Goal: Task Accomplishment & Management: Manage account settings

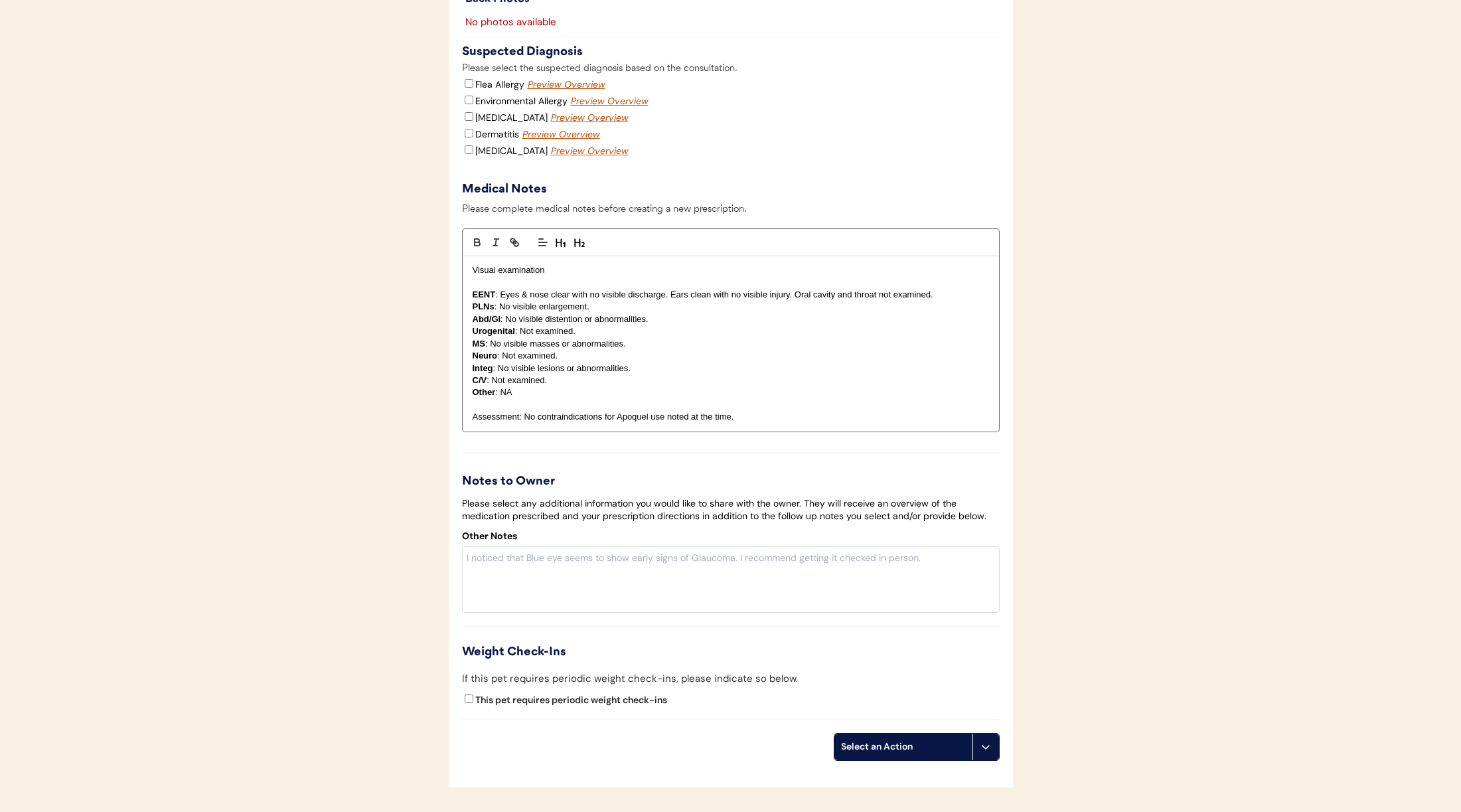
scroll to position [1801, 0]
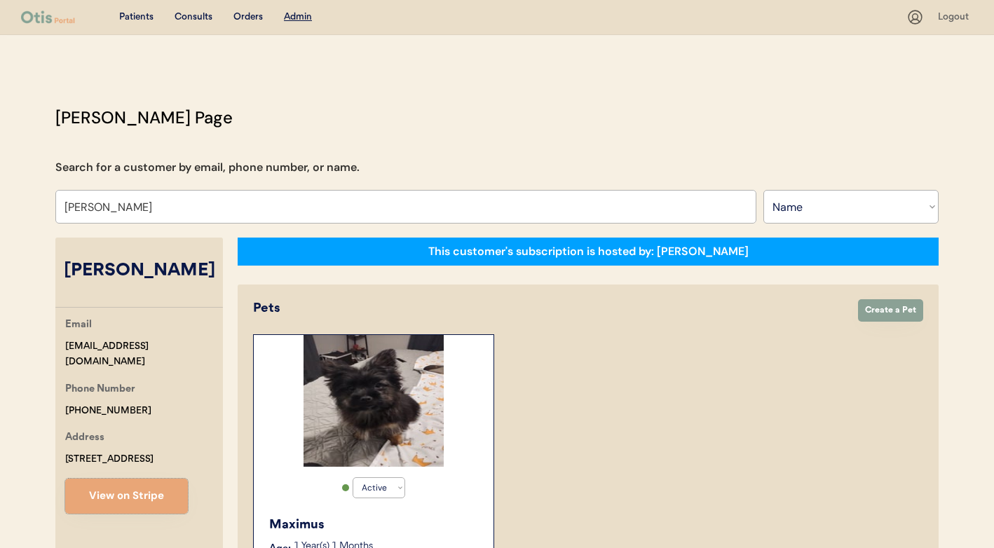
select select ""Name""
select select "true"
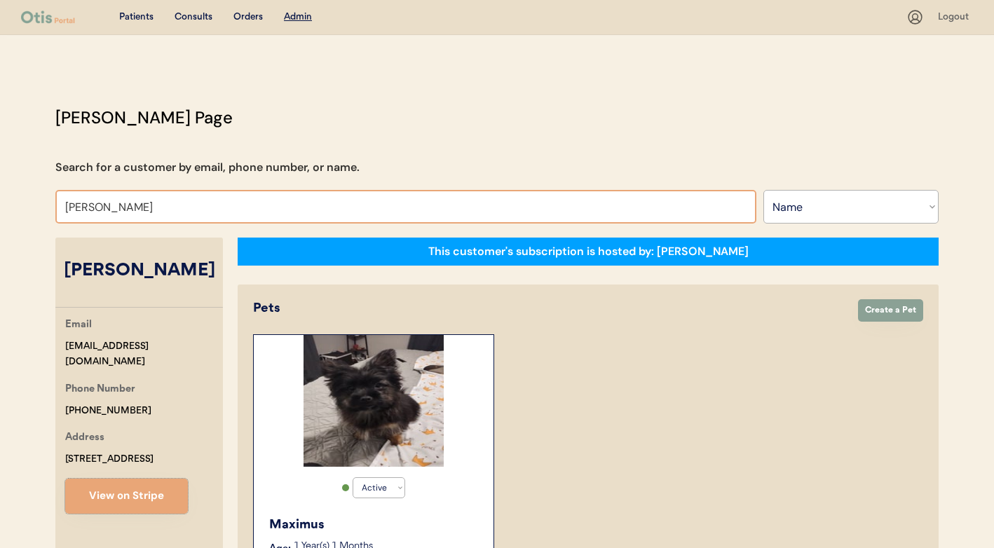
click at [443, 203] on input "Yolanda Watson" at bounding box center [405, 207] width 701 height 34
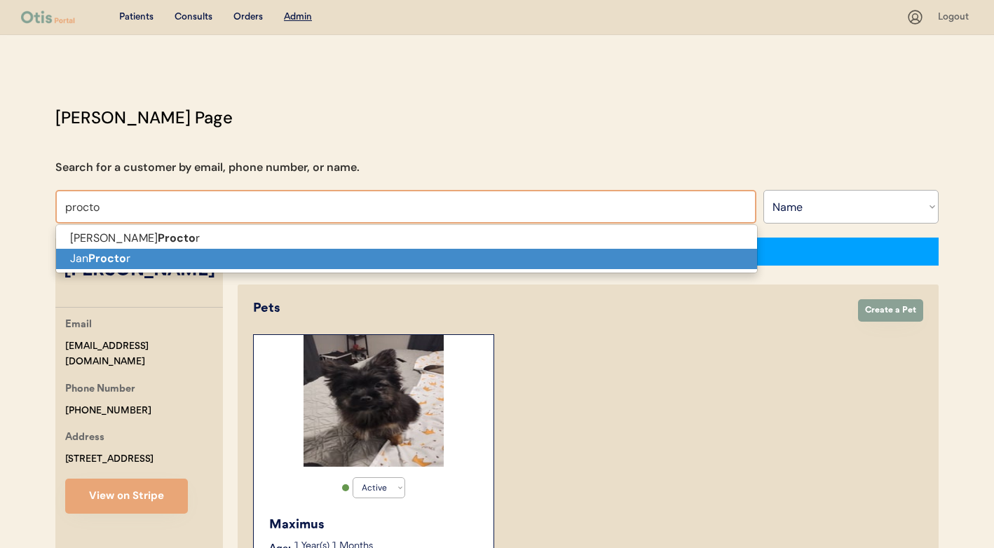
click at [677, 252] on p "Jan Procto r" at bounding box center [406, 259] width 701 height 20
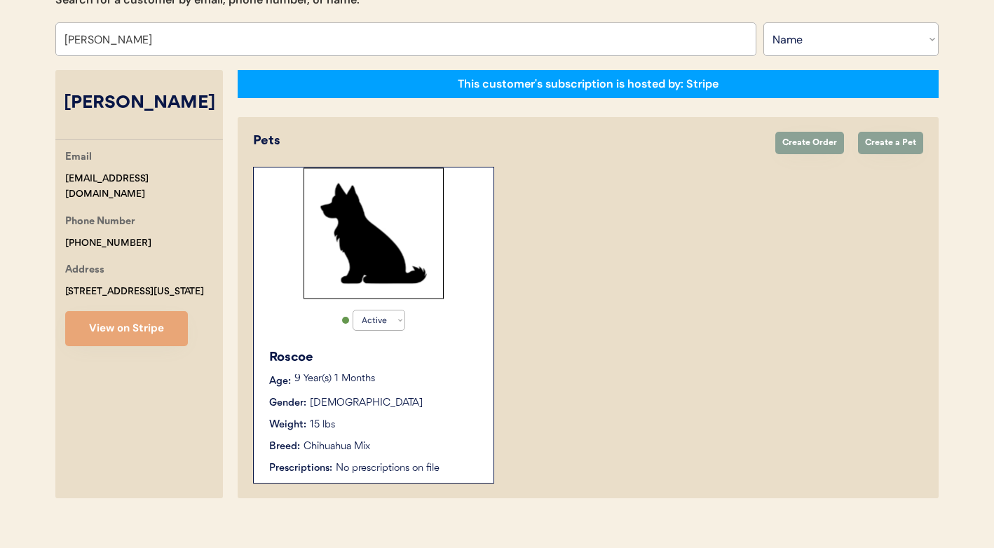
scroll to position [183, 0]
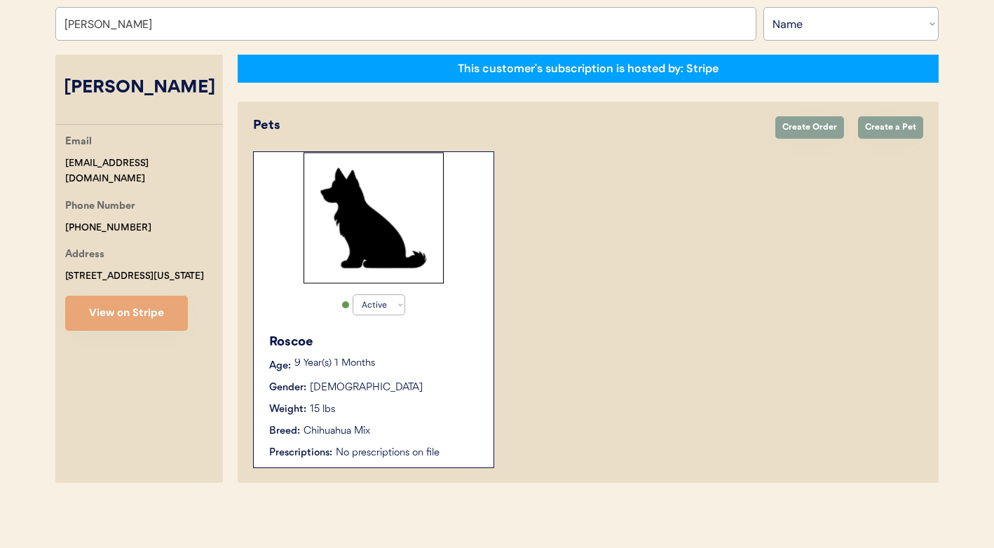
type input "Jan Proctor"
drag, startPoint x: 165, startPoint y: 163, endPoint x: 65, endPoint y: 162, distance: 100.3
click at [65, 162] on div "Email janniep7@gmail.com" at bounding box center [144, 160] width 158 height 53
copy div "janniep7@gmail.com"
click at [594, 356] on div "Active Active Inactive Roscoe Age: 9 Year(s) 1 Months Gender: Male Weight: 15 l…" at bounding box center [588, 309] width 670 height 317
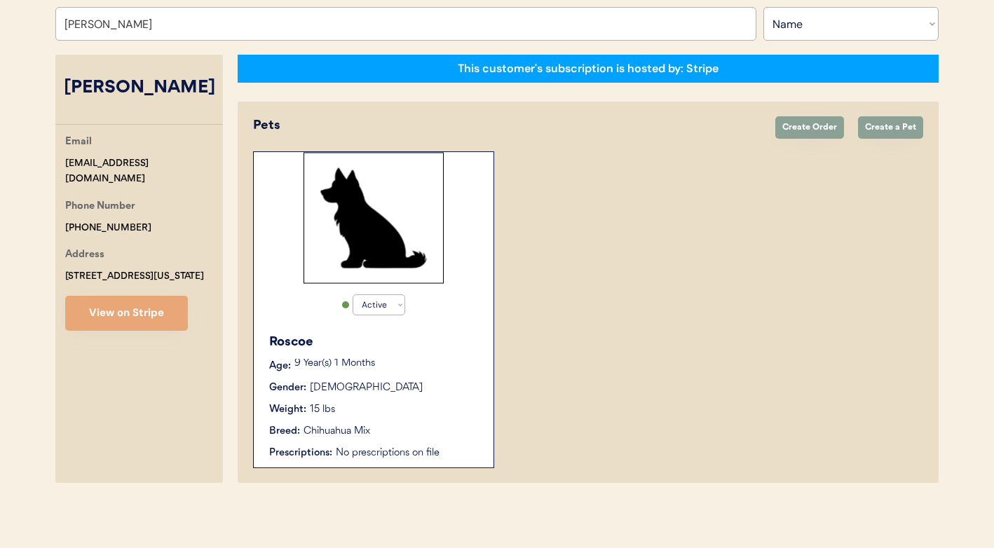
click at [375, 372] on div "9 Year(s) 1 Months" at bounding box center [386, 366] width 185 height 14
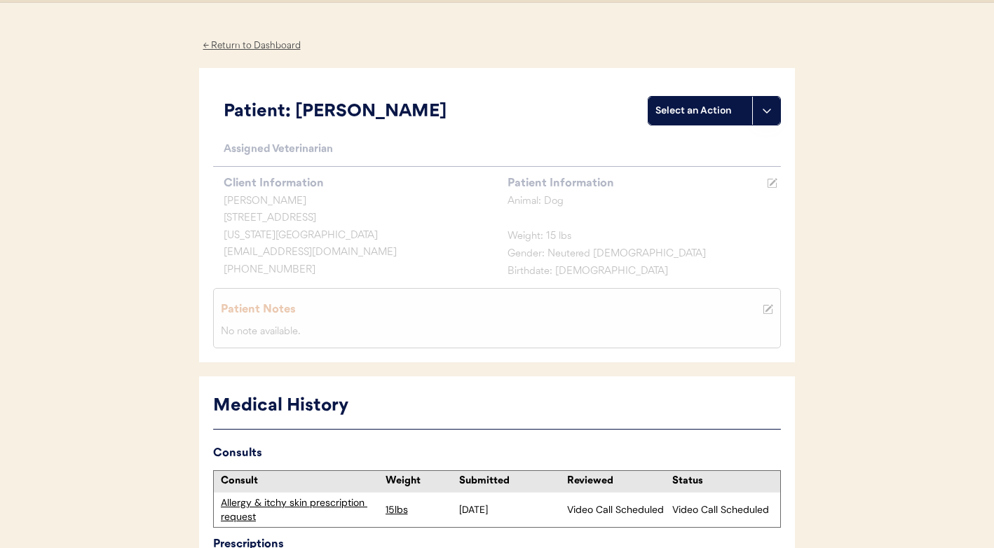
scroll to position [50, 0]
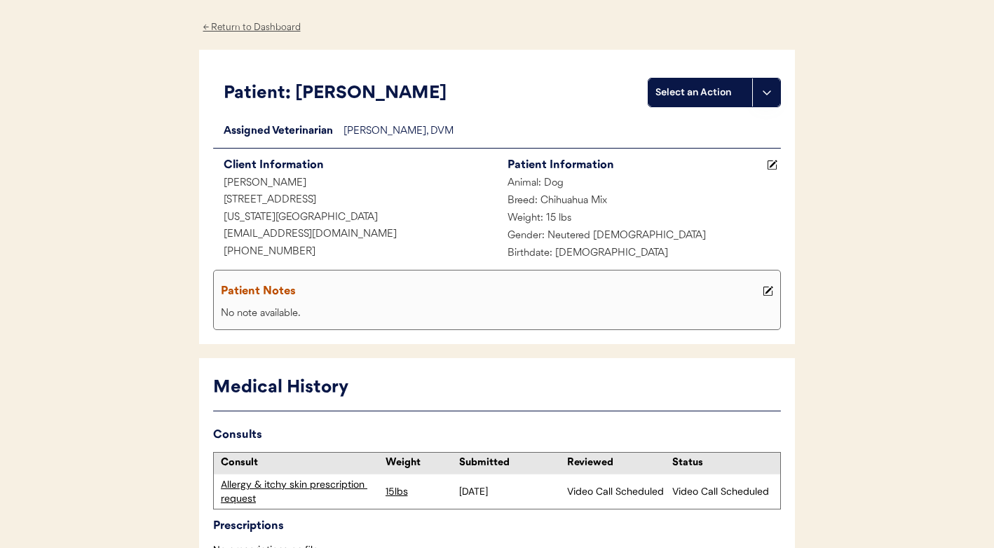
click at [334, 481] on div "Allergy & itchy skin prescription request" at bounding box center [300, 491] width 158 height 27
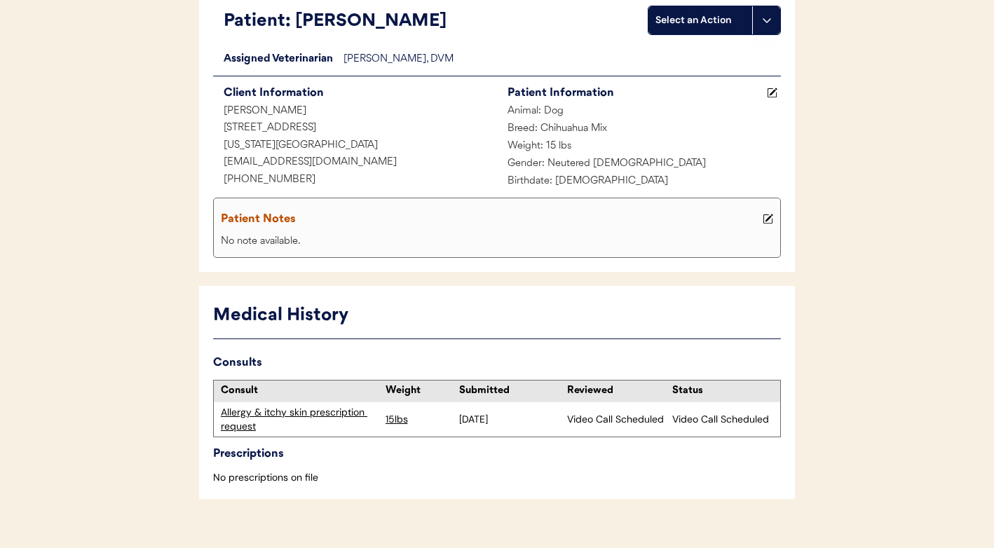
scroll to position [144, 0]
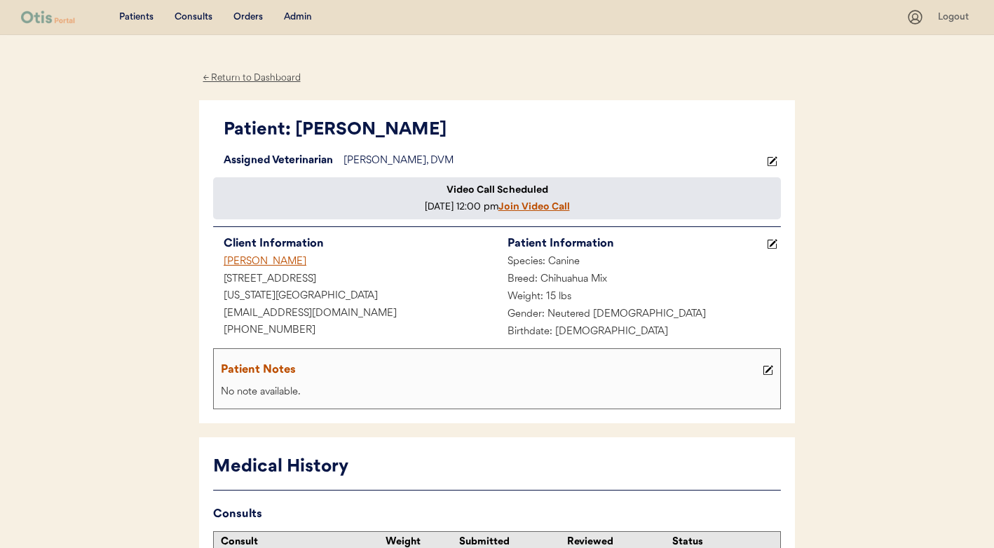
click at [294, 16] on div "Admin" at bounding box center [298, 18] width 28 height 14
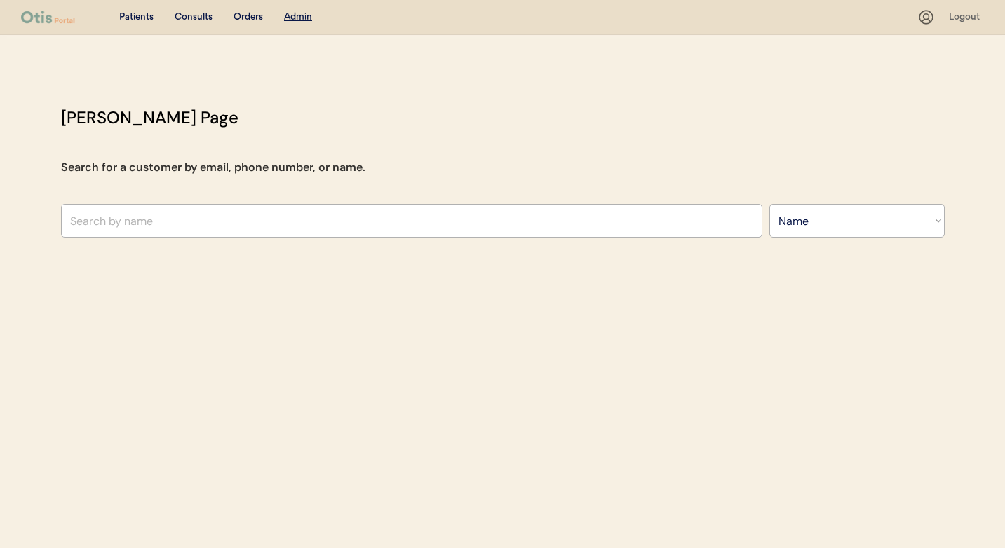
select select ""Name""
click at [331, 215] on input "text" at bounding box center [411, 221] width 701 height 34
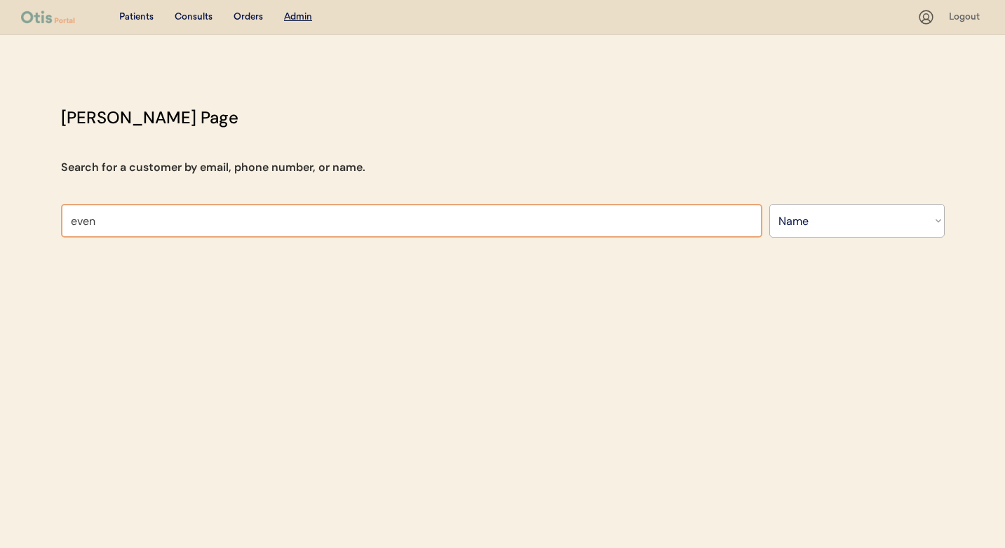
type input "eve"
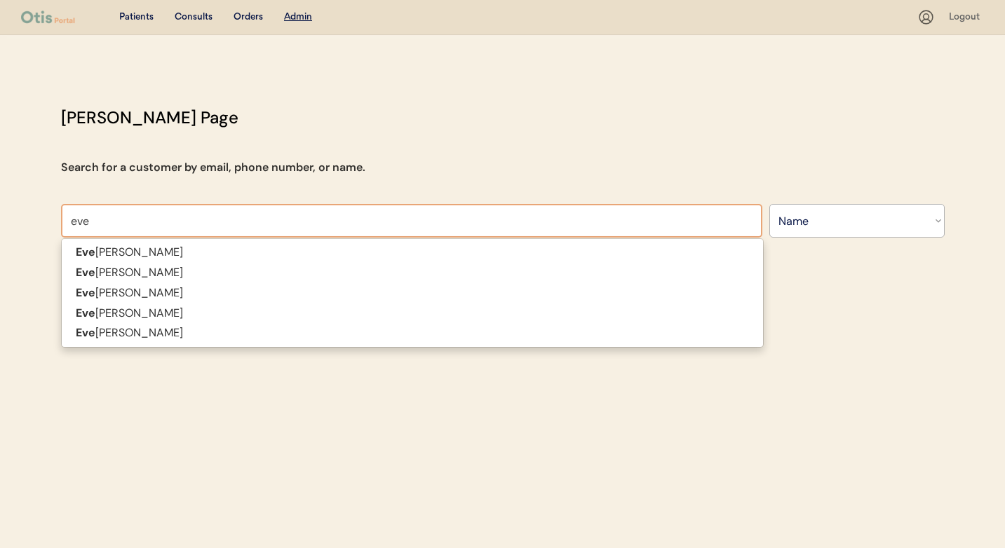
type input "eve Thompson"
type input "evek"
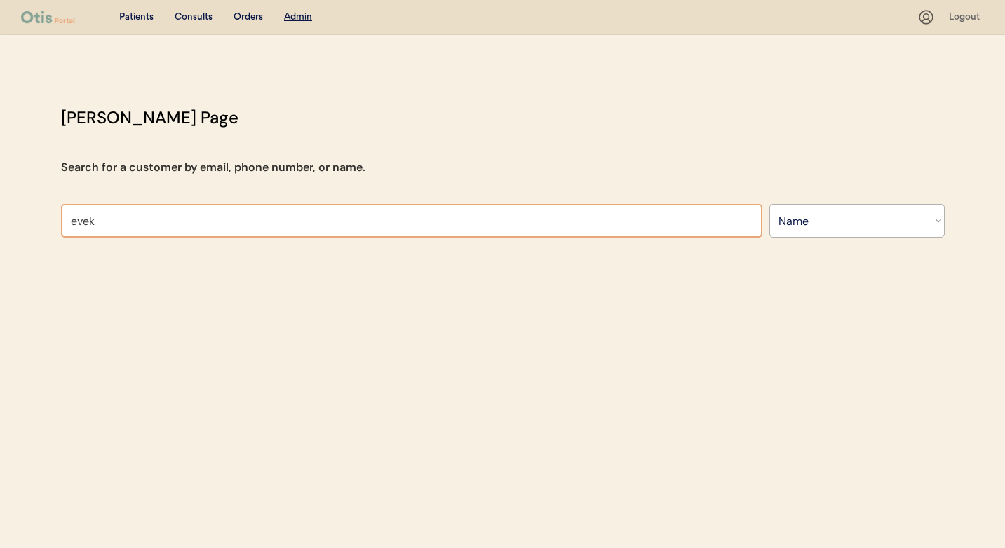
type input "eve"
type input "eve Thompson"
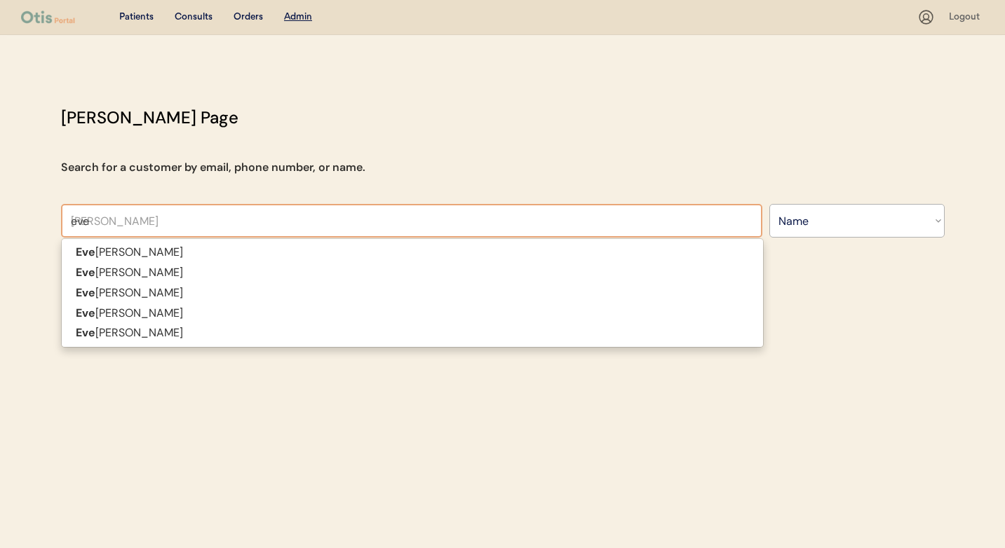
type input "evel"
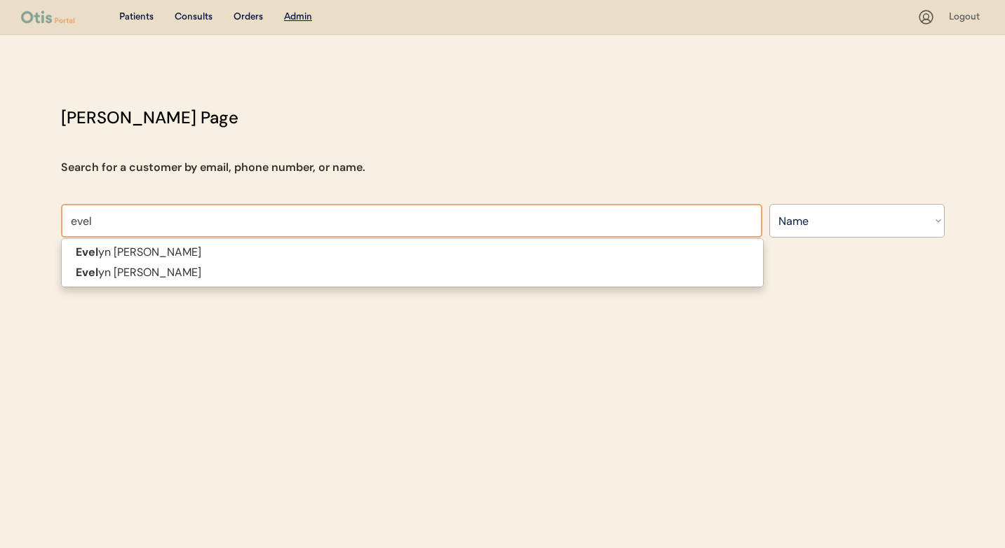
type input "evelyn Thomas"
type input "evelyn"
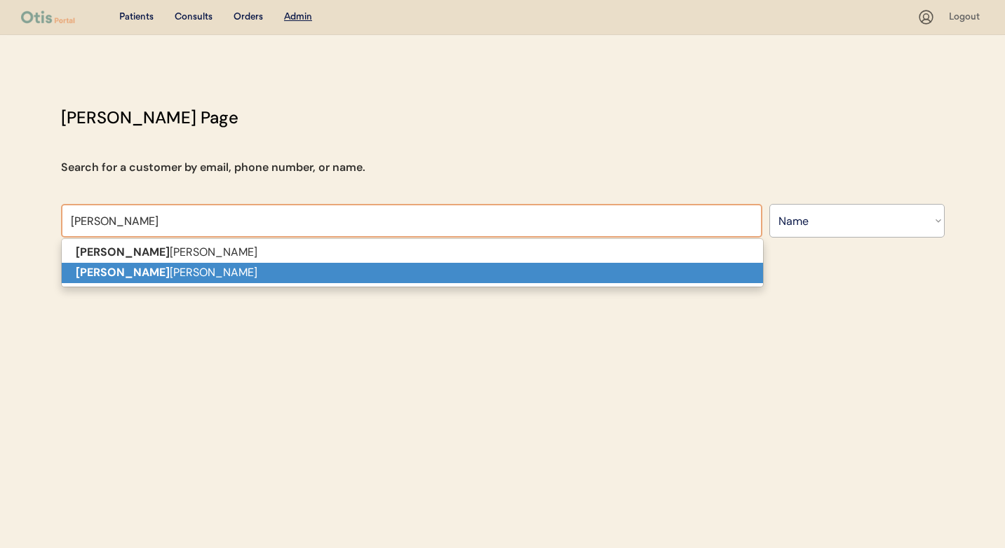
click at [259, 273] on p "Evelyn Edwards" at bounding box center [412, 273] width 701 height 20
type input "[PERSON_NAME]"
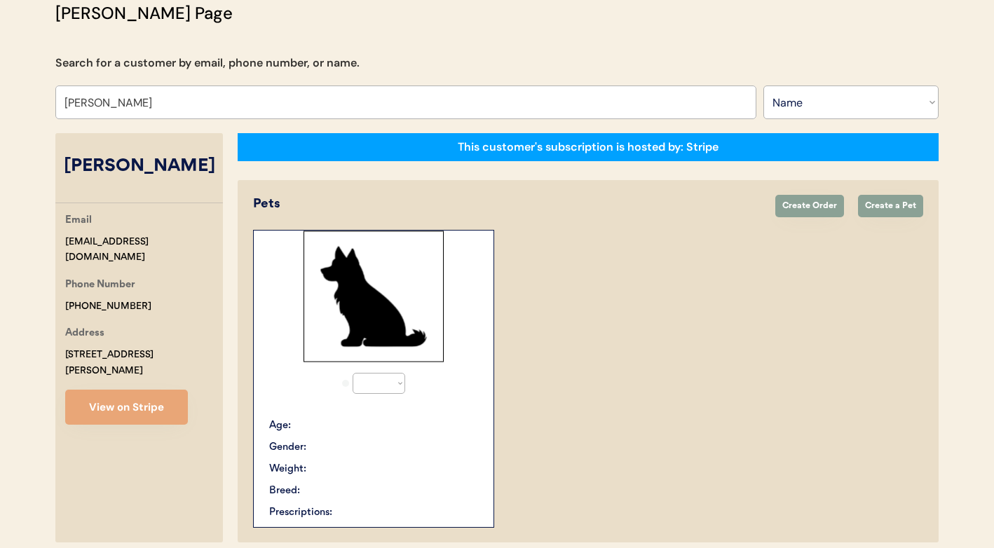
select select "true"
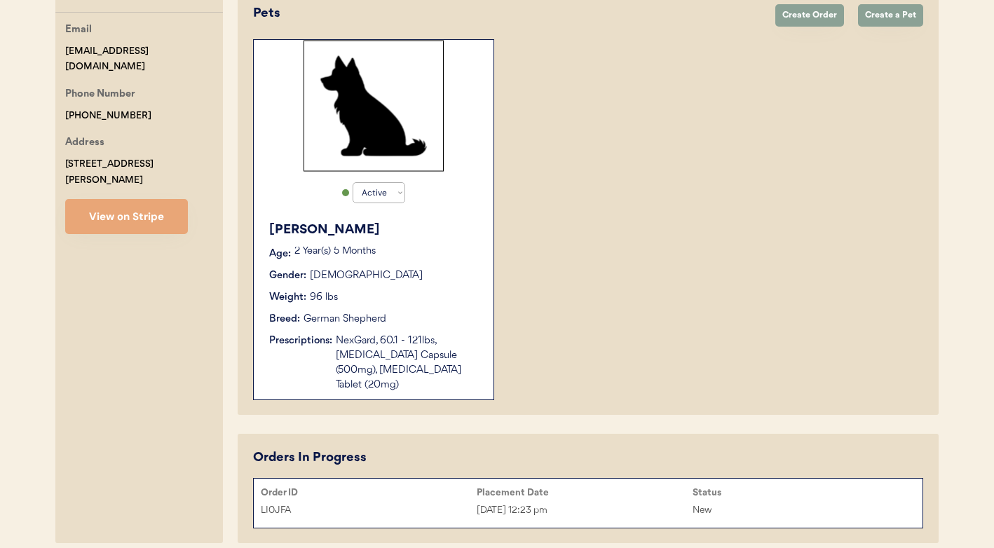
scroll to position [341, 0]
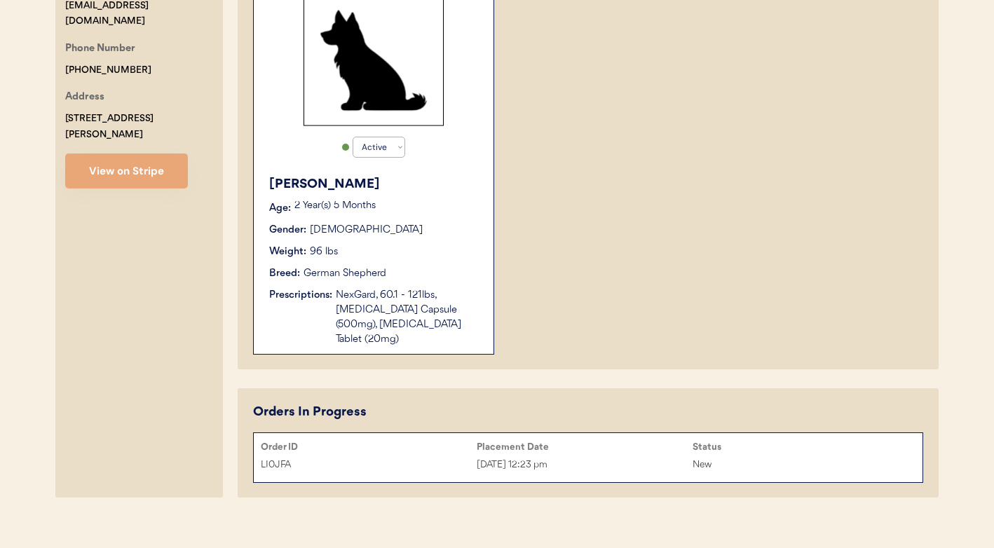
type input "Evelyn Edwards"
click at [423, 309] on div "NexGard, 60.1 - 121lbs, Cephalexin Capsule (500mg), Prednisone Tablet (20mg)" at bounding box center [408, 317] width 144 height 59
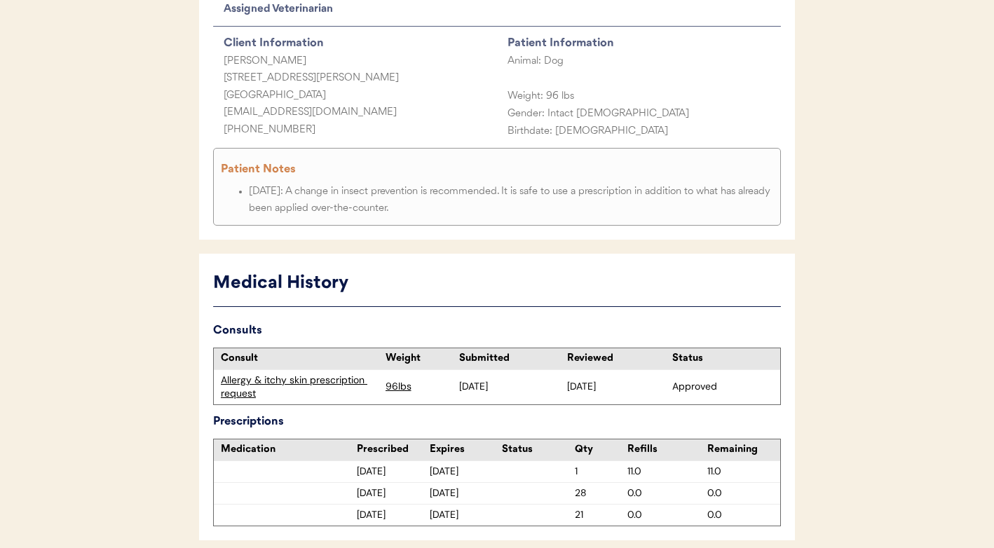
scroll to position [235, 0]
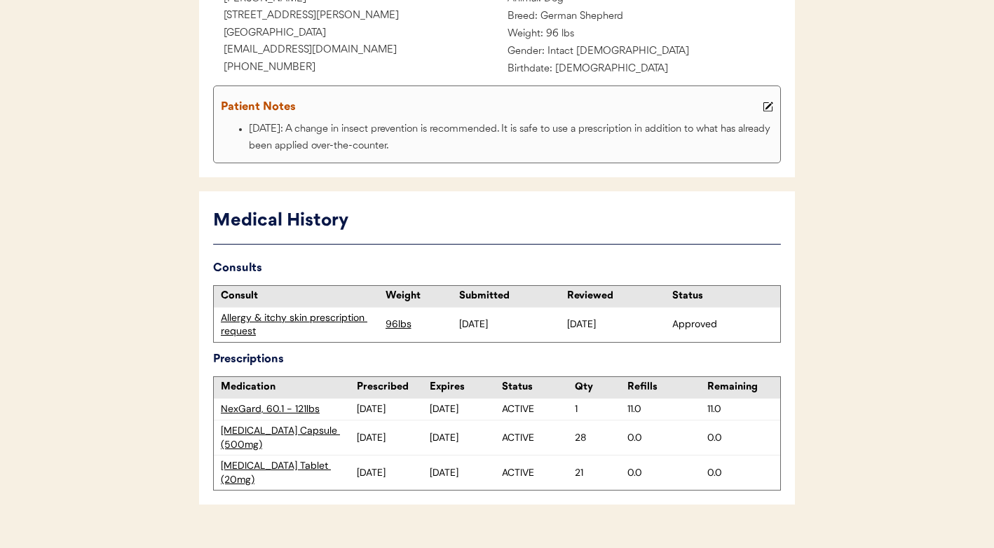
click at [309, 323] on div "Allergy & itchy skin prescription request" at bounding box center [300, 324] width 158 height 27
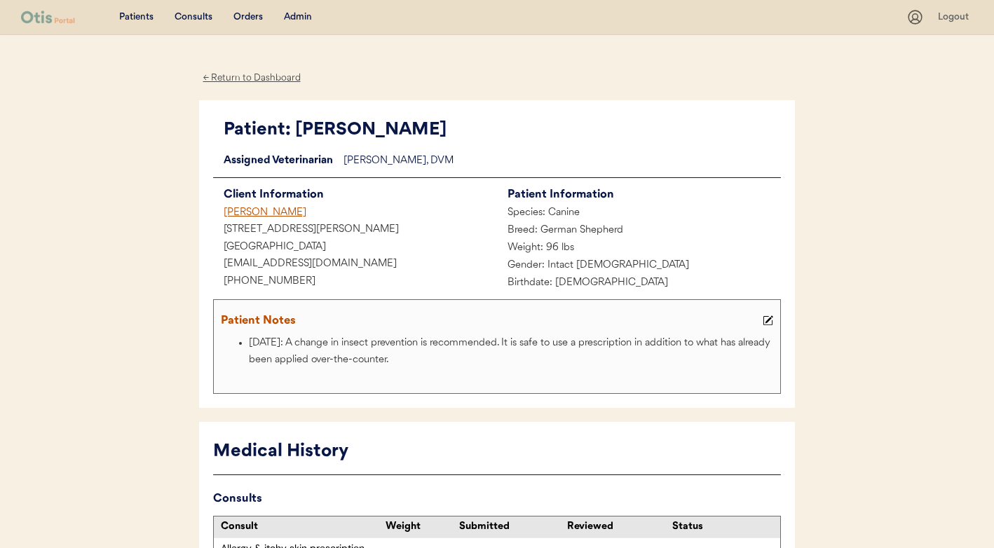
click at [264, 208] on div "[PERSON_NAME]" at bounding box center [355, 214] width 284 height 18
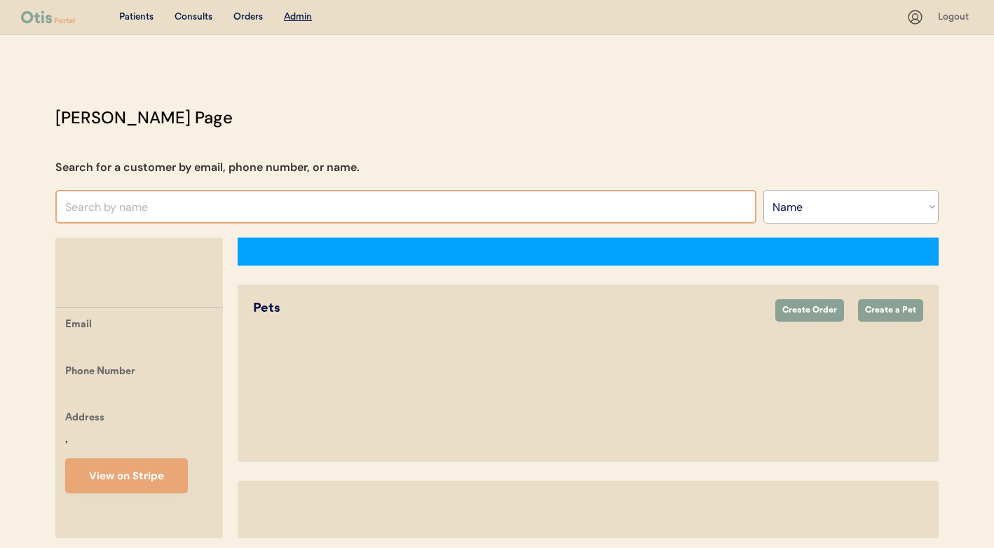
select select ""Name""
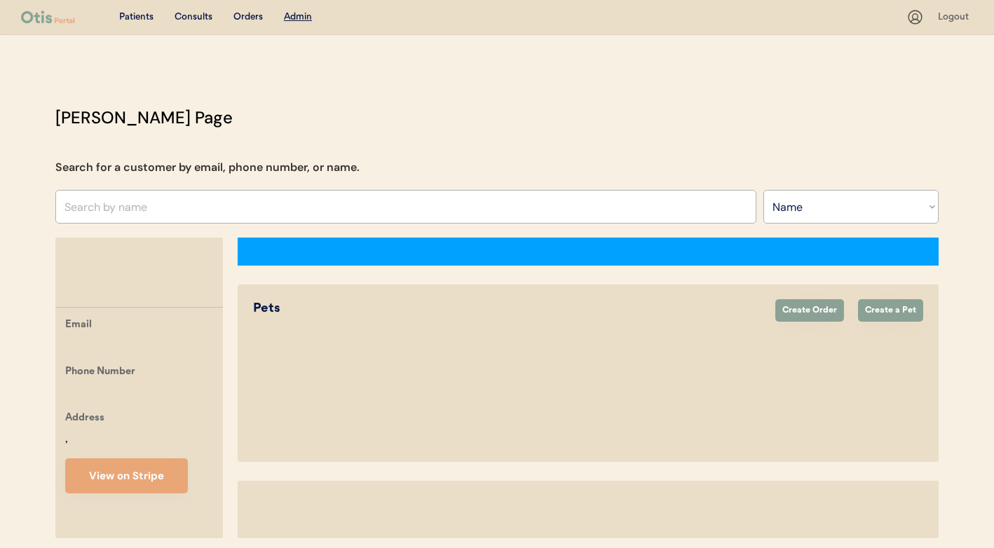
click at [287, 207] on input "text" at bounding box center [405, 207] width 701 height 34
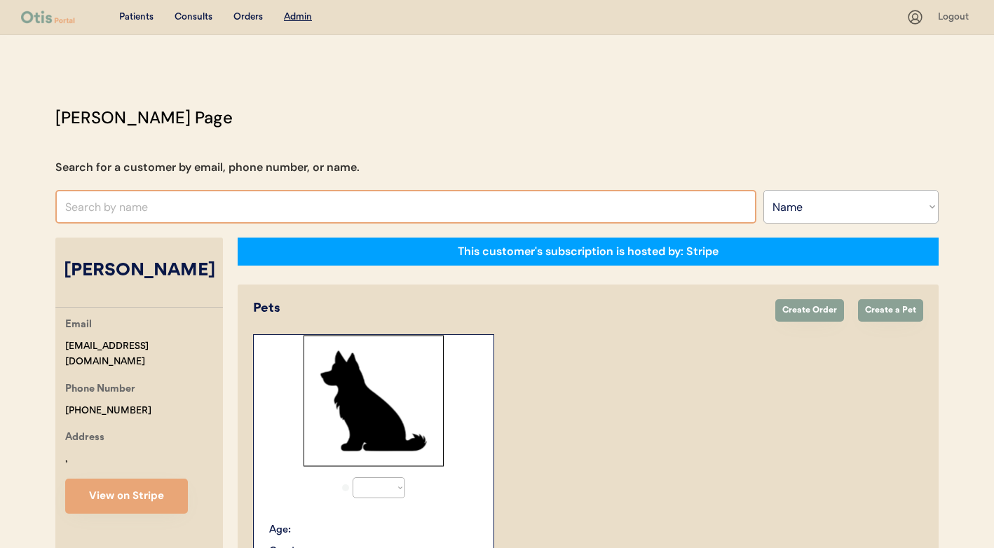
select select "true"
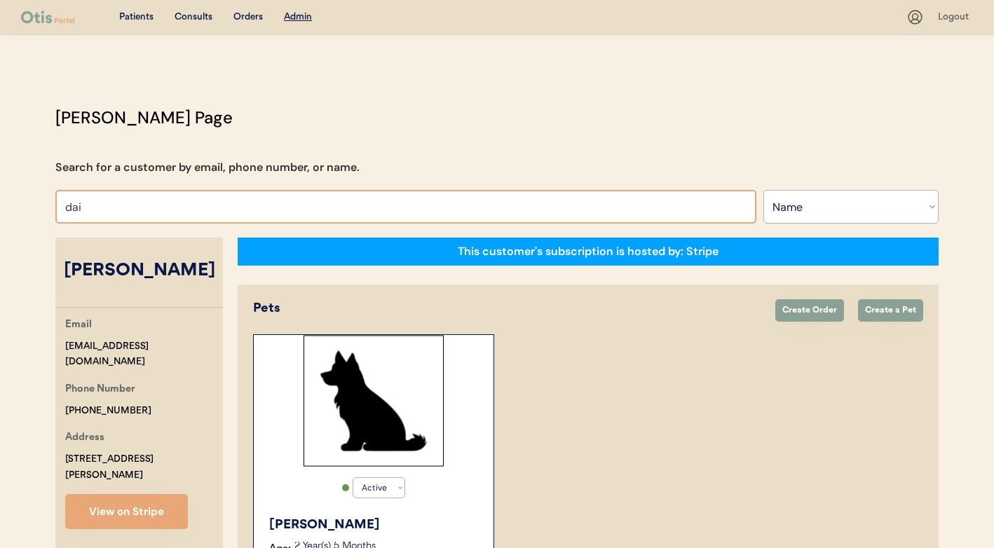
type input "da"
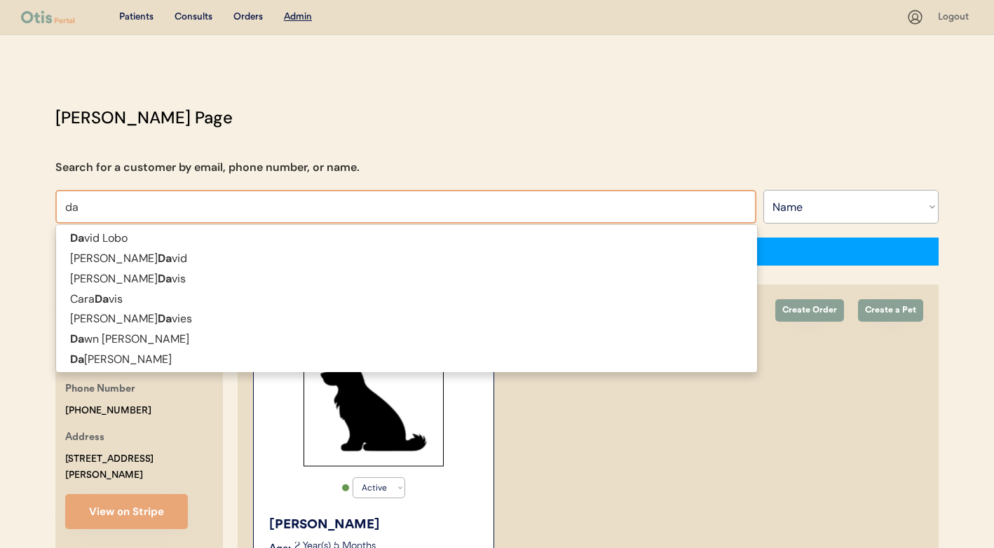
type input "david Lobo"
type input "danielle lank"
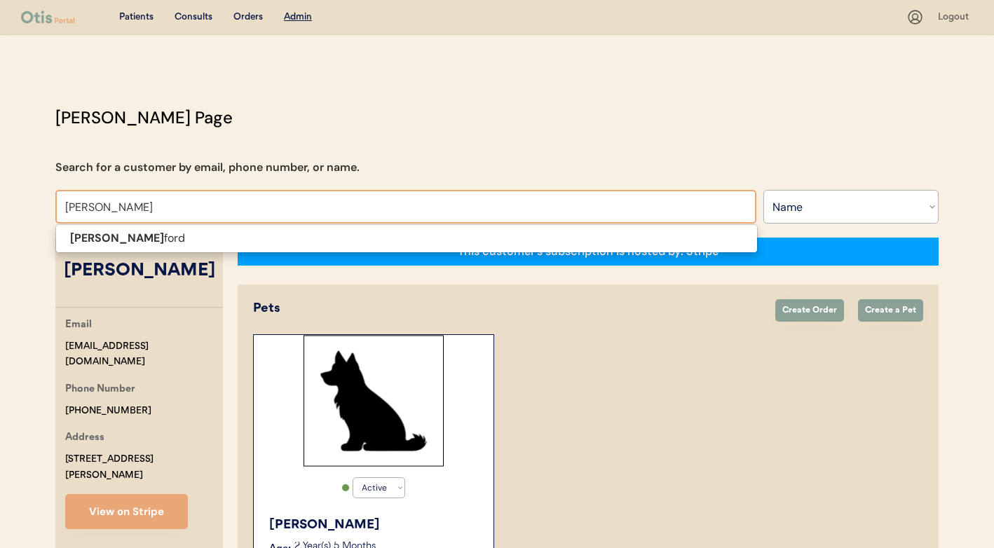
type input "danielle lankford"
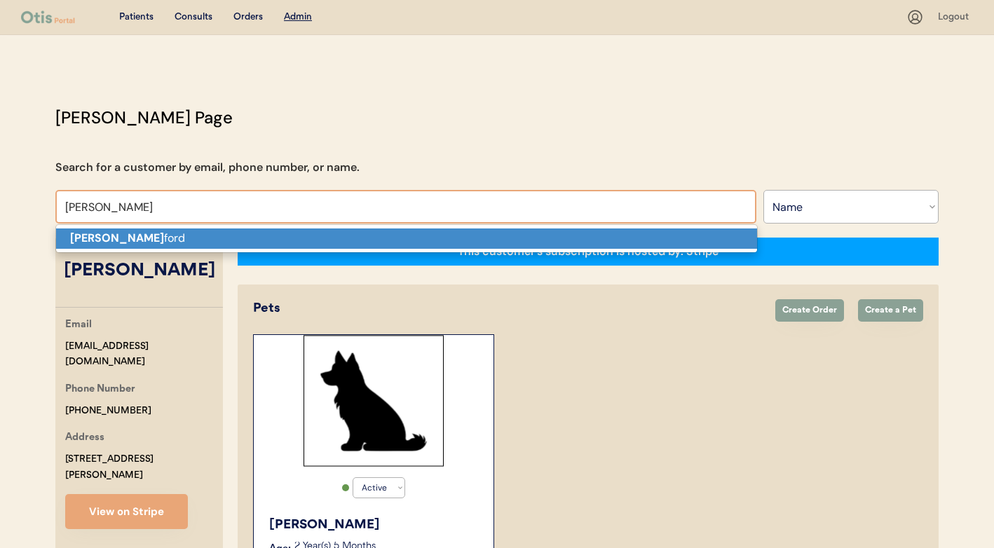
click at [286, 241] on p "Danielle Lank ford" at bounding box center [406, 239] width 701 height 20
type input "[PERSON_NAME]"
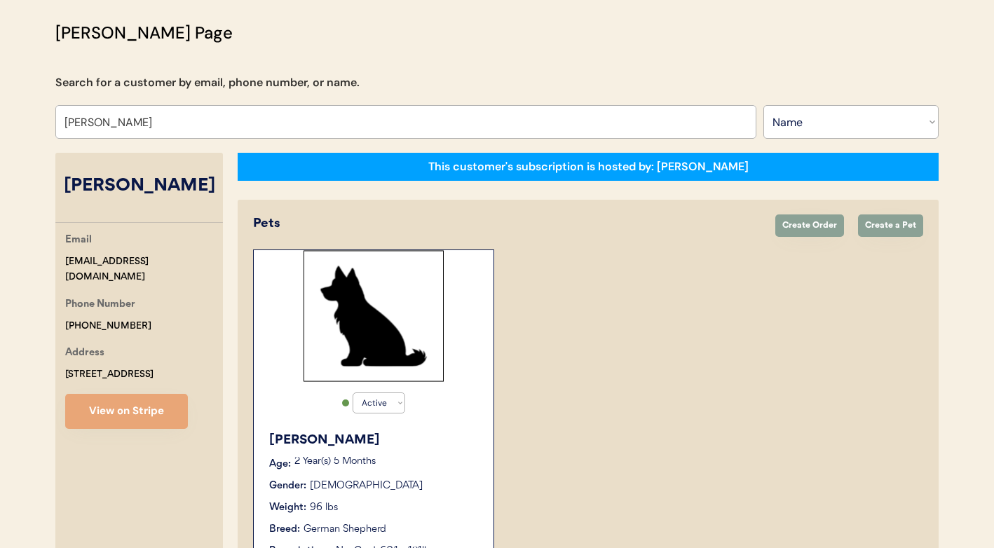
select select "true"
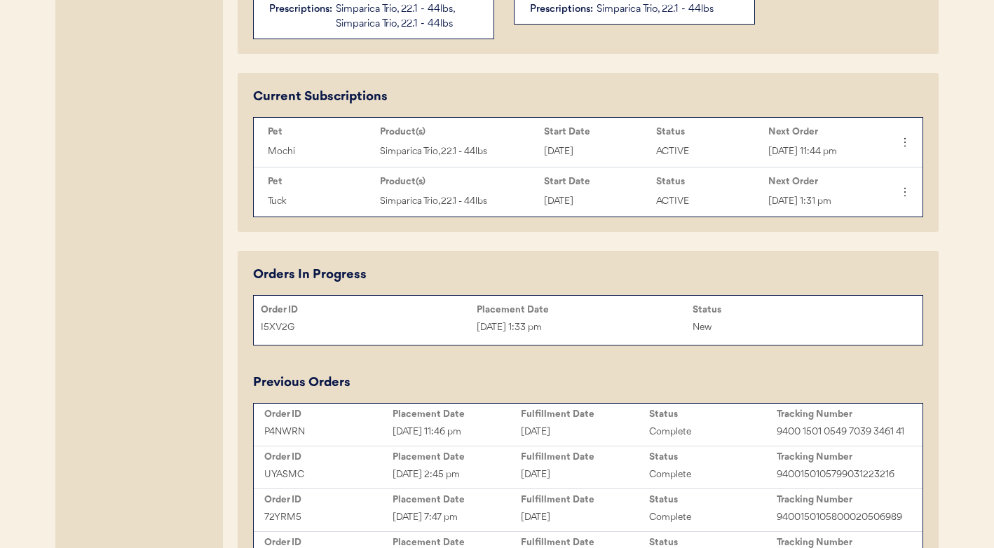
scroll to position [630, 0]
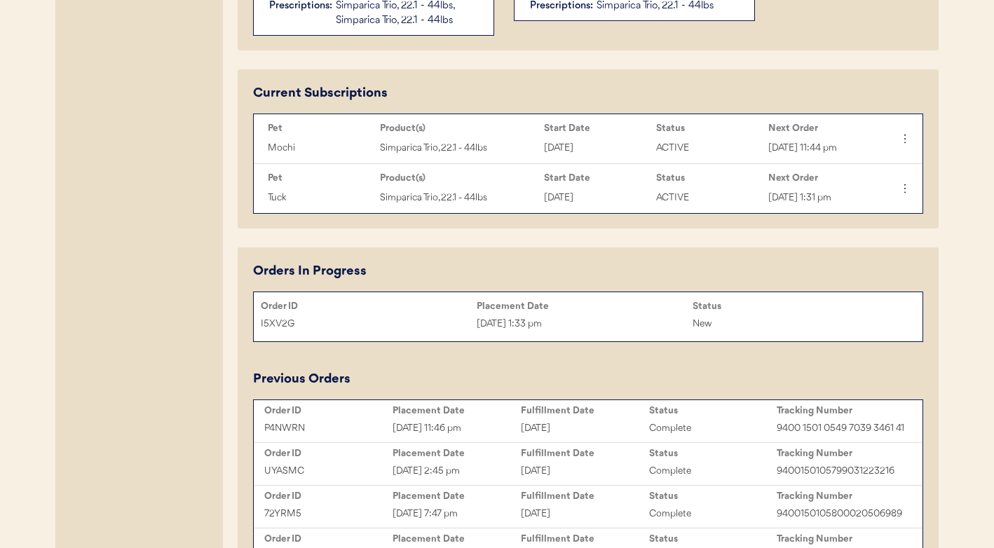
type input "[PERSON_NAME]"
click at [486, 437] on div "Oct 10, 2025 11:46 pm" at bounding box center [457, 429] width 128 height 16
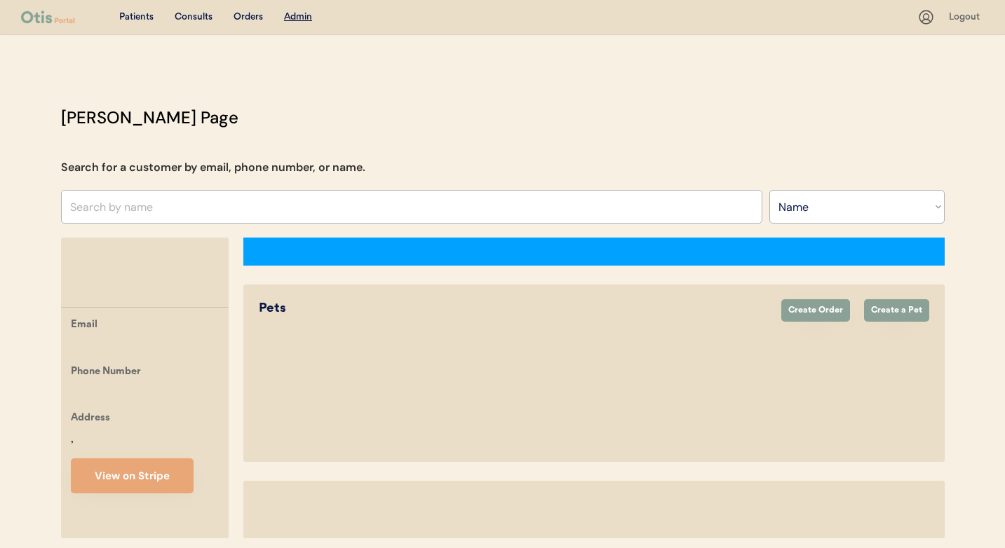
select select ""Name""
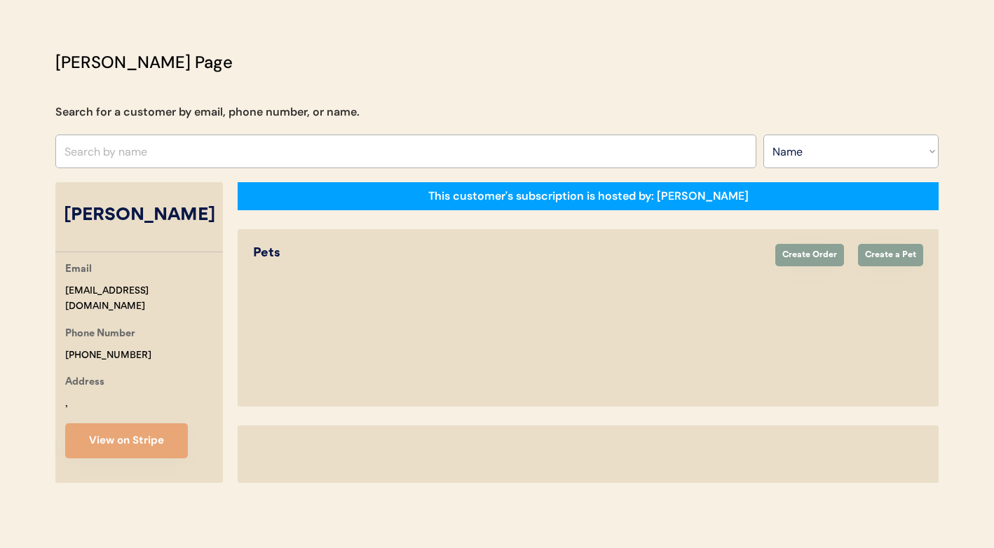
select select "true"
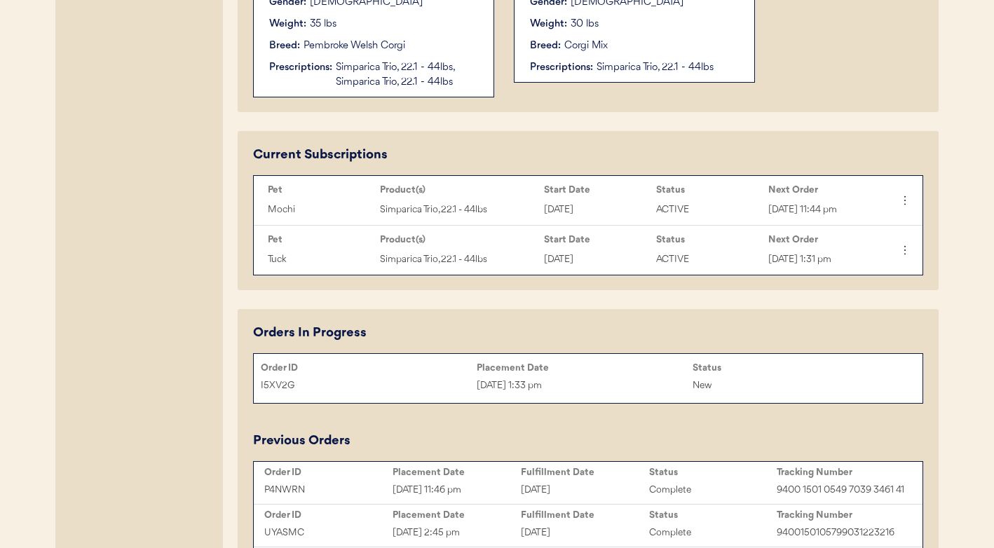
scroll to position [775, 0]
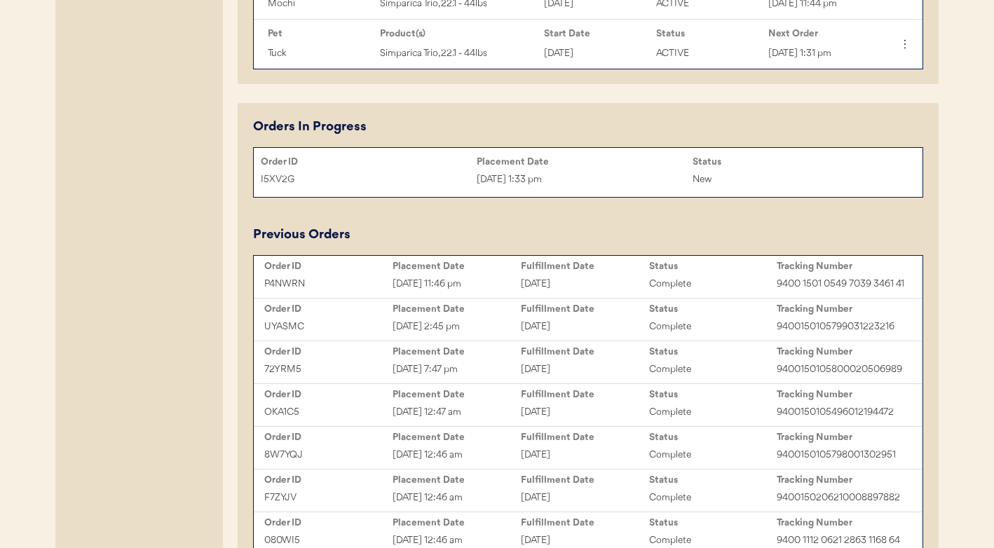
click at [502, 188] on div "[DATE] 1:33 pm" at bounding box center [585, 180] width 216 height 16
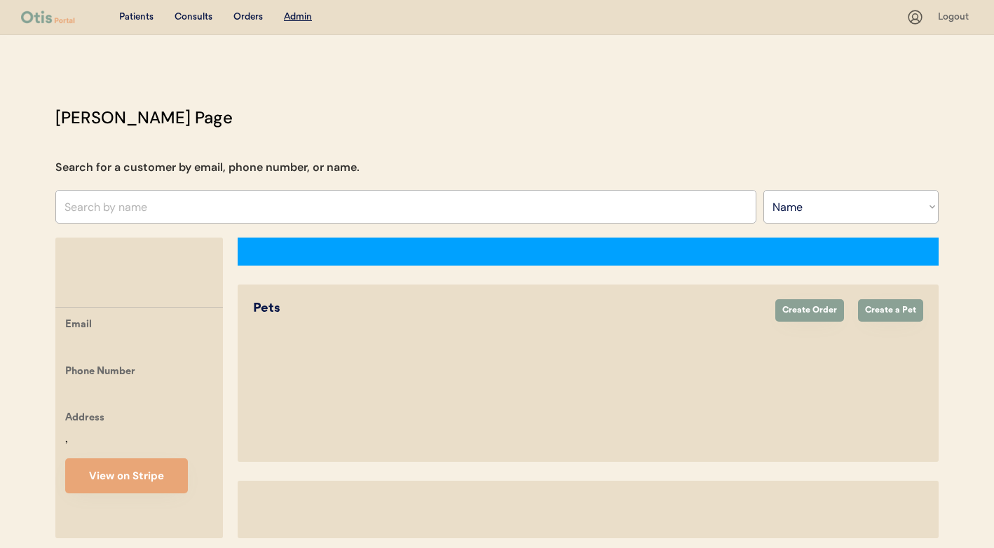
select select ""Name""
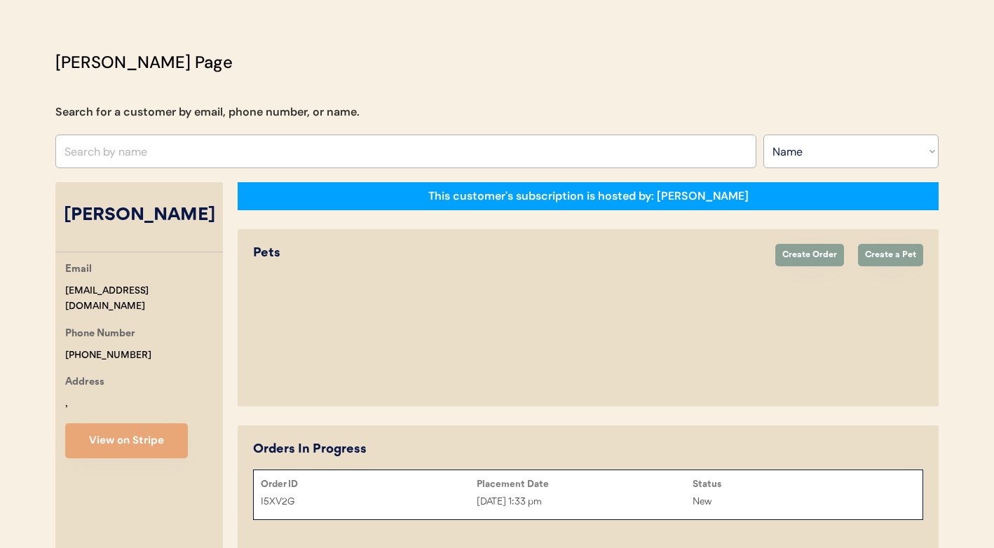
select select "true"
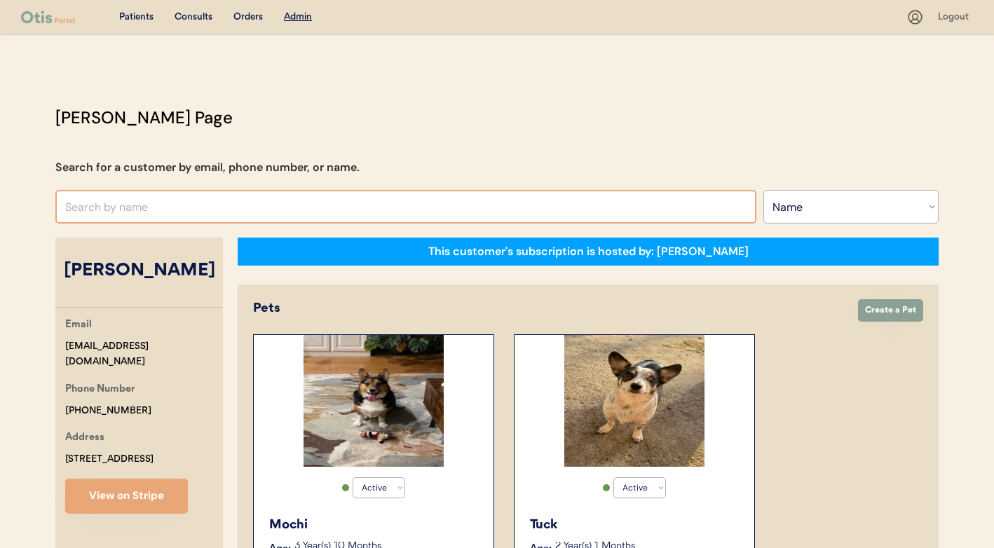
click at [313, 213] on input "text" at bounding box center [405, 207] width 701 height 34
type input "da"
type input "david Lobo"
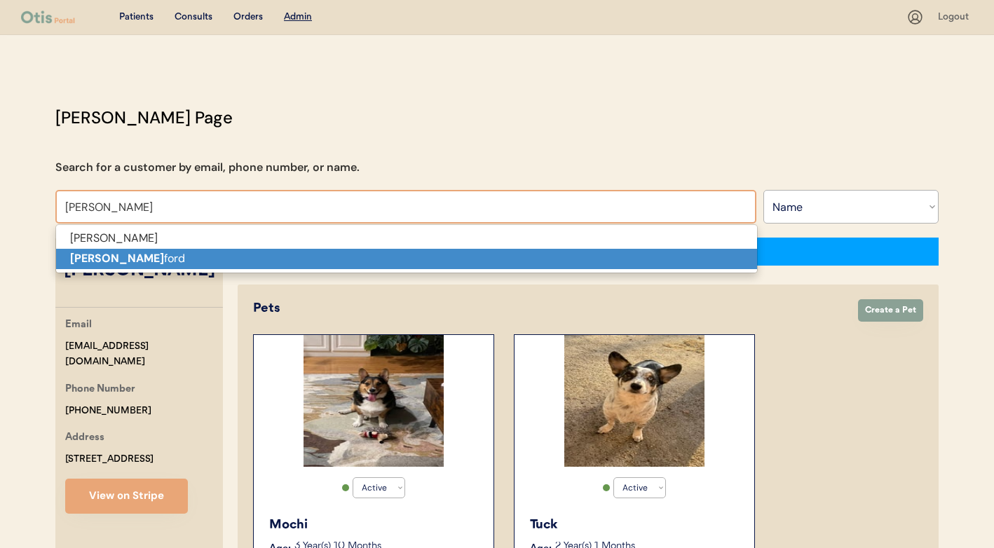
click at [299, 255] on p "[PERSON_NAME]" at bounding box center [406, 259] width 701 height 20
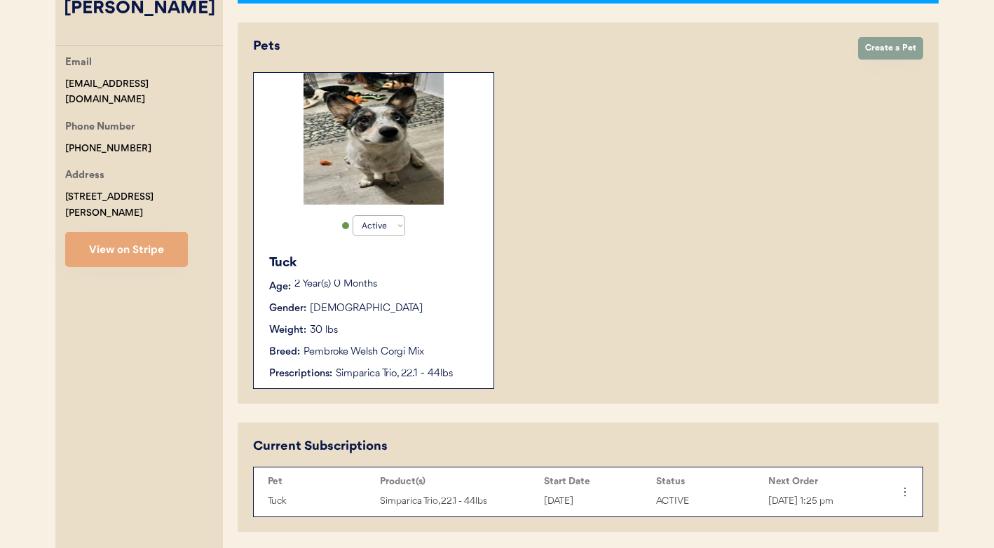
scroll to position [329, 0]
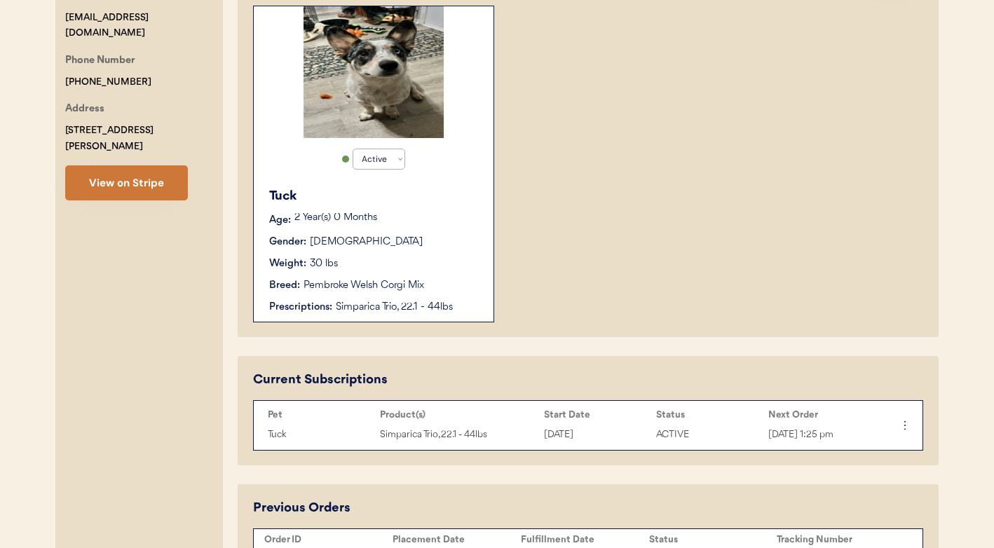
type input "[PERSON_NAME]"
click at [133, 173] on button "View on Stripe" at bounding box center [126, 182] width 123 height 35
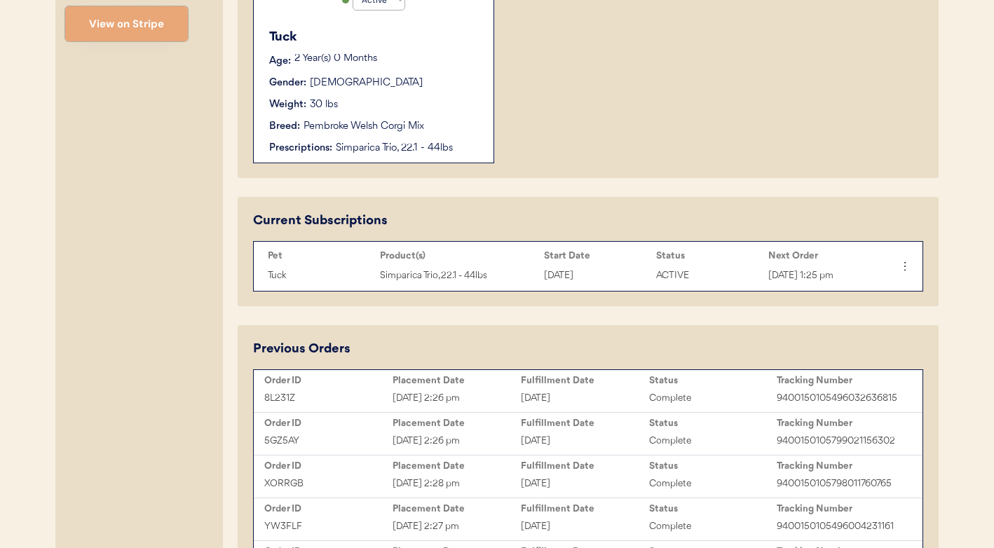
scroll to position [409, 0]
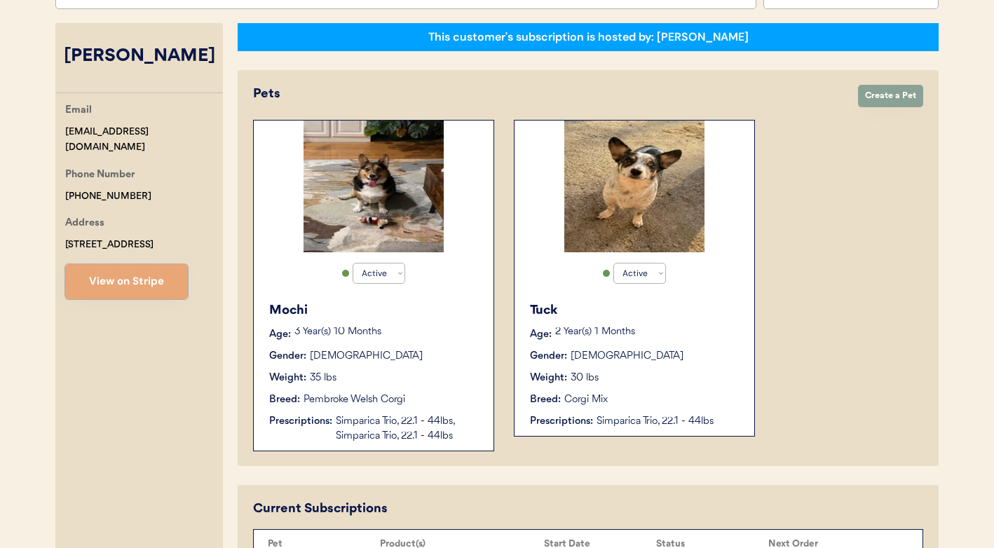
scroll to position [450, 0]
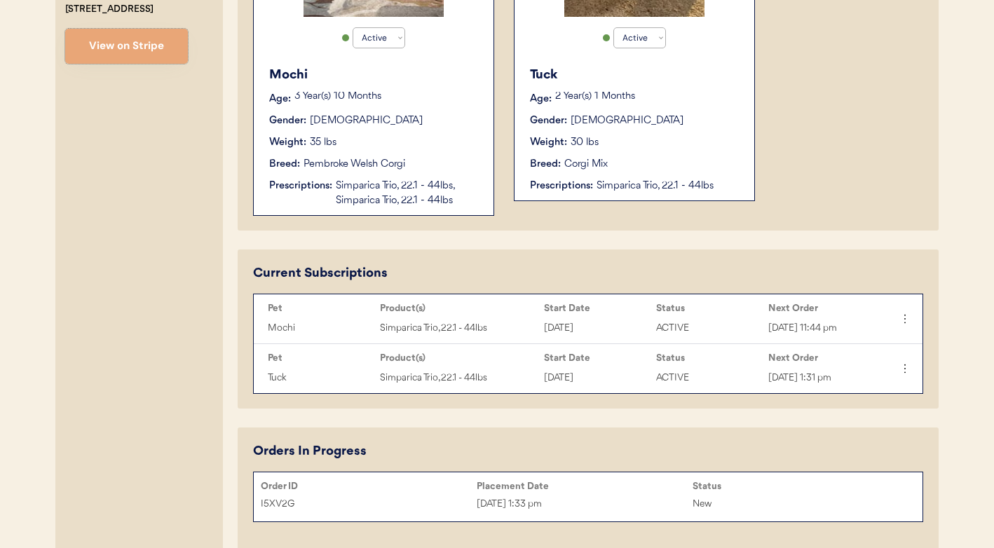
click at [652, 173] on div "Tuck Age: 2 Year(s) 1 Months Gender: Male Weight: 30 lbs Breed: Corgi Mix Presc…" at bounding box center [635, 130] width 226 height 142
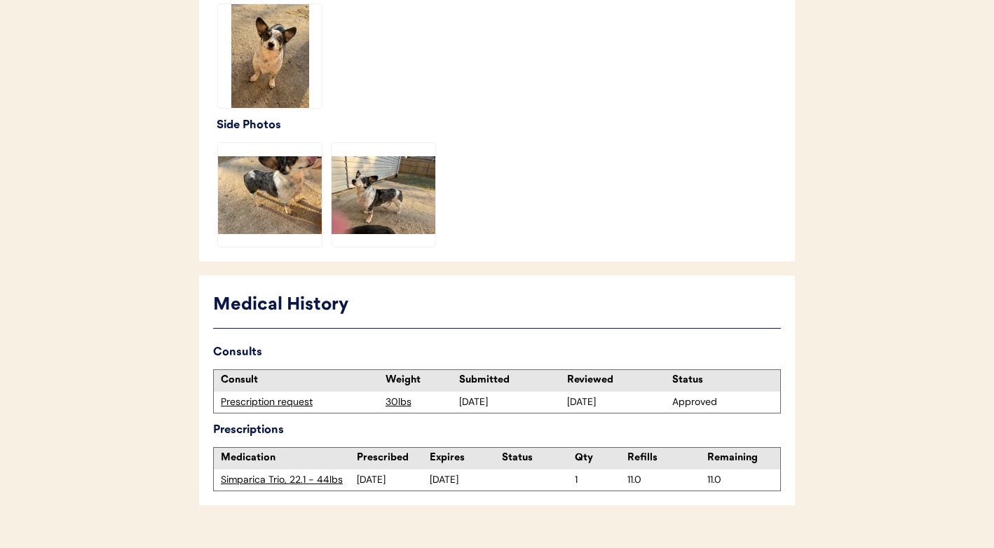
scroll to position [478, 0]
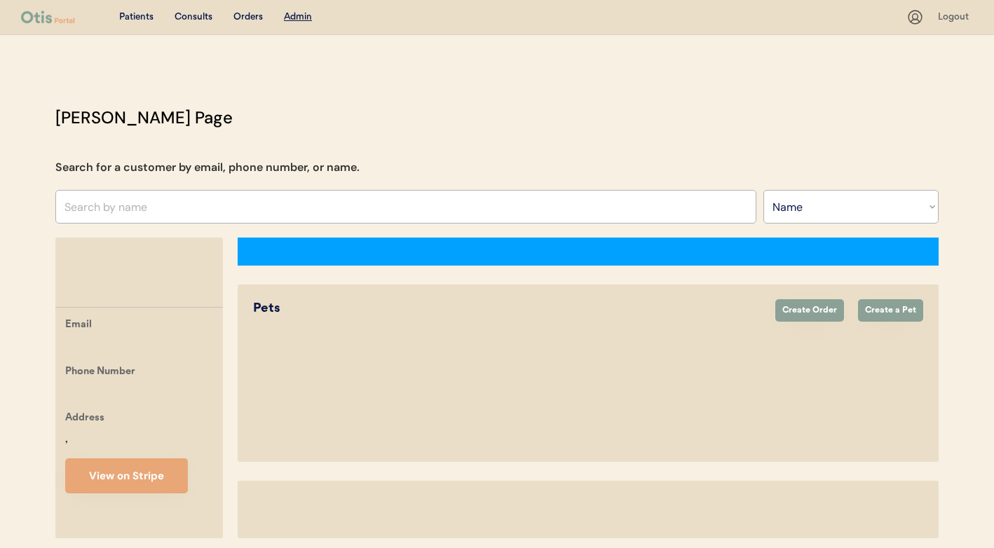
select select ""Name""
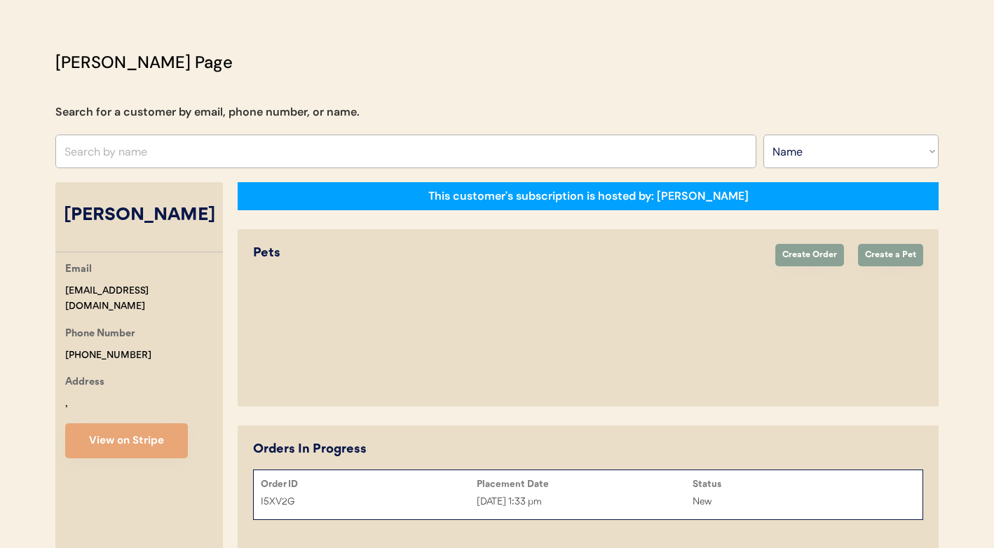
select select "true"
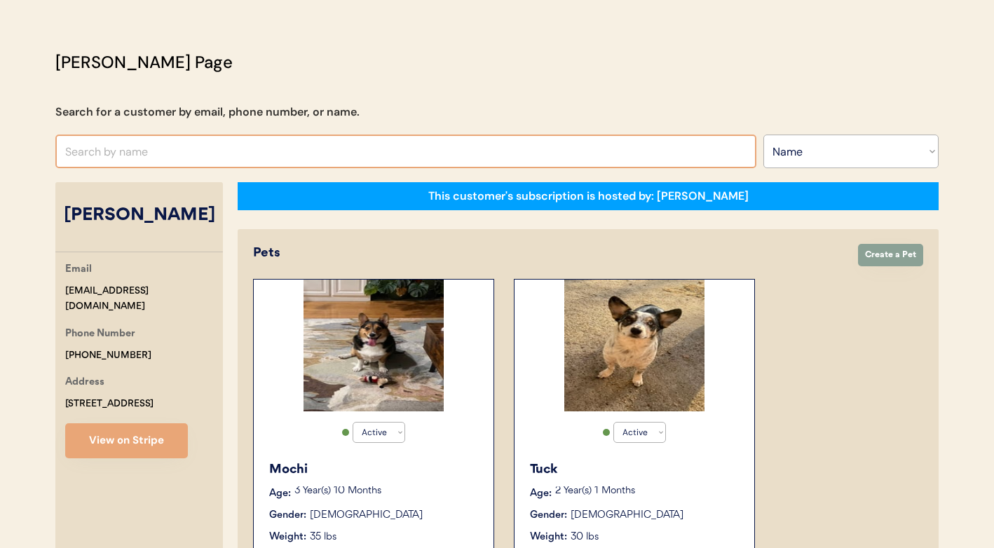
click at [269, 155] on input "text" at bounding box center [405, 152] width 701 height 34
type input "da"
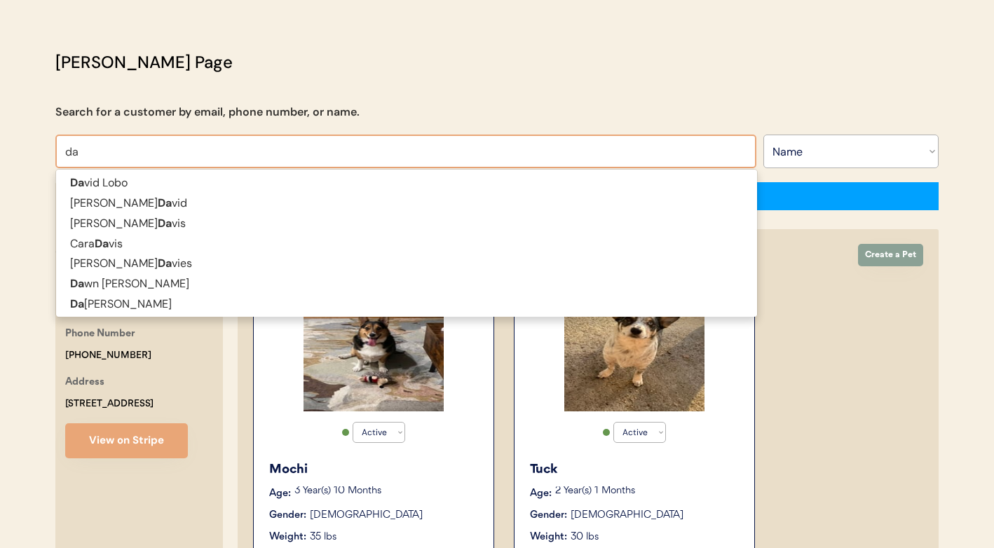
type input "david Lobo"
type input "[PERSON_NAME]"
type input "danielle Blake"
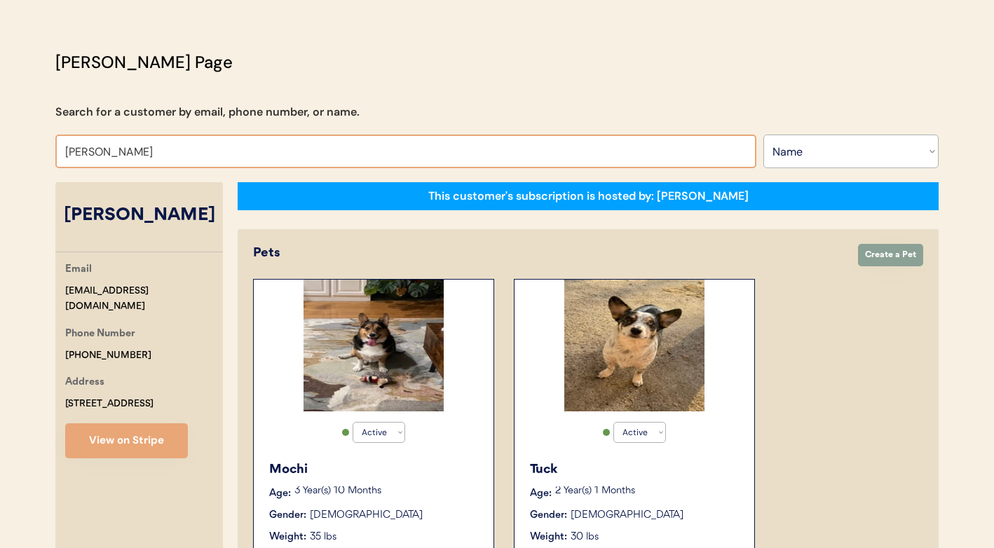
click at [326, 141] on input "[PERSON_NAME]" at bounding box center [405, 152] width 701 height 34
type input "da"
type input "david Lobo"
type input "dan"
type input "[PERSON_NAME]"
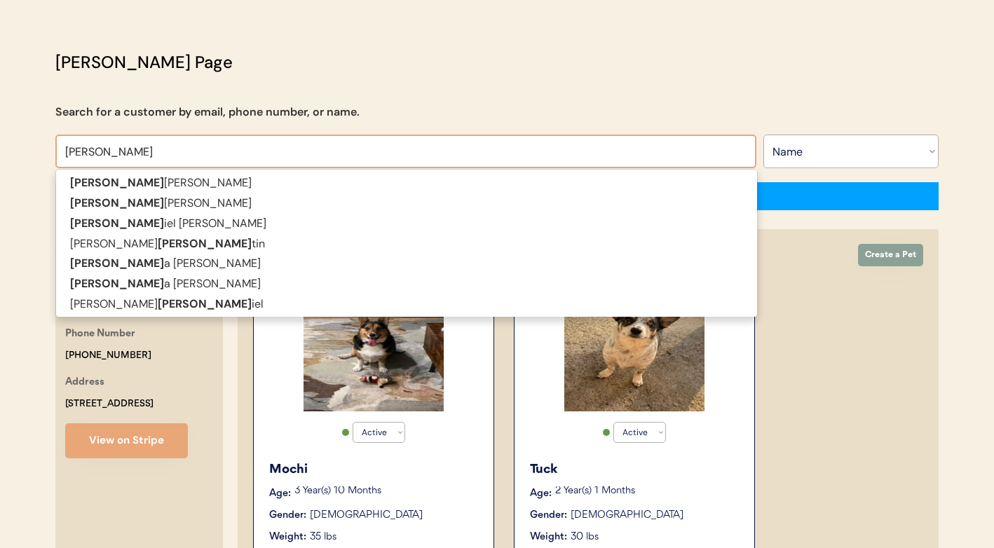
type input "[PERSON_NAME]"
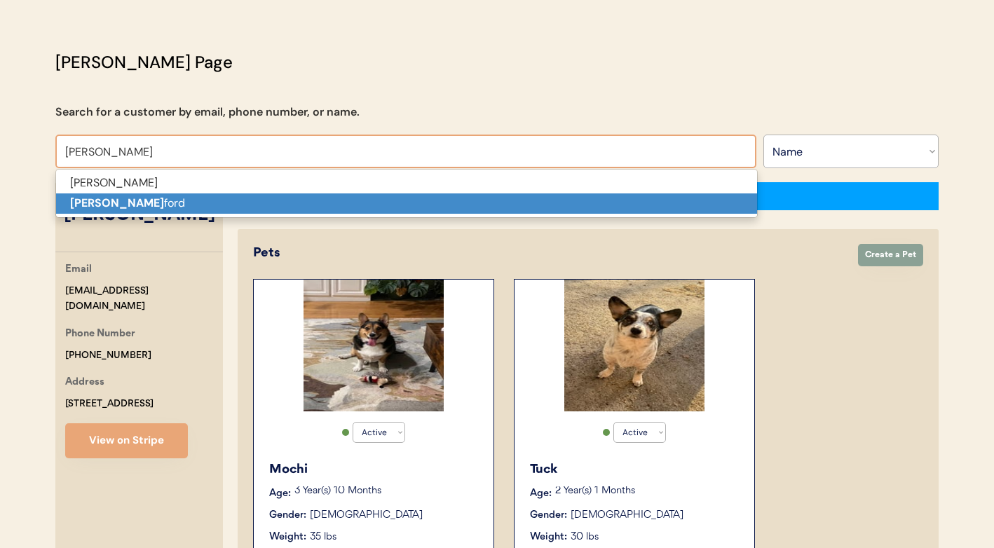
click at [313, 197] on p "Dani Lank ford" at bounding box center [406, 204] width 701 height 20
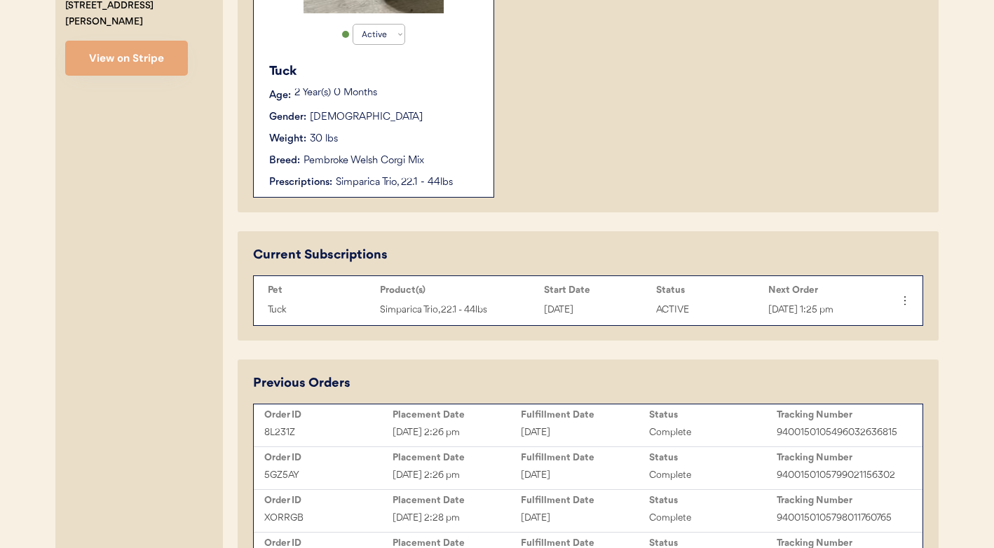
scroll to position [235, 0]
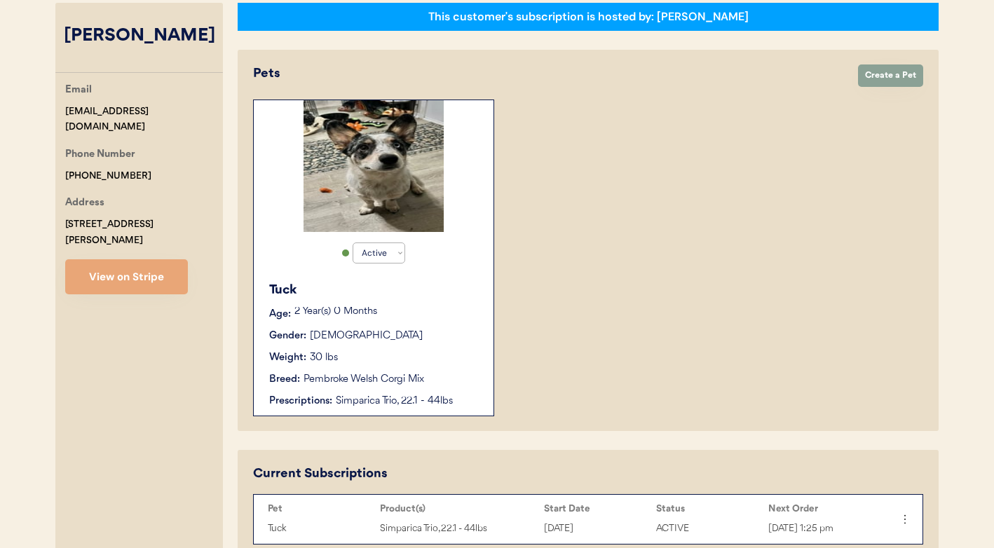
type input "[PERSON_NAME]"
click at [364, 284] on div "Tuck" at bounding box center [374, 290] width 210 height 19
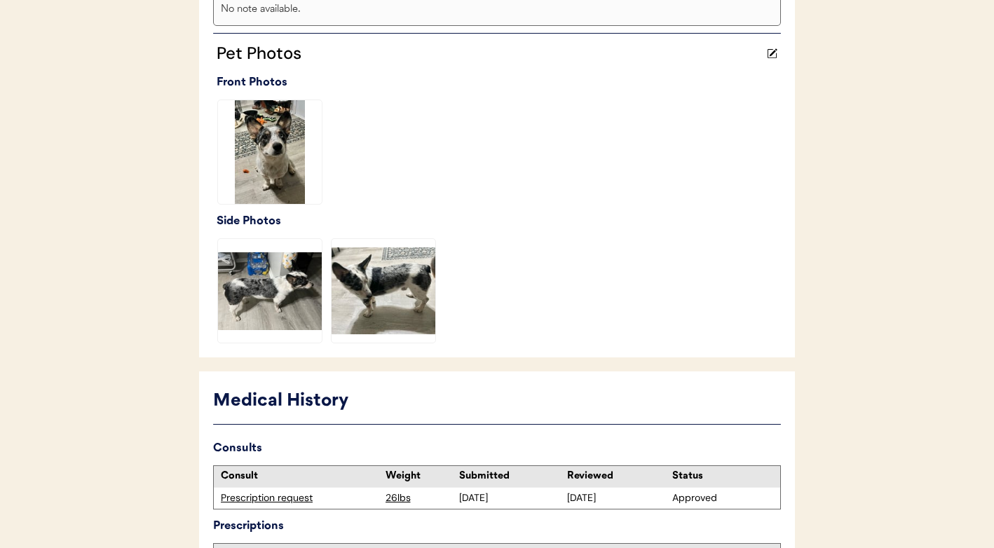
scroll to position [478, 0]
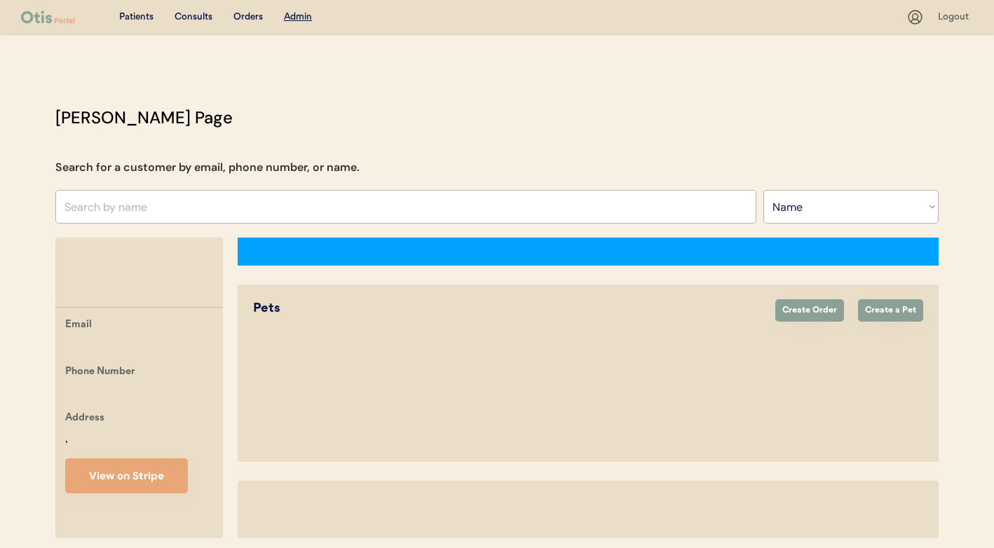
select select ""Name""
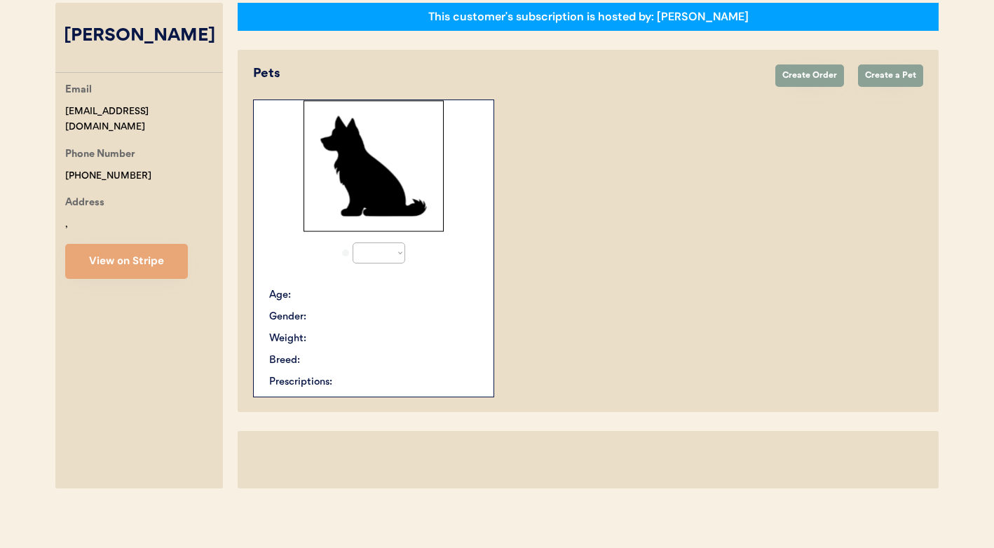
select select "true"
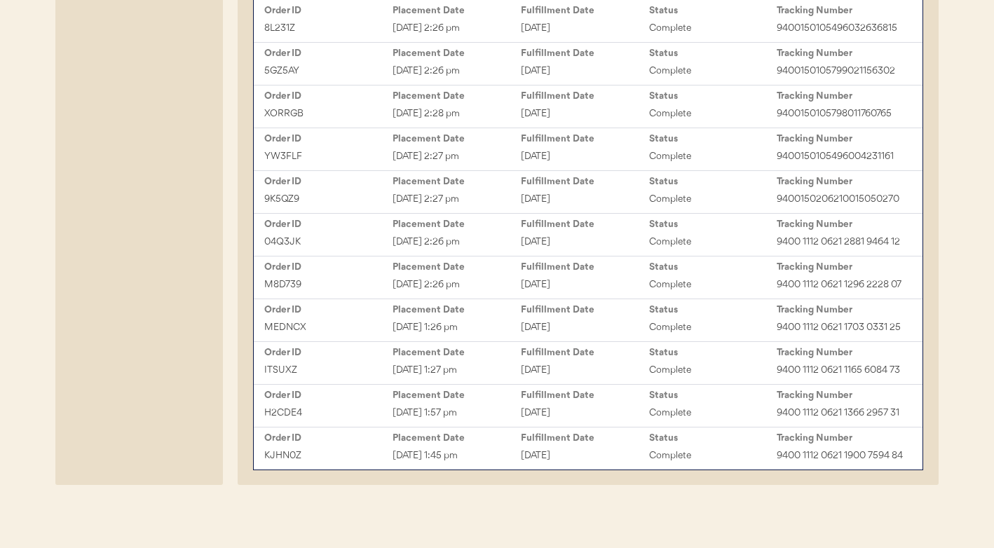
scroll to position [871, 0]
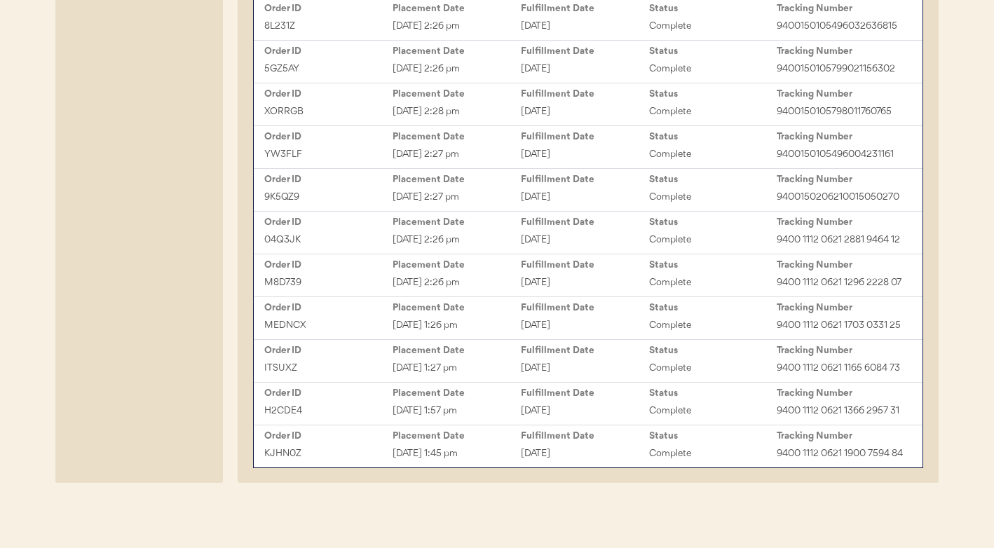
click at [252, 102] on div "Previous Orders Order ID Placement Date Fulfillment Date Status Tracking Number…" at bounding box center [588, 218] width 701 height 530
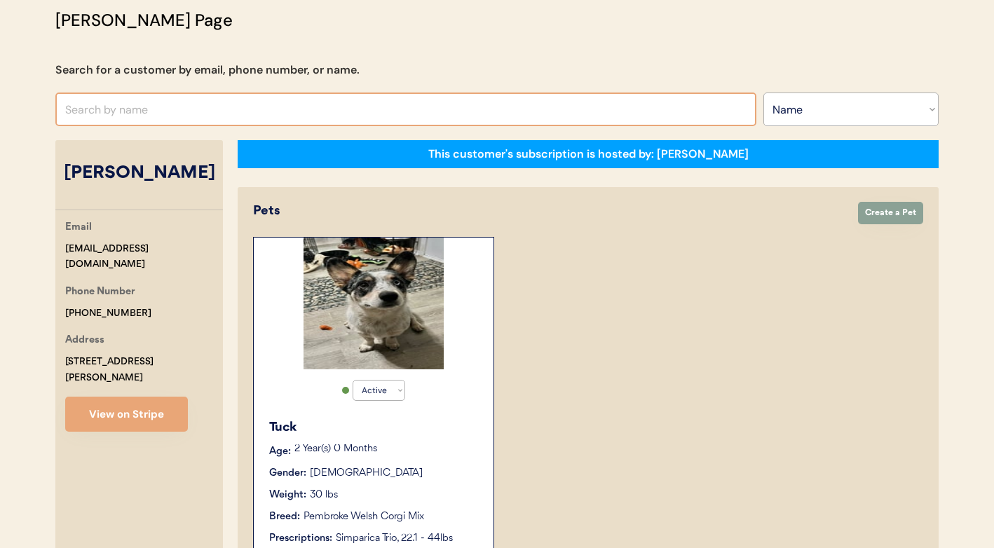
click at [252, 102] on input "text" at bounding box center [405, 110] width 701 height 34
type input "danielle"
type input "danielle Blake"
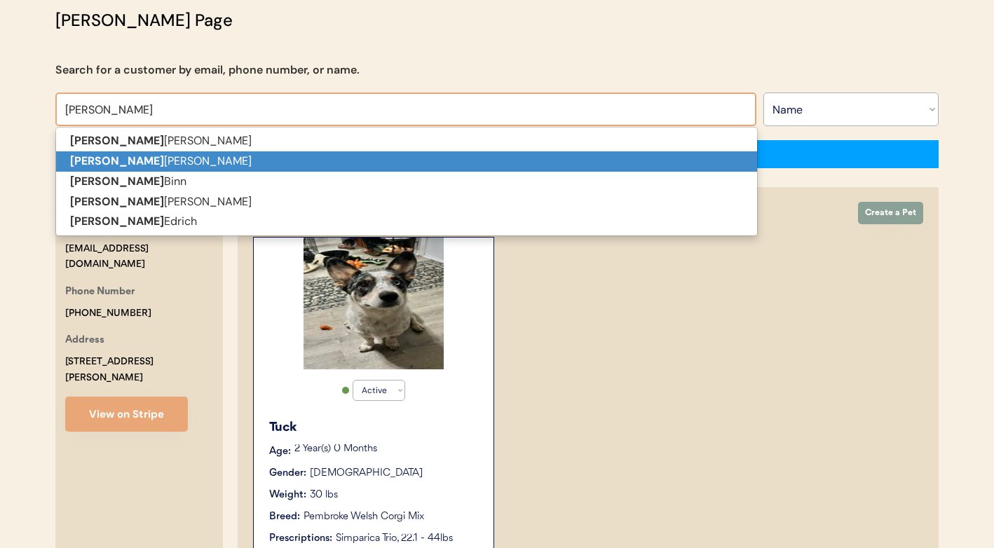
click at [226, 156] on p "Danielle Lankford" at bounding box center [406, 161] width 701 height 20
type input "[PERSON_NAME]"
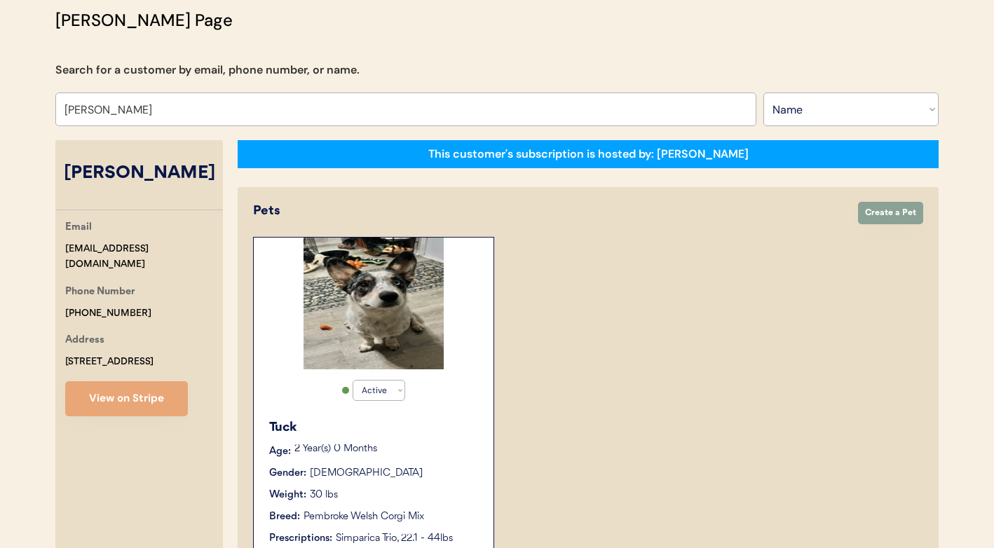
select select "true"
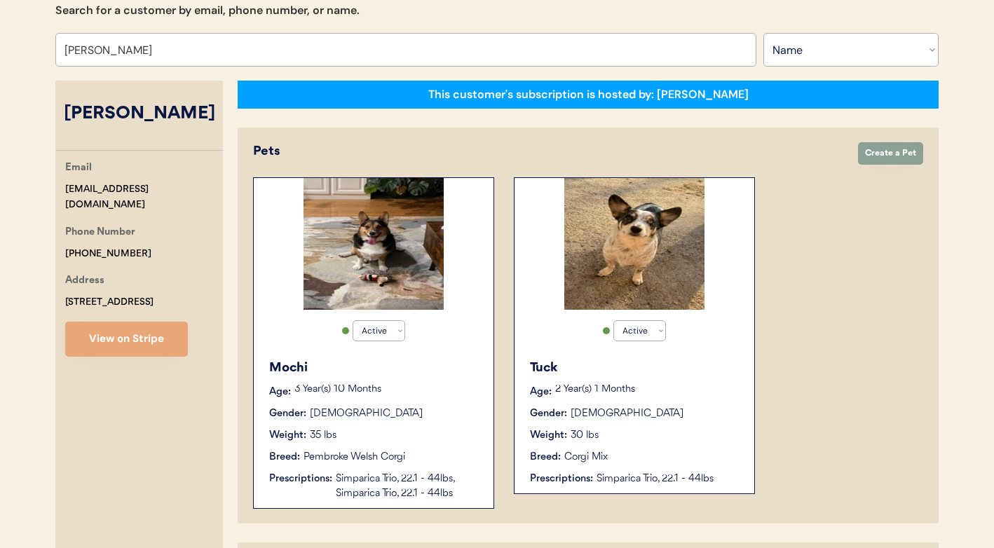
scroll to position [334, 0]
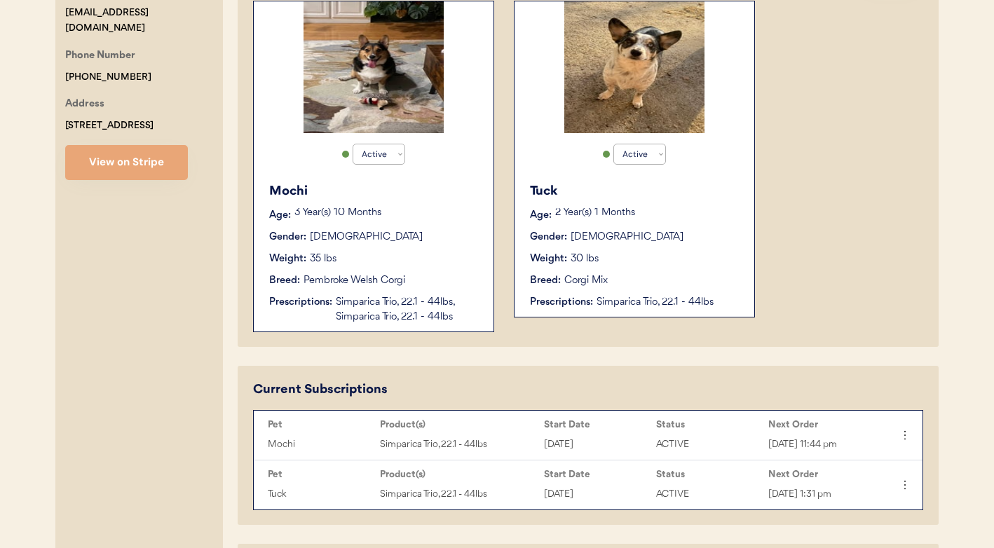
type input "[PERSON_NAME]"
click at [709, 269] on div "Tuck Age: 2 Year(s) 1 Months Gender: Male Weight: 30 lbs Breed: Corgi Mix Presc…" at bounding box center [635, 246] width 226 height 142
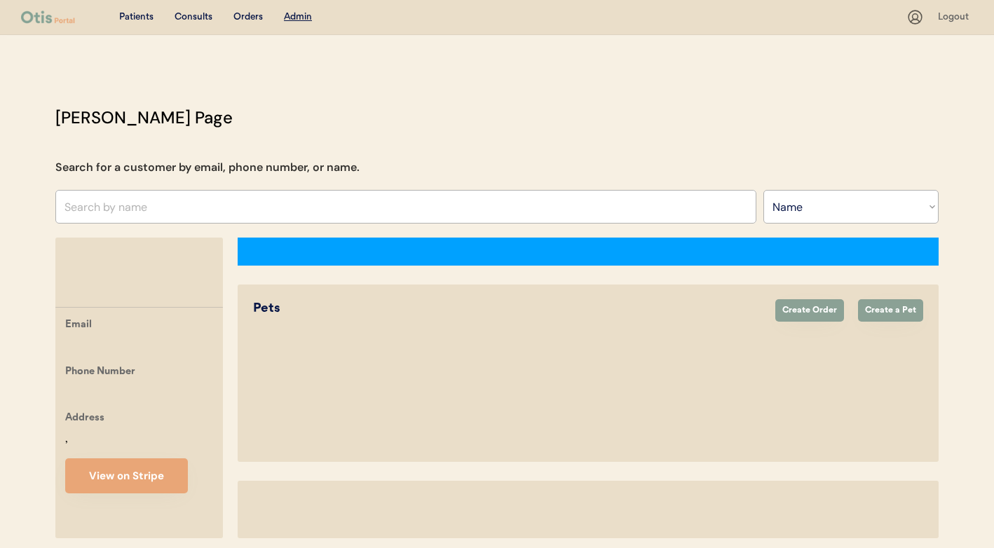
select select ""Name""
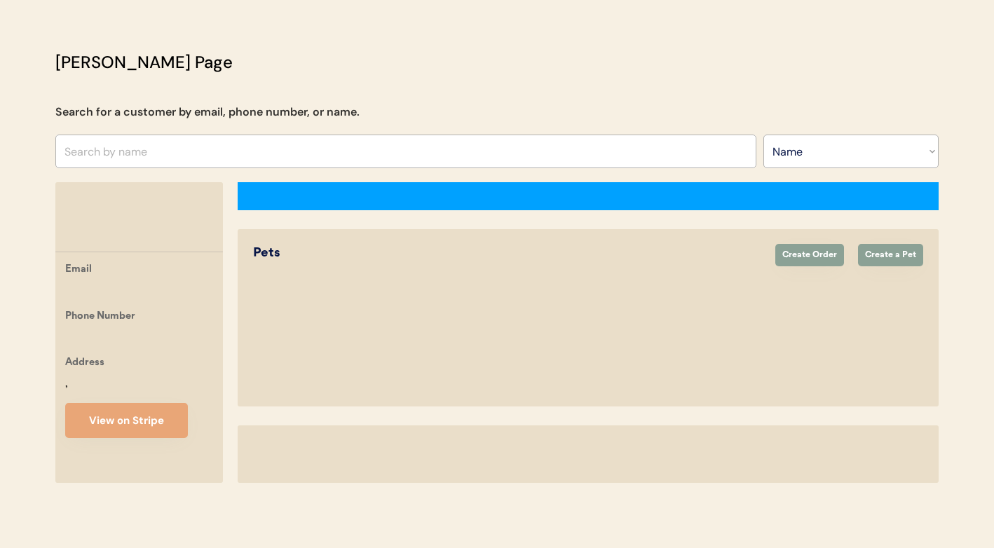
scroll to position [55, 0]
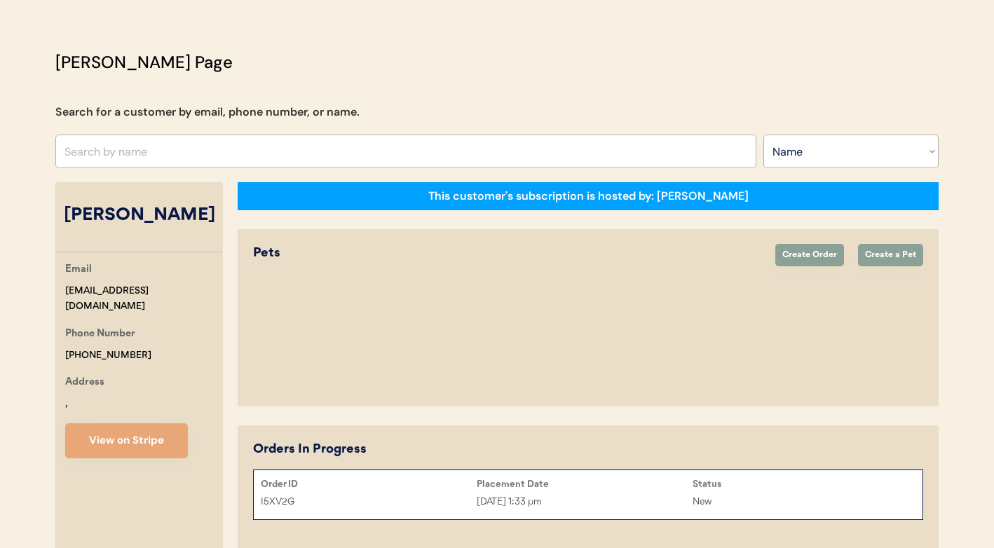
select select "true"
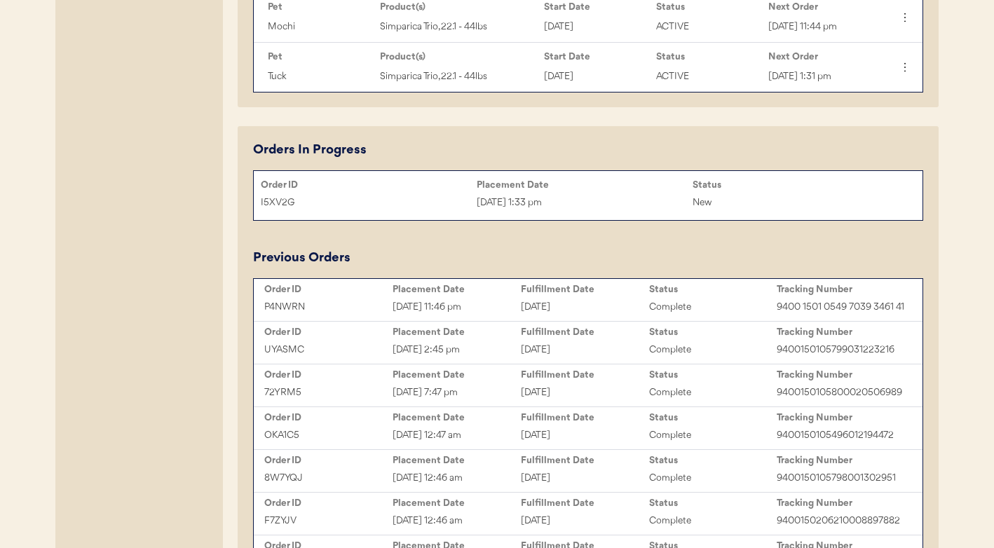
scroll to position [752, 0]
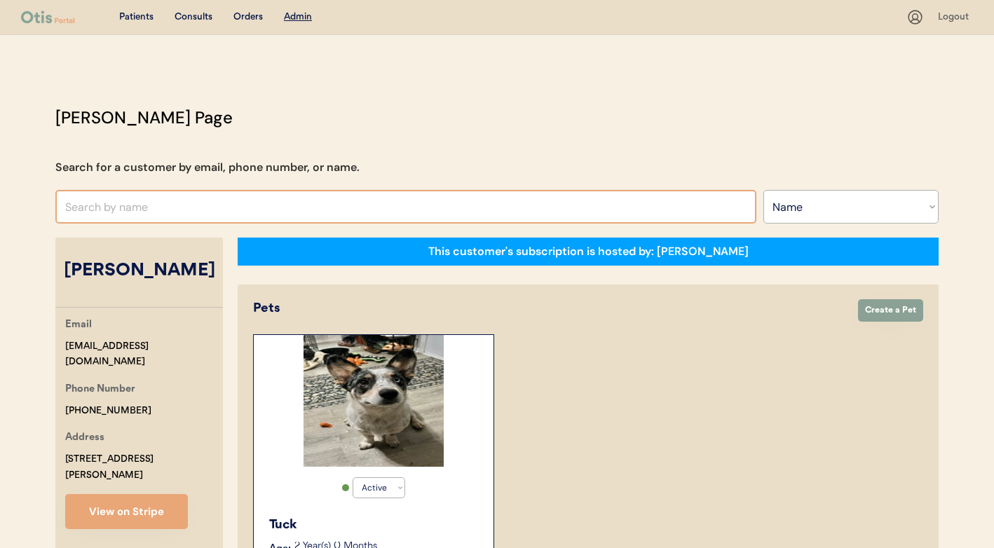
click at [257, 200] on input "text" at bounding box center [405, 207] width 701 height 34
type input "dai"
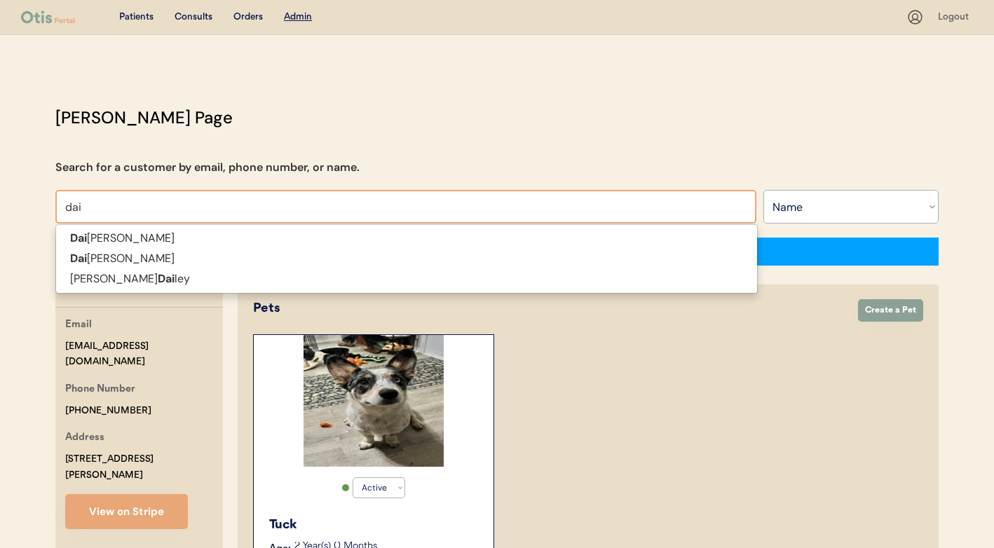
type input "daiamy Krizanek"
type input "da"
type input "david Lobo"
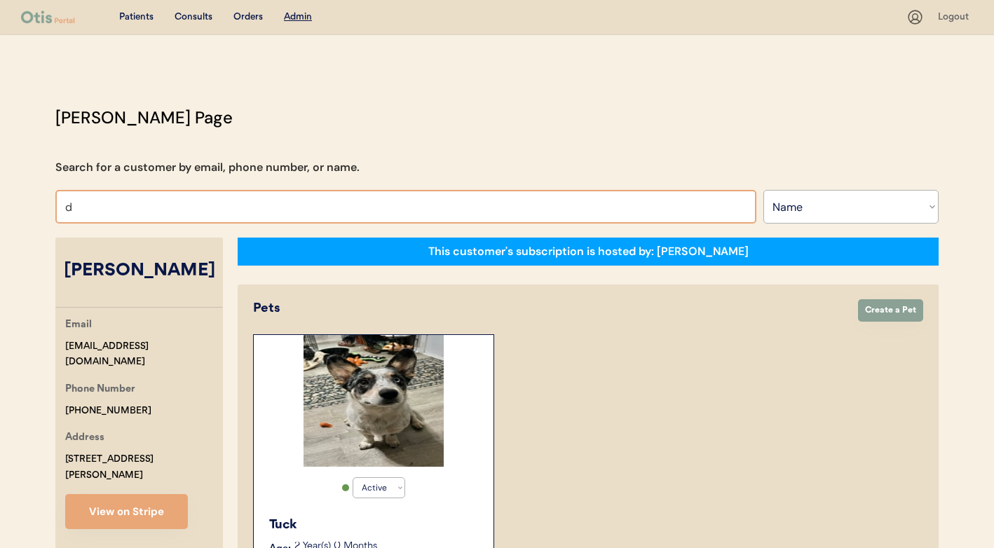
type input "da"
type input "david Lobo"
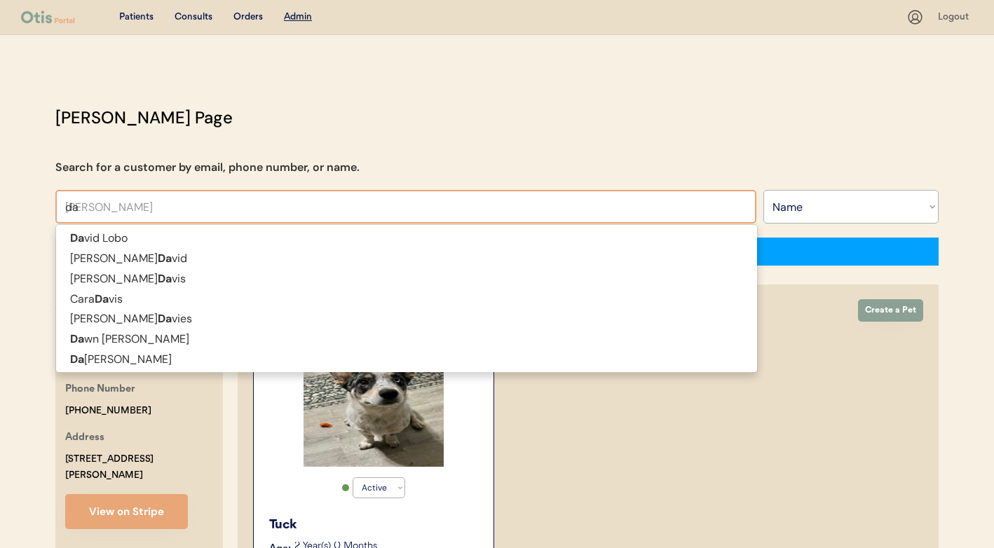
type input "dan"
type input "danielle Blake"
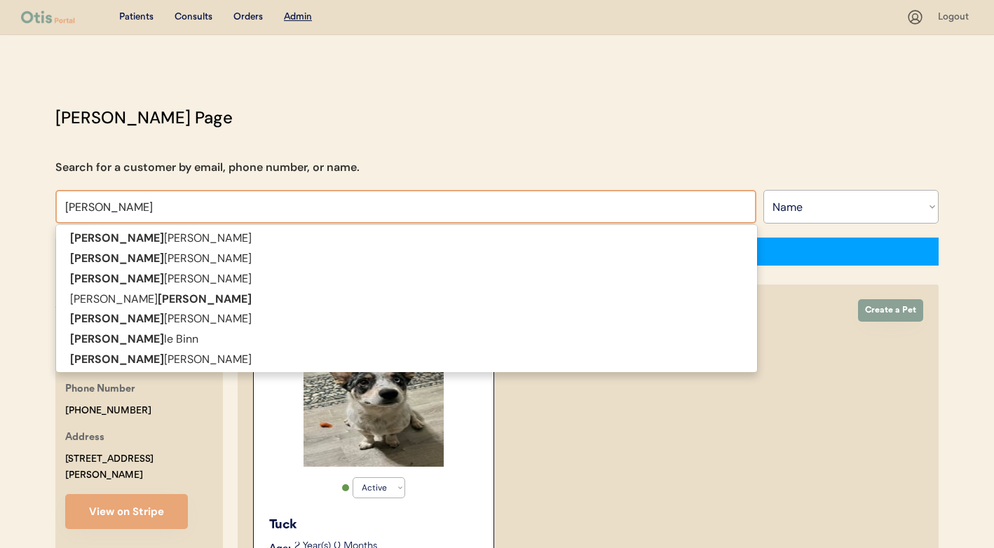
type input "danielle"
type input "danielle lank"
type input "danielle lankford"
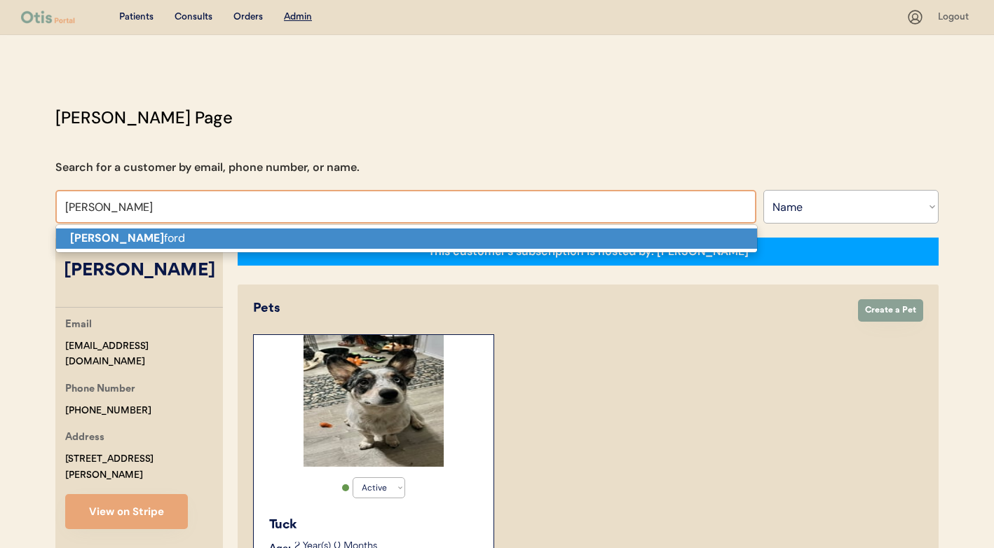
click at [245, 234] on p "Danielle Lank ford" at bounding box center [406, 239] width 701 height 20
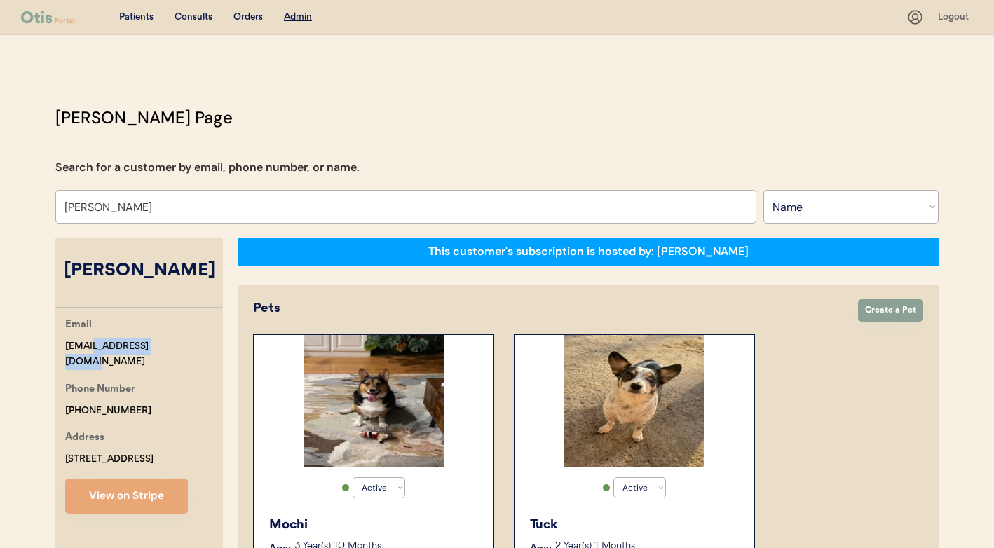
drag, startPoint x: 176, startPoint y: 345, endPoint x: 106, endPoint y: 342, distance: 70.2
click at [88, 346] on div "Email dlankford41@gmail.com" at bounding box center [144, 343] width 158 height 53
click at [215, 347] on div "Email dlankford41@gmail.com" at bounding box center [144, 343] width 158 height 53
drag, startPoint x: 187, startPoint y: 344, endPoint x: 64, endPoint y: 347, distance: 123.5
click at [64, 347] on div "Email dlankford41@gmail.com Phone Number +12516897287 Address 125 Cedar Bend Dr…" at bounding box center [139, 415] width 168 height 197
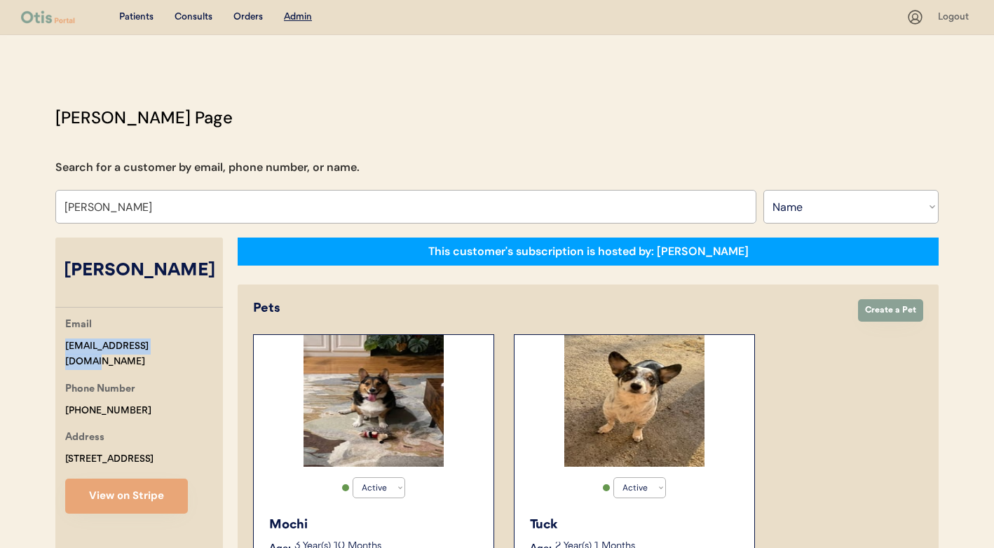
copy div "dlankford41@gmail.com"
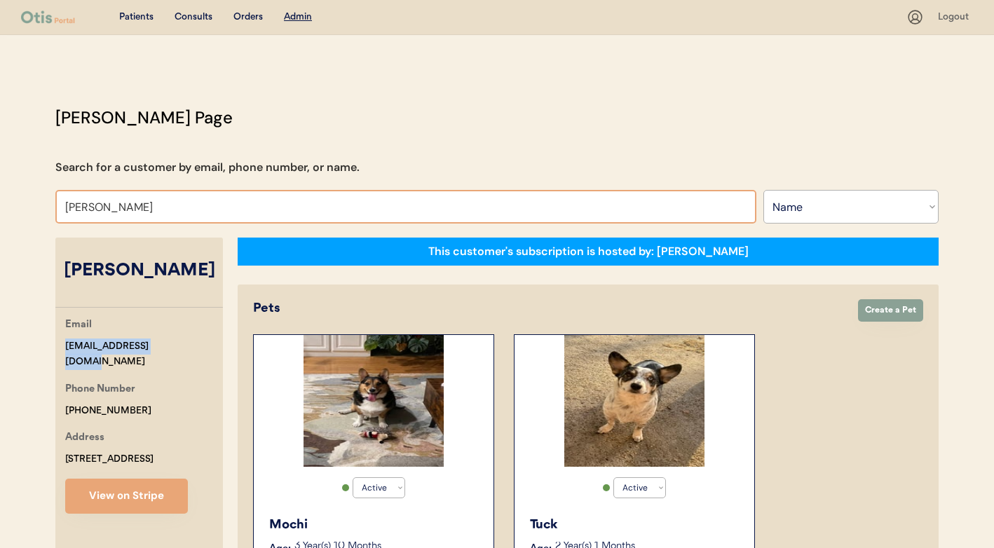
click at [192, 203] on input "Danielle Lankford" at bounding box center [405, 207] width 701 height 34
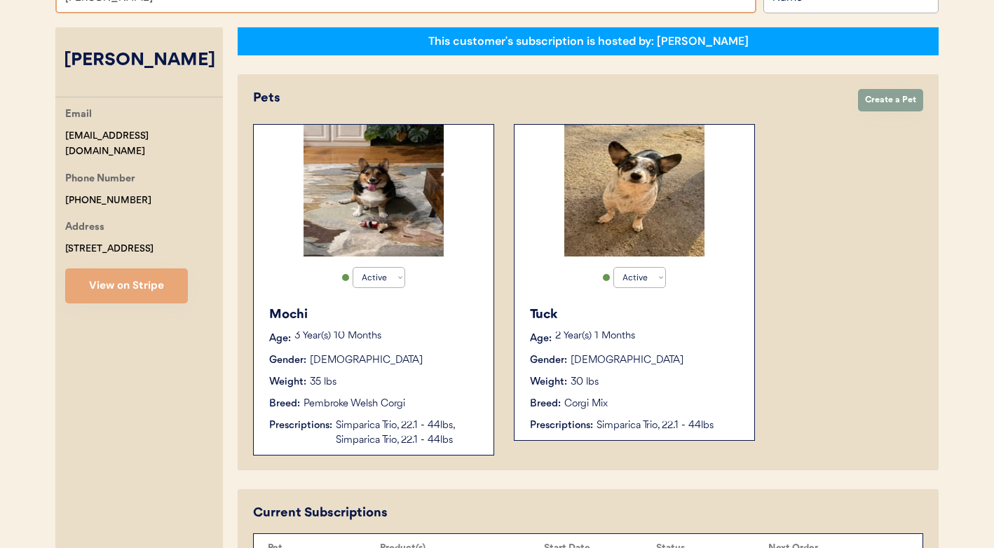
scroll to position [81, 0]
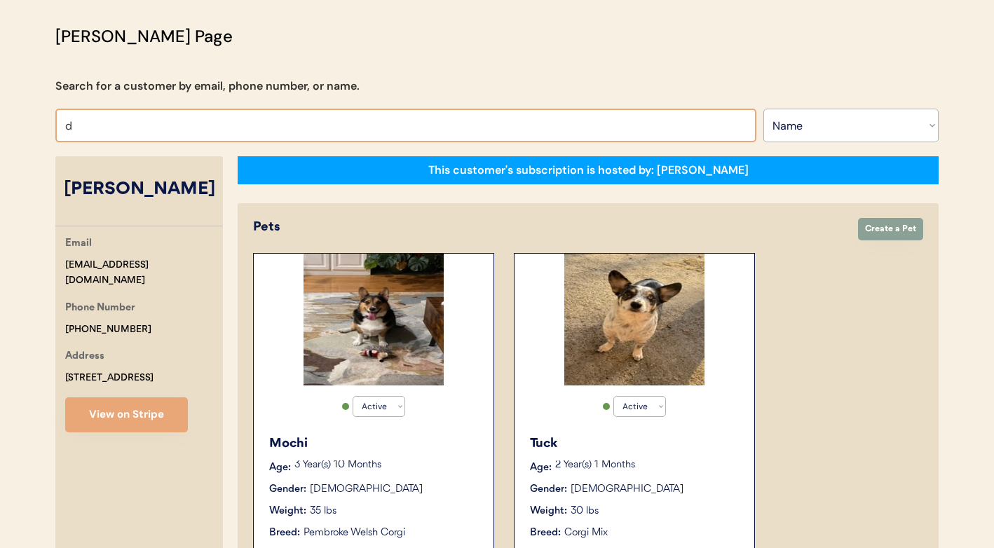
type input "da"
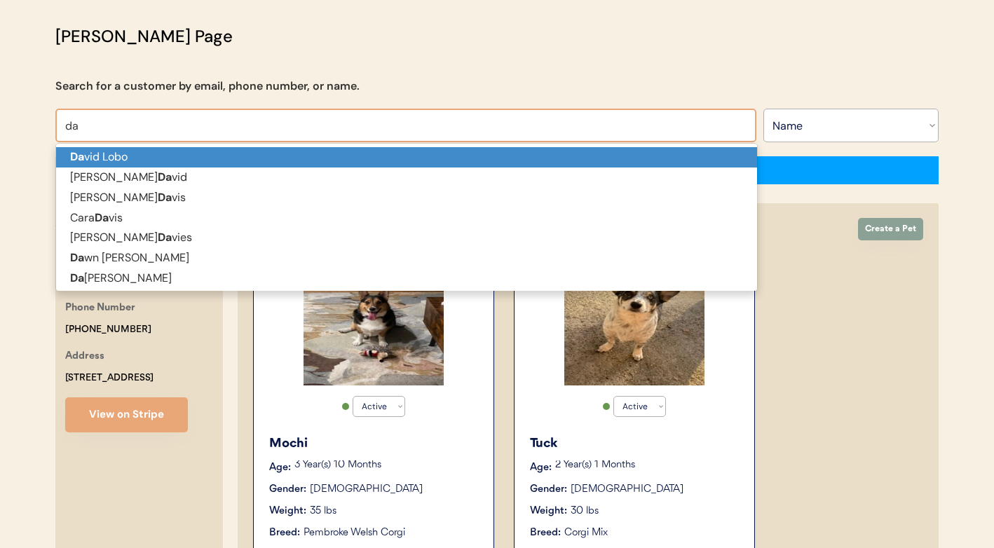
type input "david Lobo"
type input "dan"
type input "dani"
type input "danielle Blake"
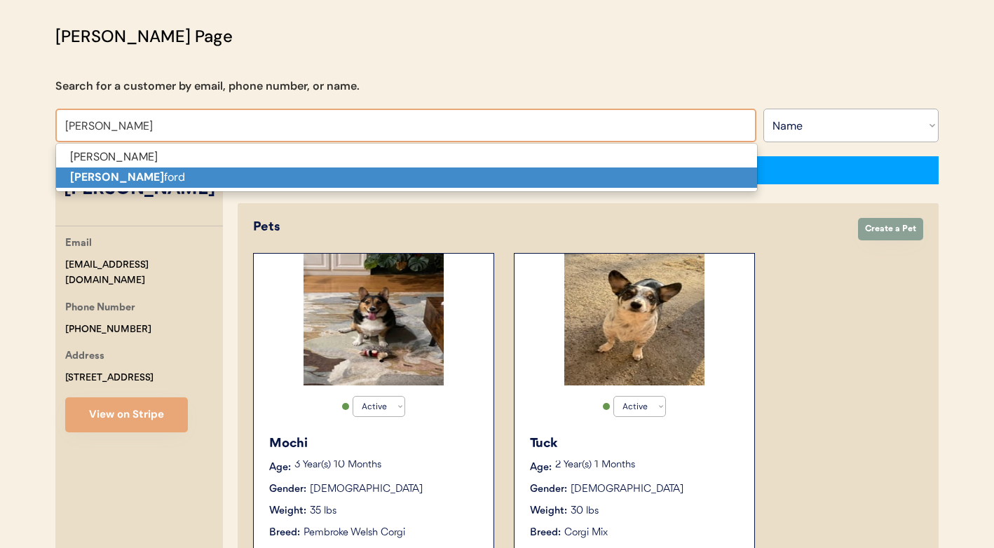
click at [184, 176] on p "Dani Lank ford" at bounding box center [406, 178] width 701 height 20
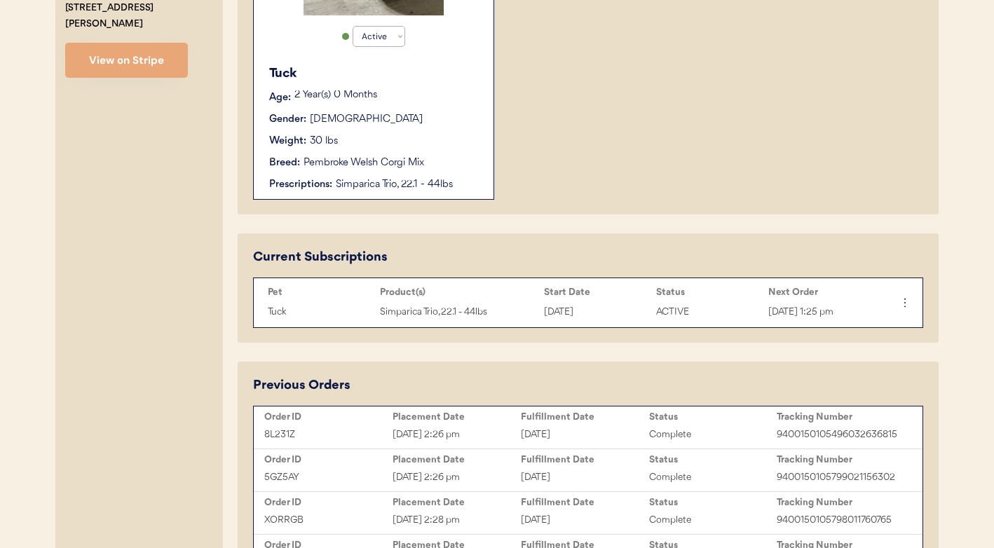
scroll to position [454, 0]
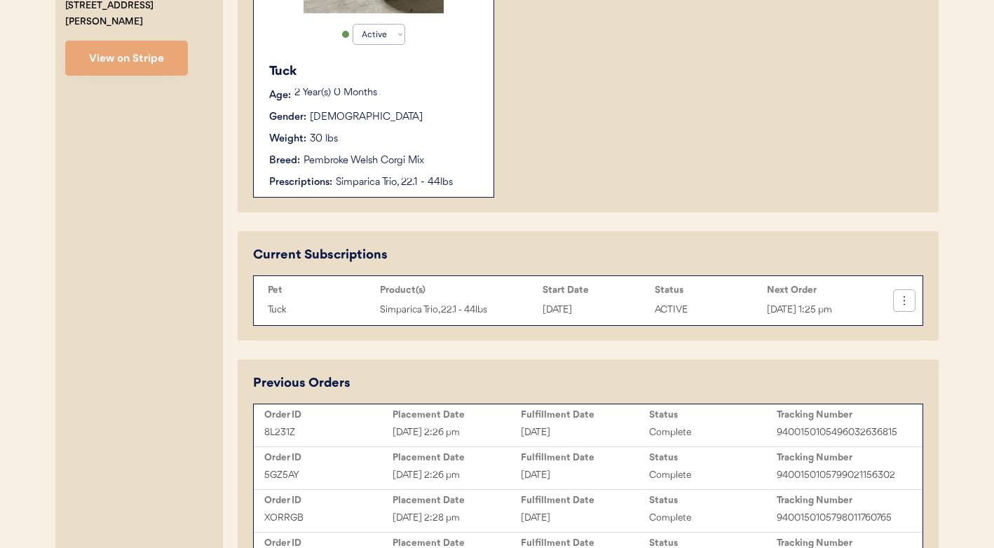
type input "Dani Lankford"
click at [906, 303] on icon at bounding box center [905, 301] width 14 height 14
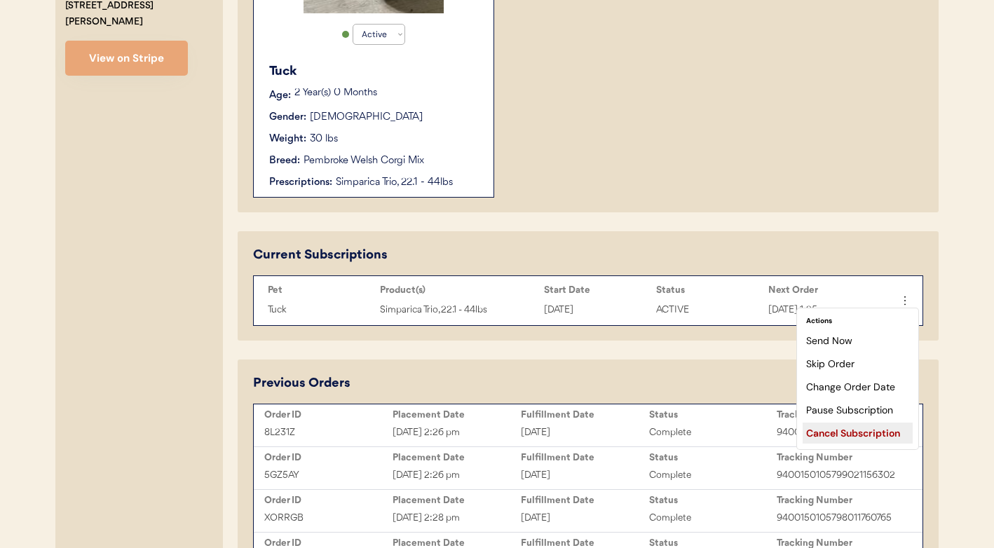
click at [846, 426] on div "Cancel Subscription" at bounding box center [858, 433] width 110 height 21
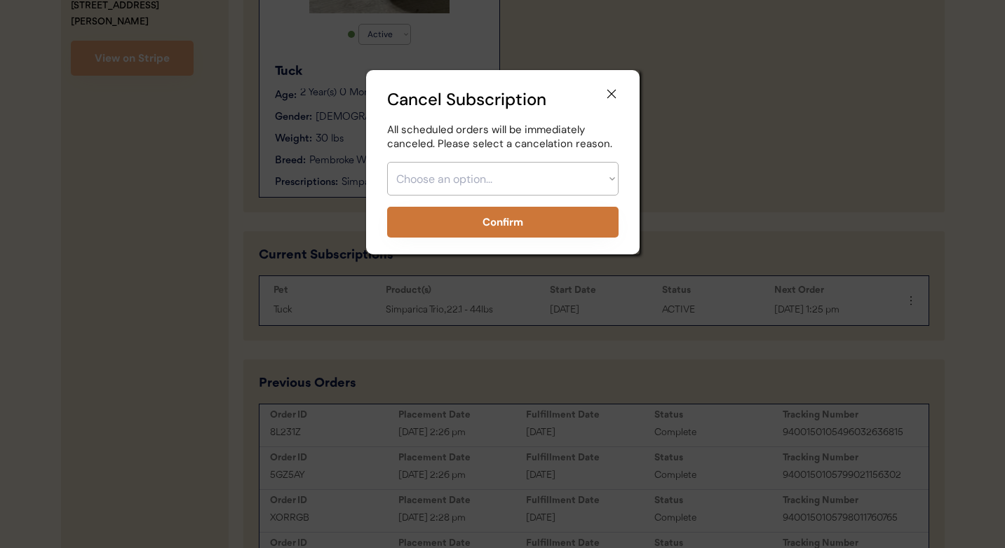
click at [560, 187] on select "Choose an option... Too expensive / can't afford Getting medication elsewhere (…" at bounding box center [502, 179] width 231 height 34
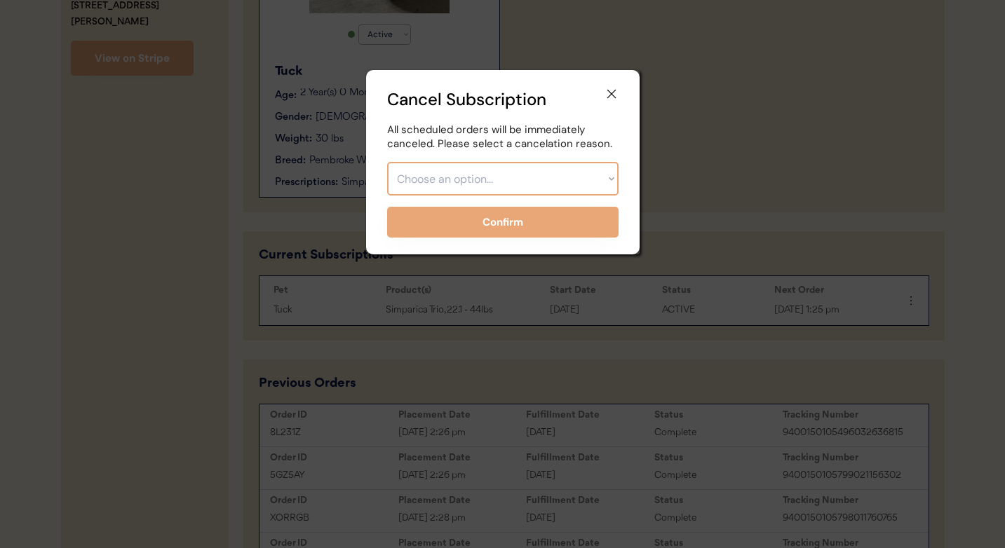
select select ""other""
click at [387, 162] on select "Choose an option... Too expensive / can't afford Getting medication elsewhere (…" at bounding box center [502, 179] width 231 height 34
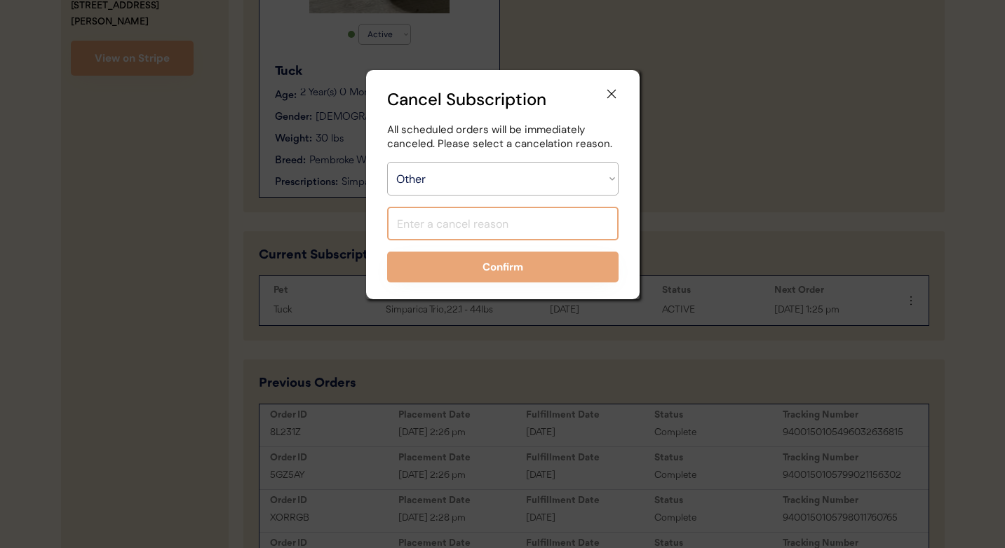
click at [485, 217] on input "input" at bounding box center [502, 224] width 231 height 34
type input "Duplicate account"
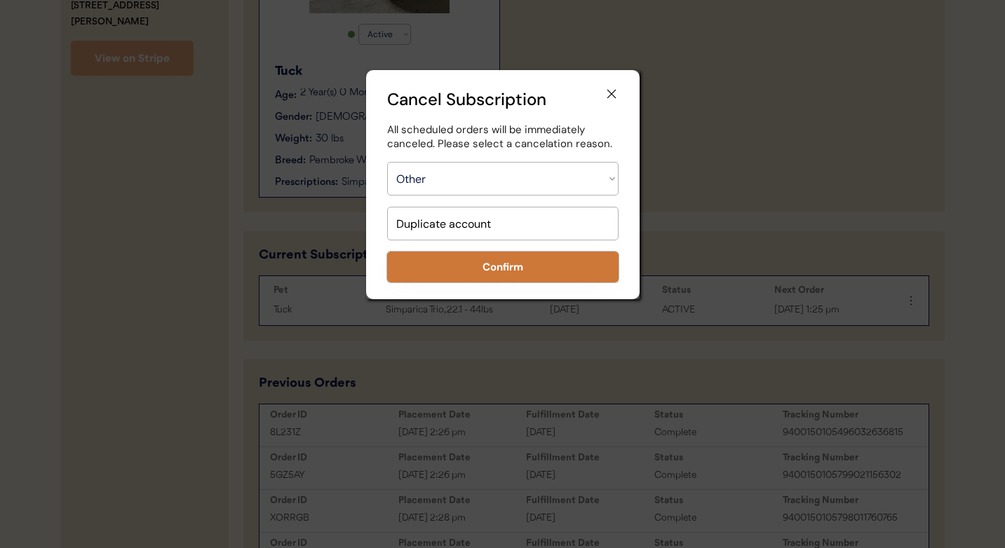
click at [493, 256] on button "Confirm" at bounding box center [502, 267] width 231 height 31
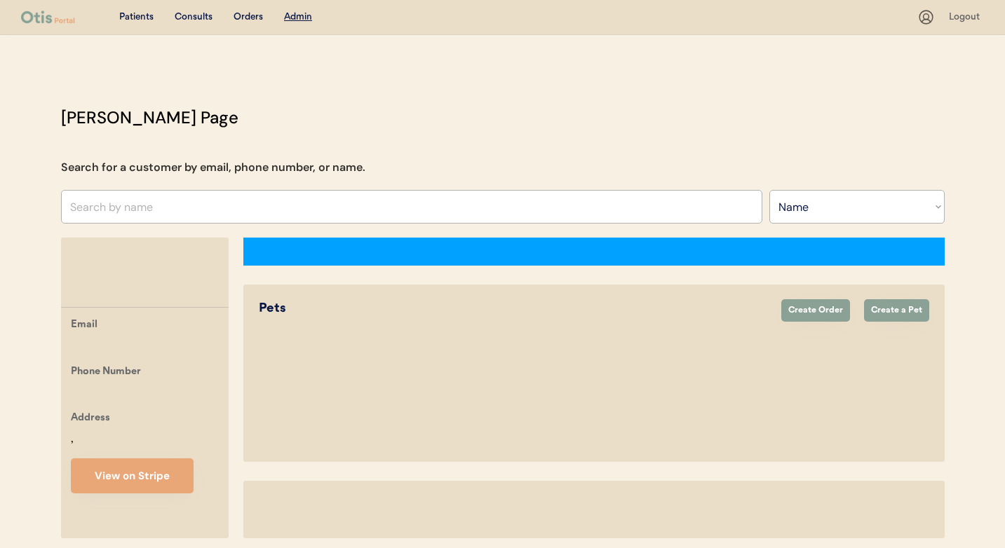
select select ""Name""
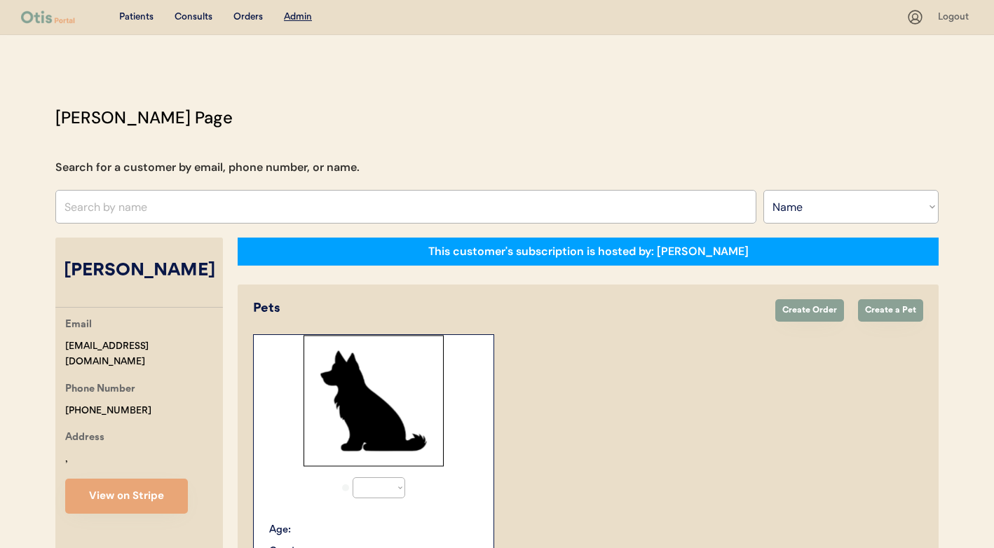
select select "true"
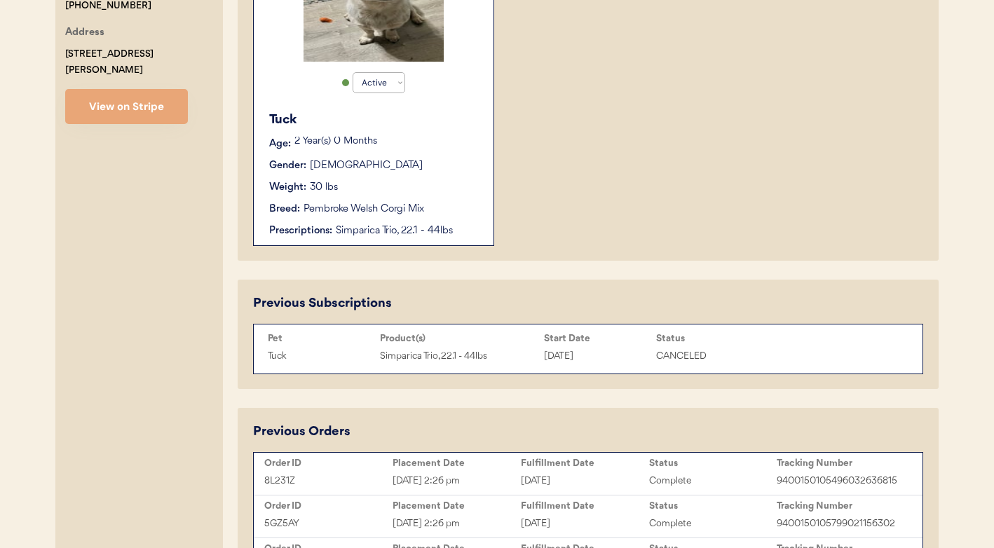
scroll to position [13, 0]
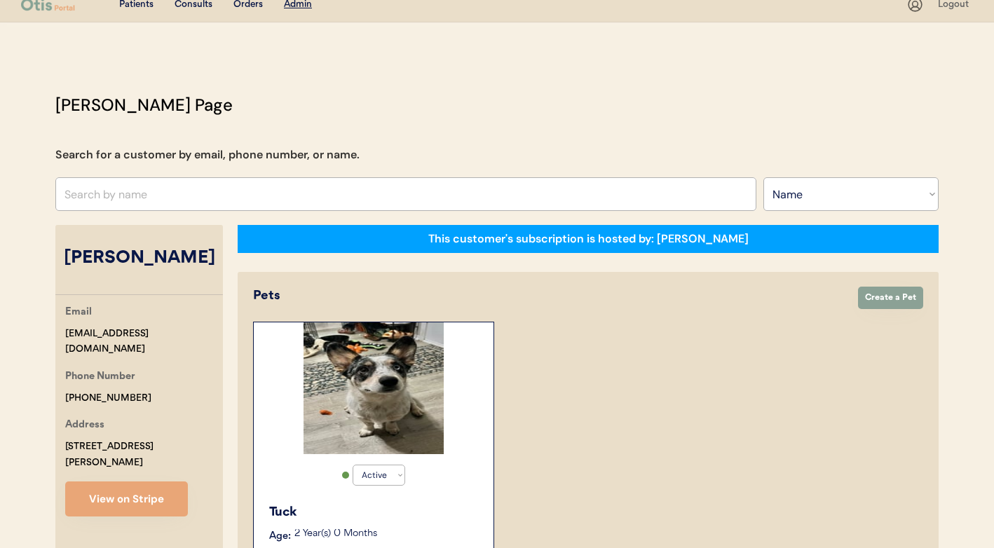
scroll to position [81, 0]
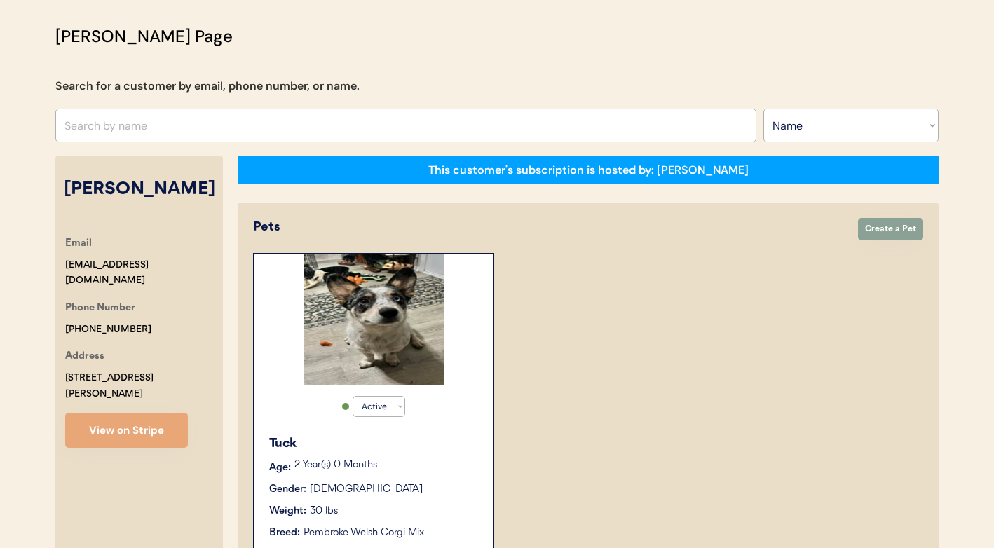
select select "true"
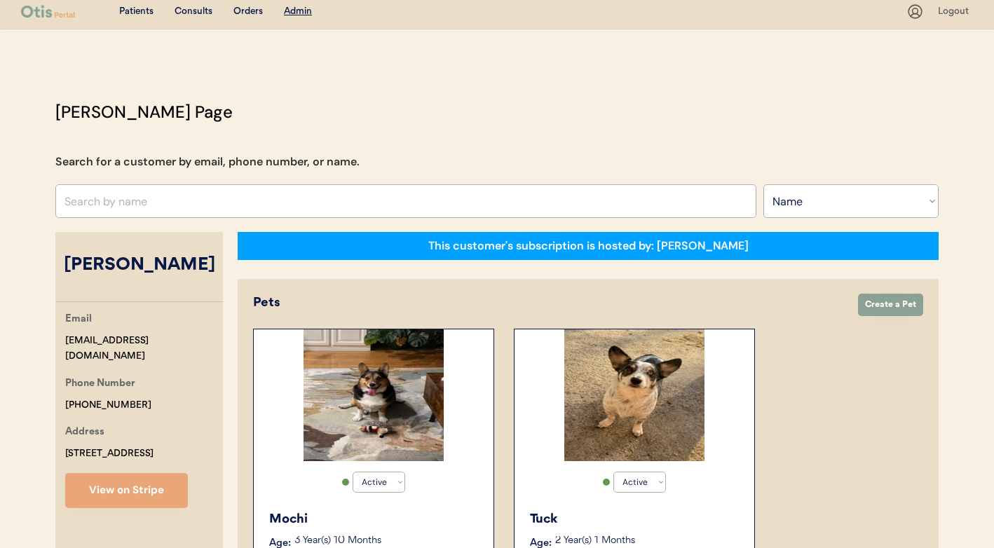
scroll to position [0, 0]
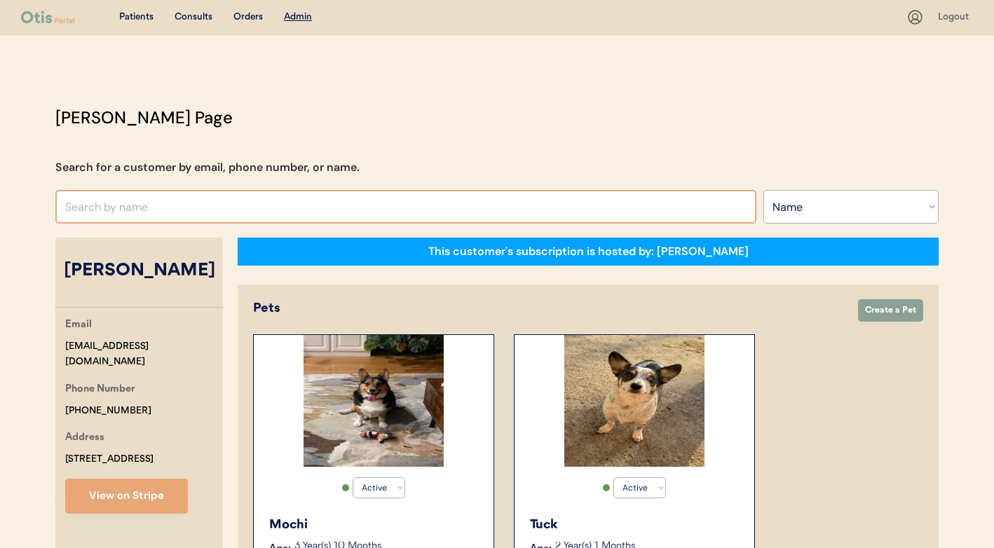
click at [310, 208] on input "text" at bounding box center [405, 207] width 701 height 34
type input "[PERSON_NAME]"
type input "melinda Richardson"
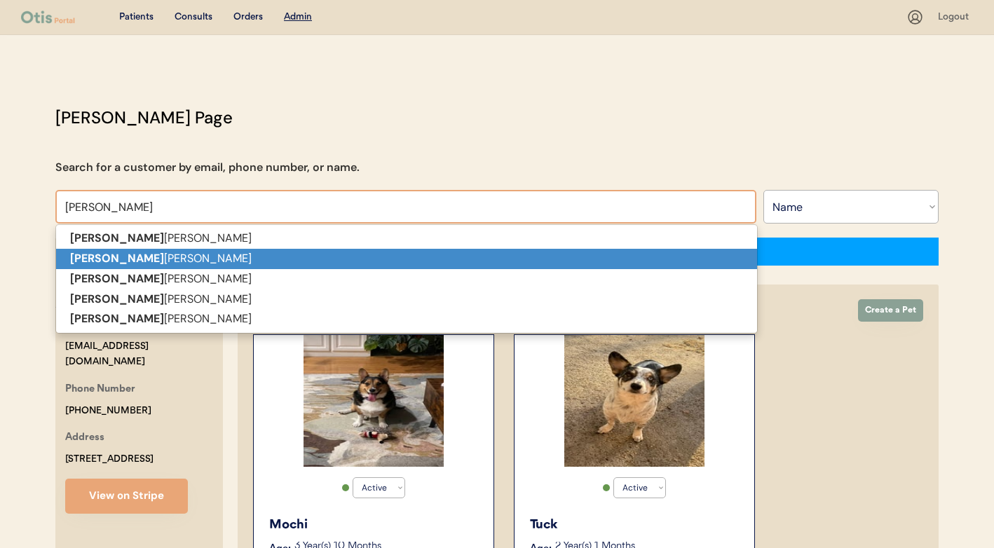
click at [302, 256] on p "Melinda StJohn" at bounding box center [406, 259] width 701 height 20
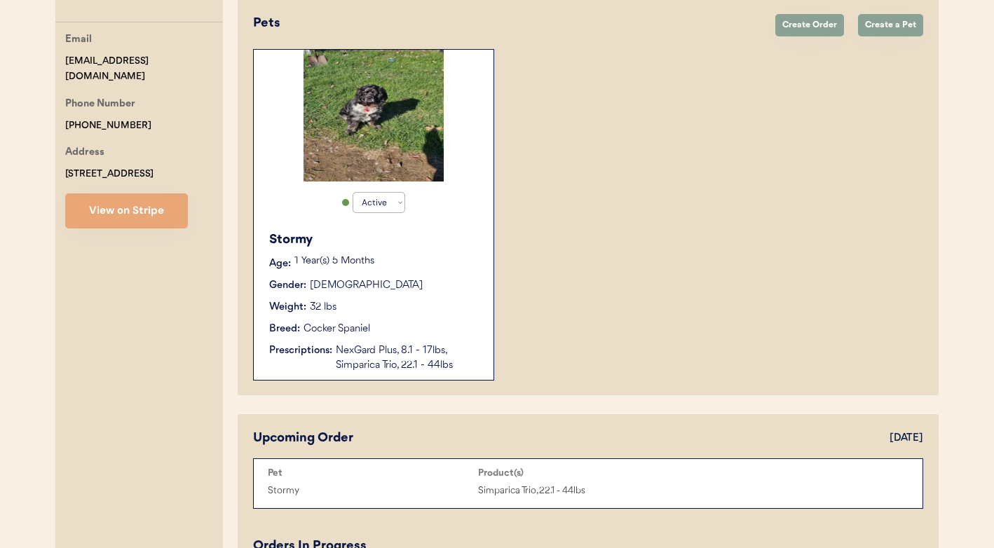
scroll to position [434, 0]
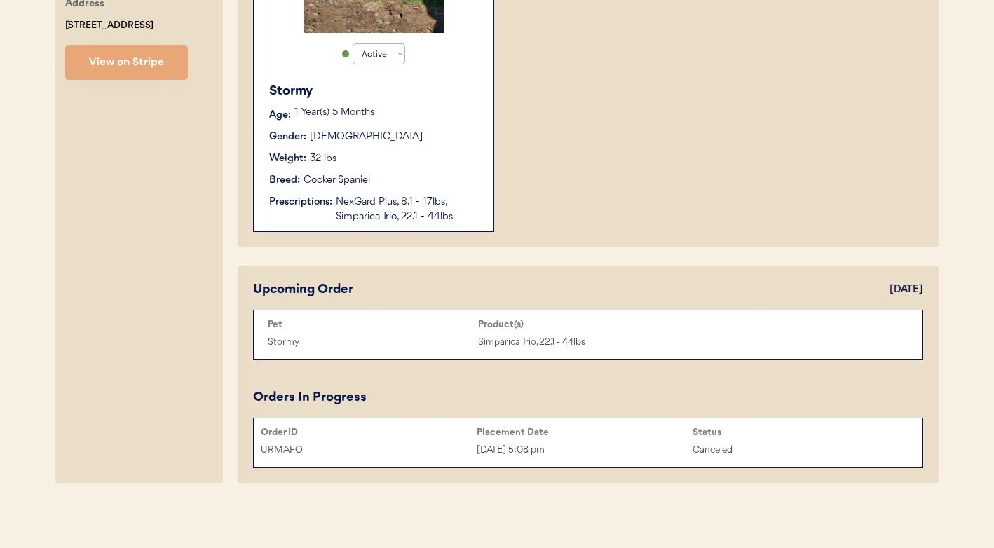
type input "[PERSON_NAME]"
click at [690, 490] on div "Patients Consults Orders Admin Logout Otis Admin Page Search for a customer by …" at bounding box center [497, 57] width 994 height 982
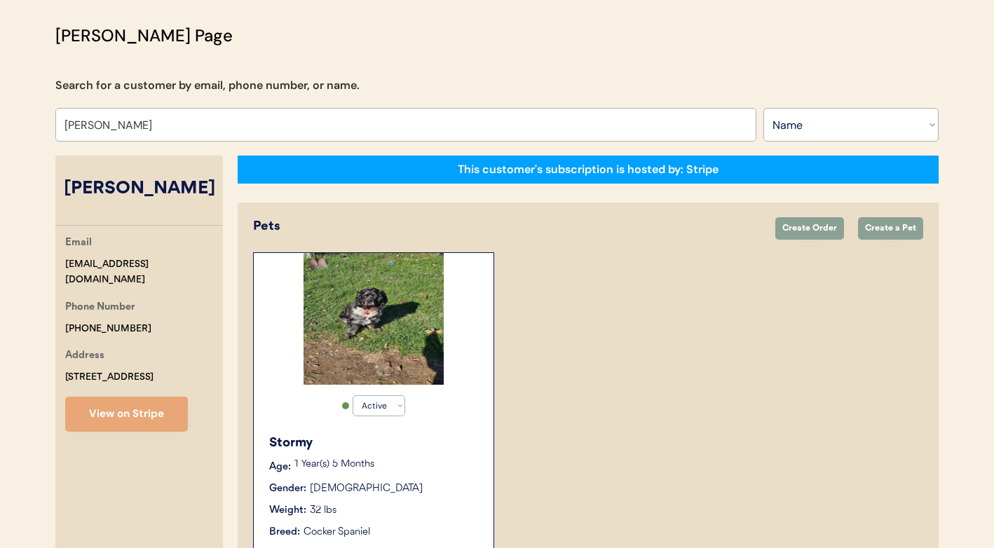
scroll to position [232, 0]
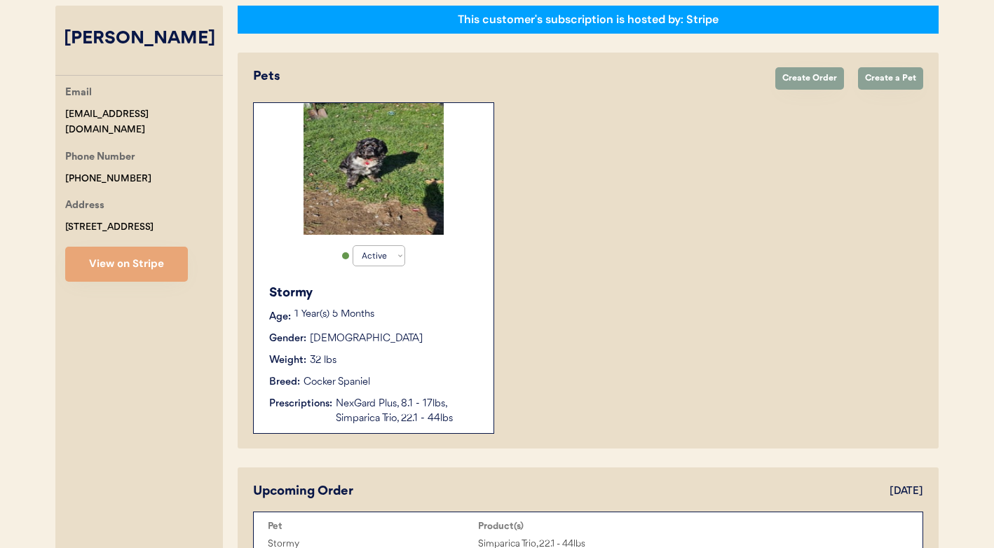
click at [447, 401] on div "NexGard Plus, 8.1 - 17lbs, Simparica Trio, 22.1 - 44lbs" at bounding box center [408, 411] width 144 height 29
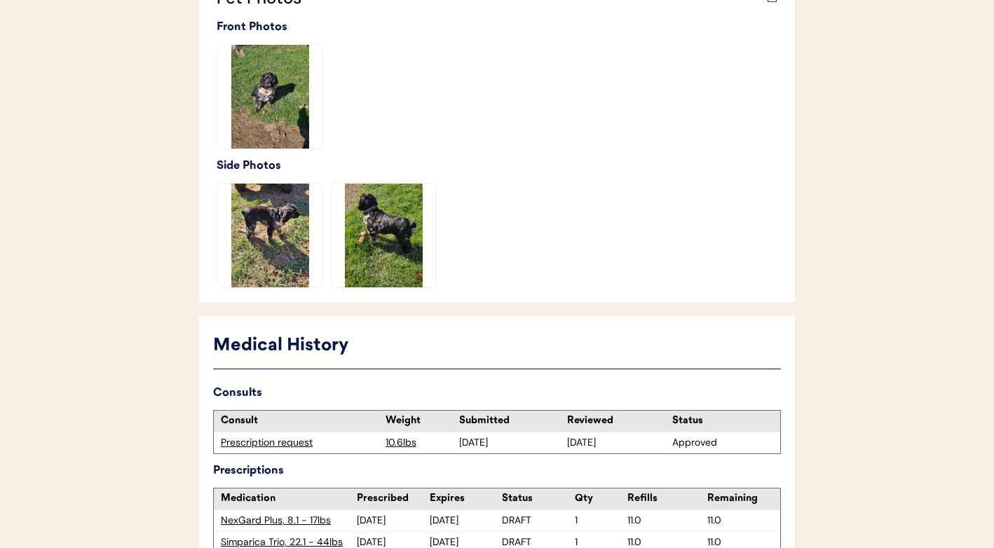
scroll to position [689, 0]
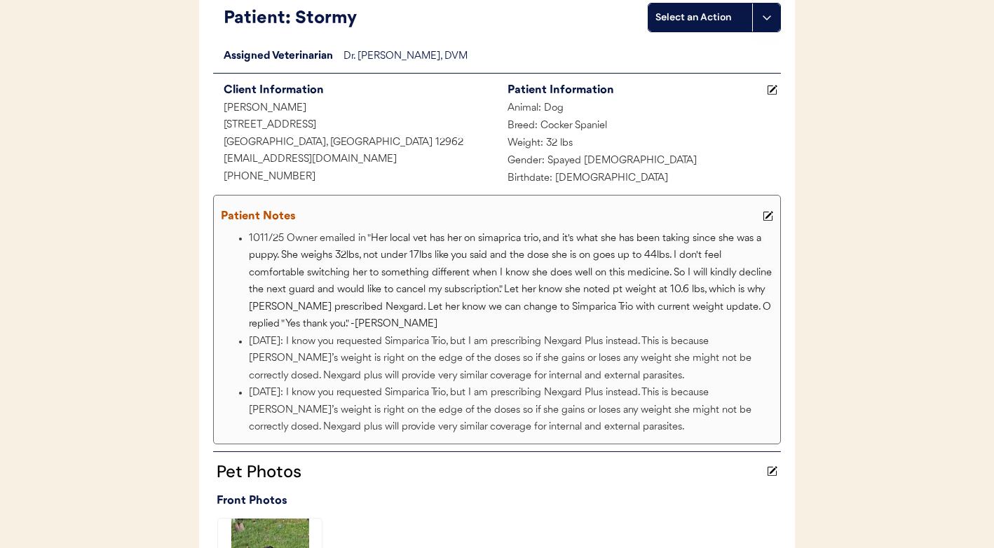
scroll to position [0, 0]
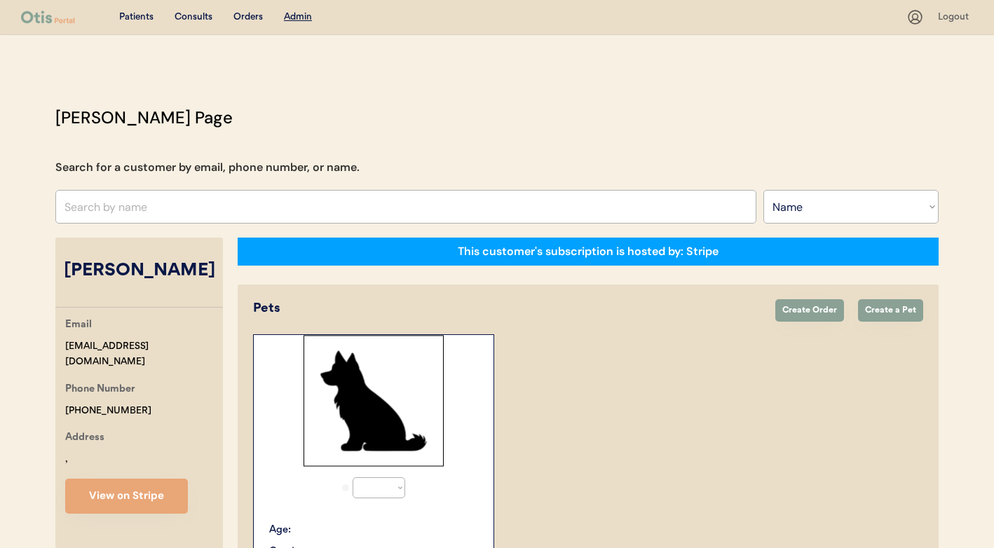
select select ""Name""
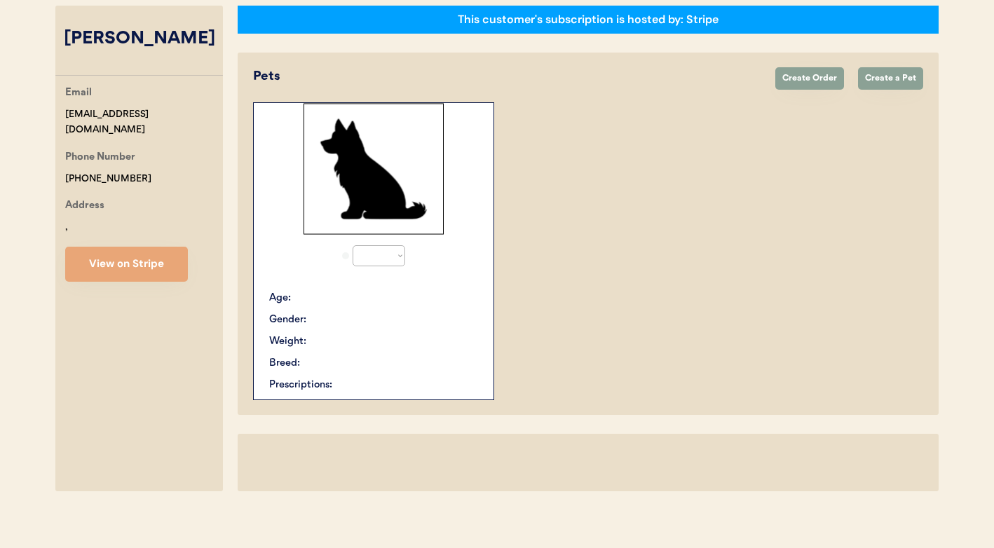
select select "true"
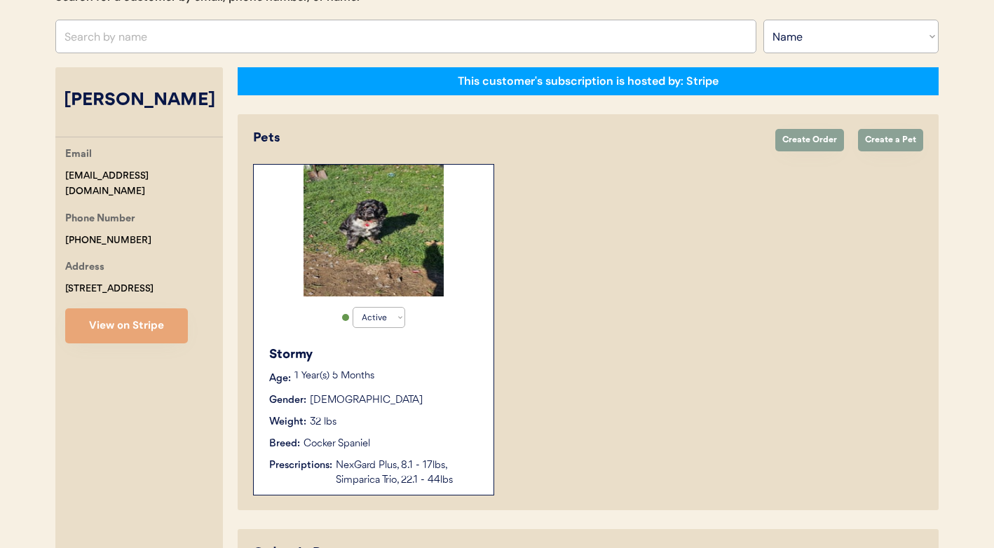
scroll to position [170, 0]
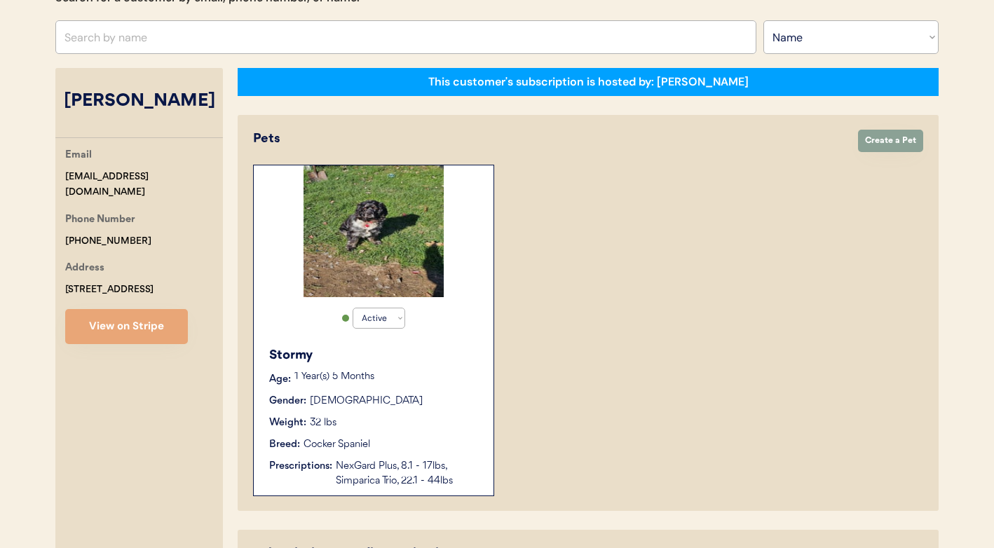
click at [409, 383] on div "1 Year(s) 5 Months" at bounding box center [386, 379] width 185 height 14
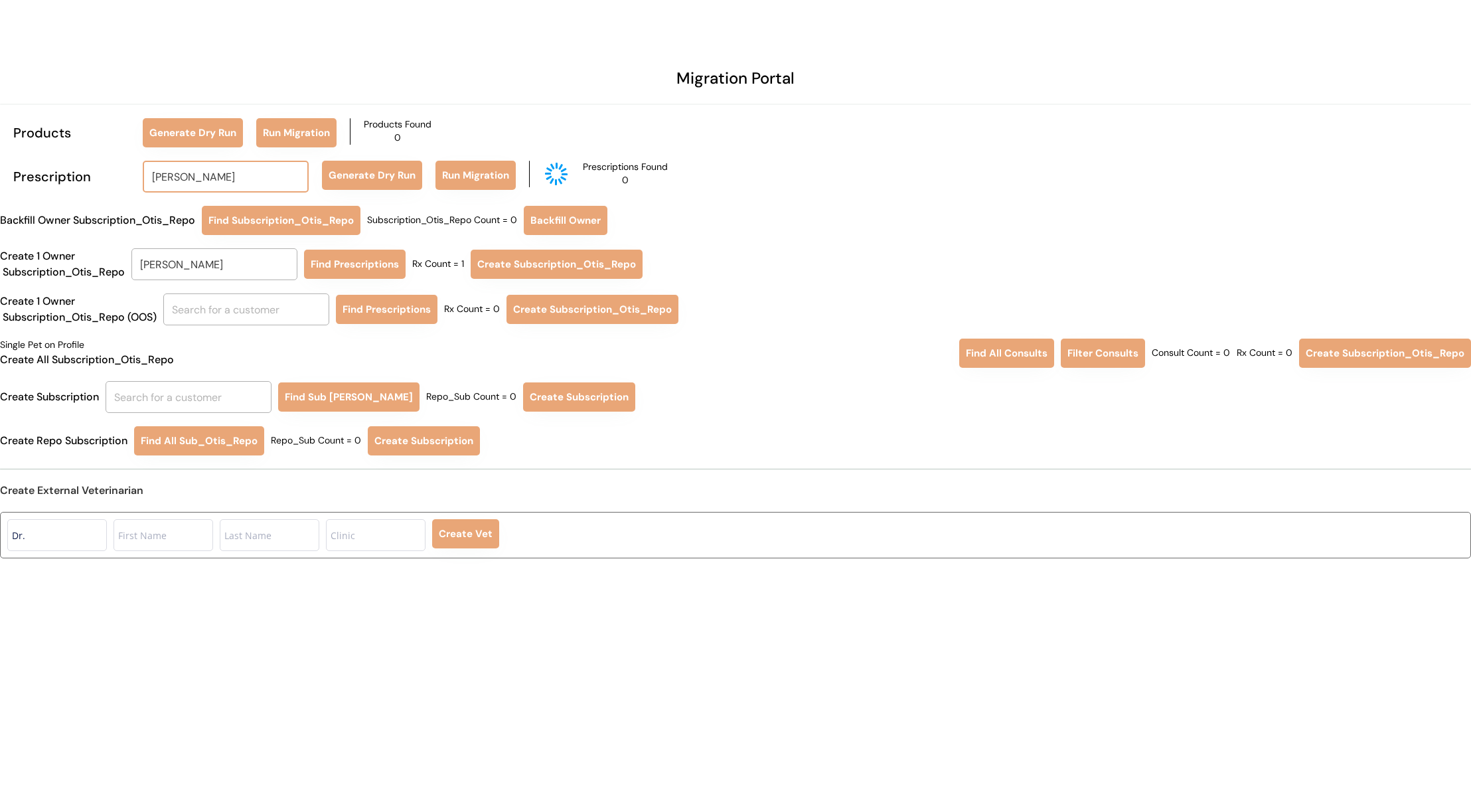
click at [230, 174] on input "Laura Clegg" at bounding box center [225, 177] width 166 height 32
type input "melinda"
type input "melinda Richardson"
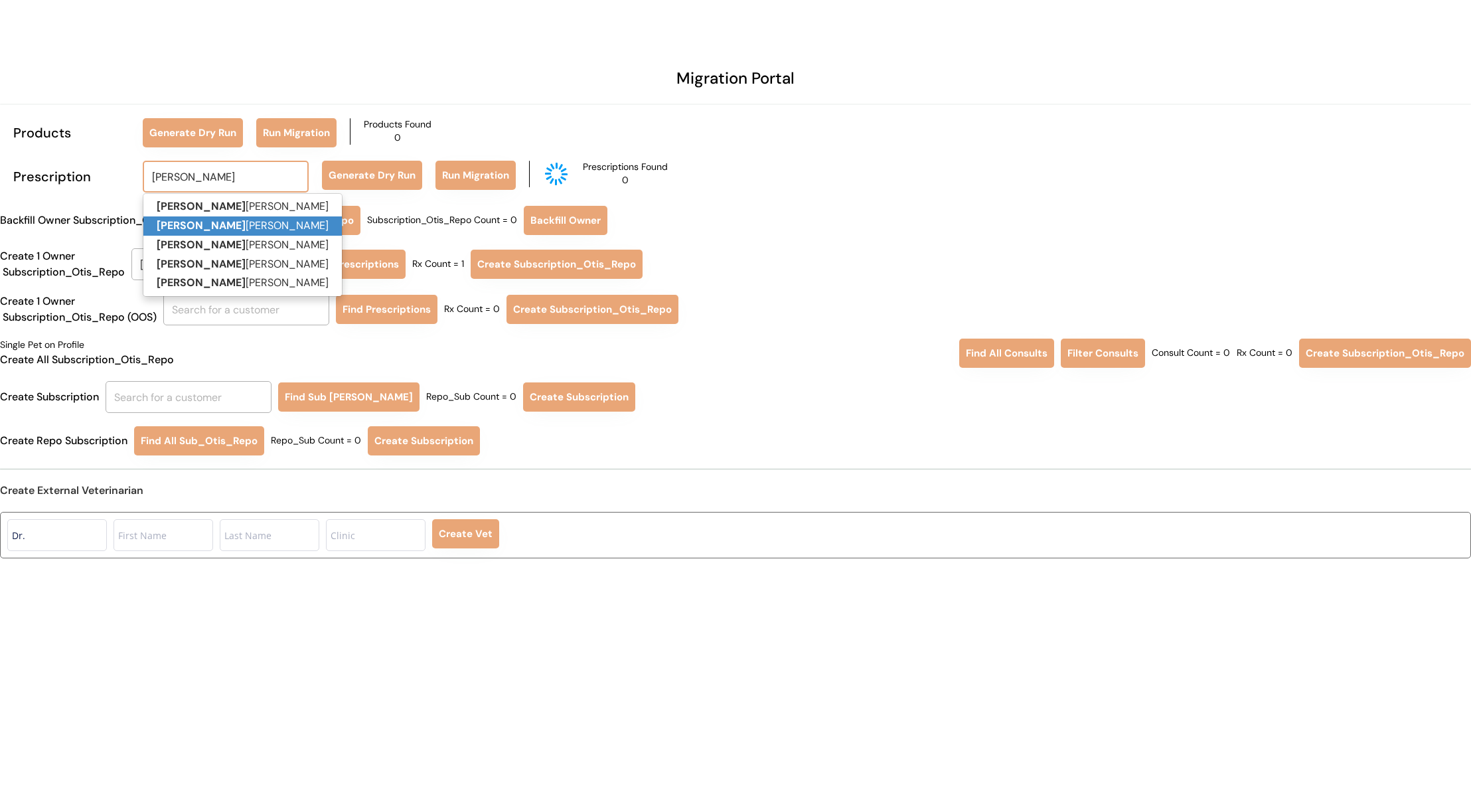
click at [219, 228] on p "Melinda StJohn" at bounding box center [242, 226] width 199 height 19
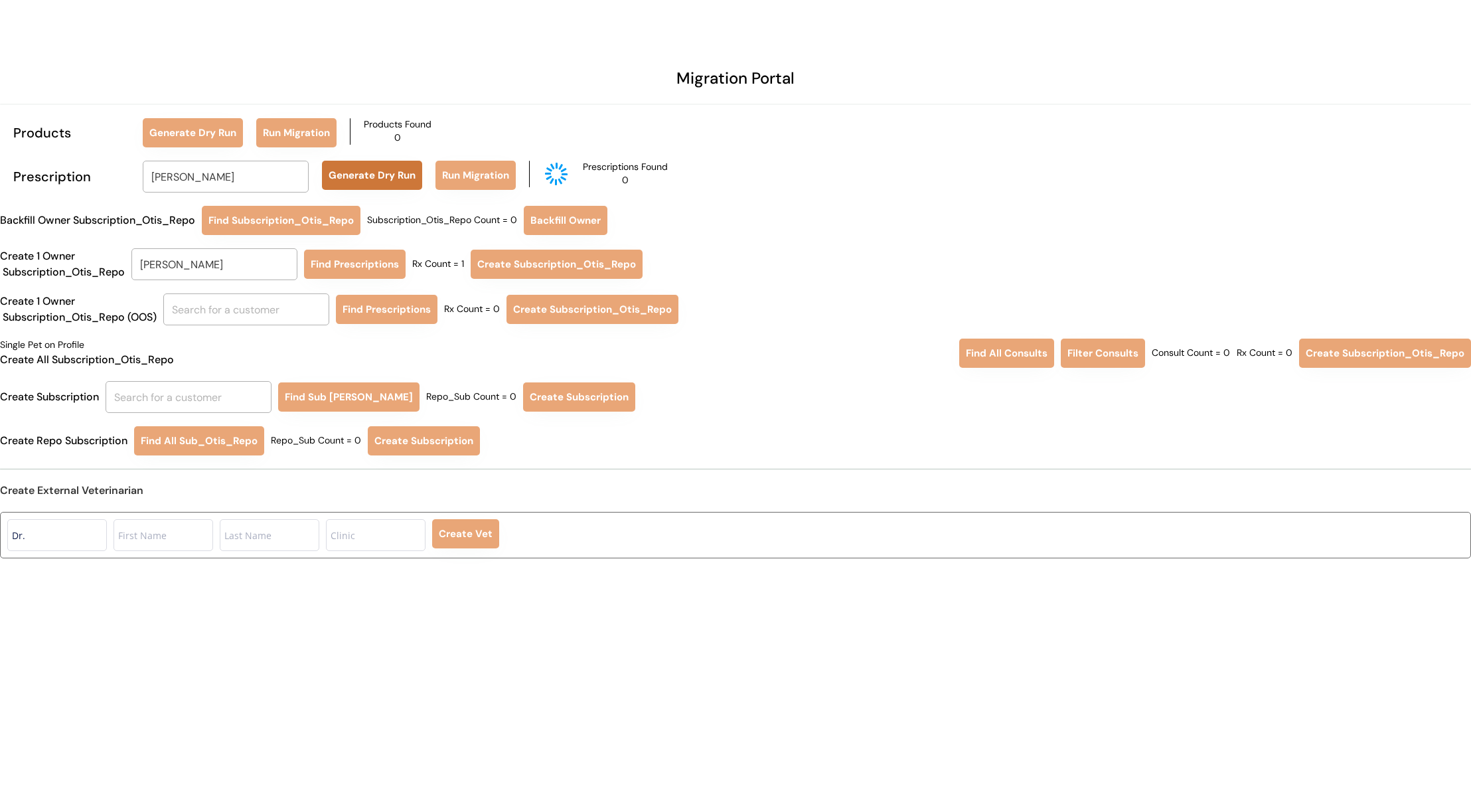
type input "[PERSON_NAME]"
click at [348, 181] on button "Generate Dry Run" at bounding box center [372, 175] width 100 height 29
click at [272, 263] on input "Laura Clegg" at bounding box center [214, 264] width 166 height 32
type input "mel"
type input "melody Banks"
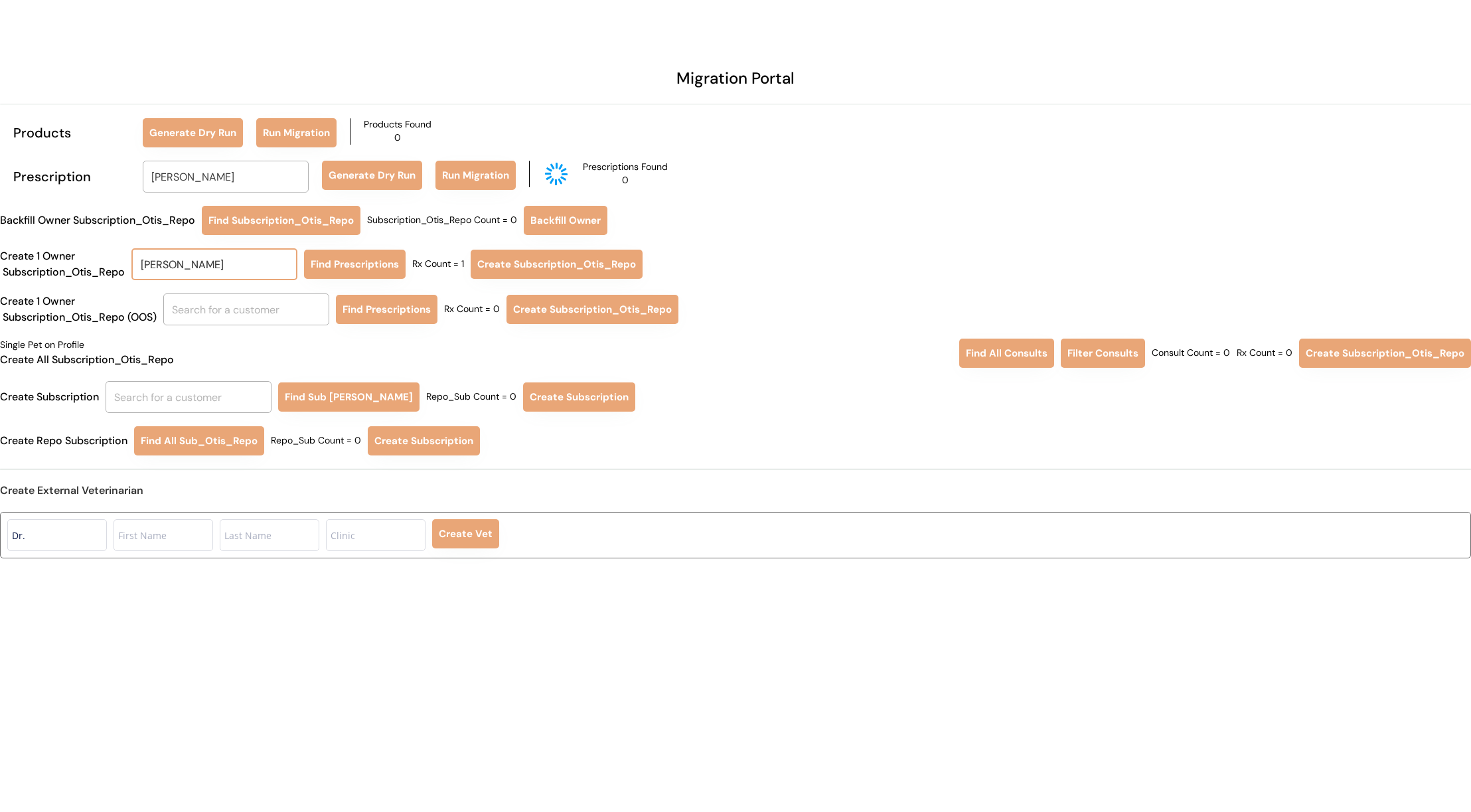
type input "meli"
type input "melissa McCarty"
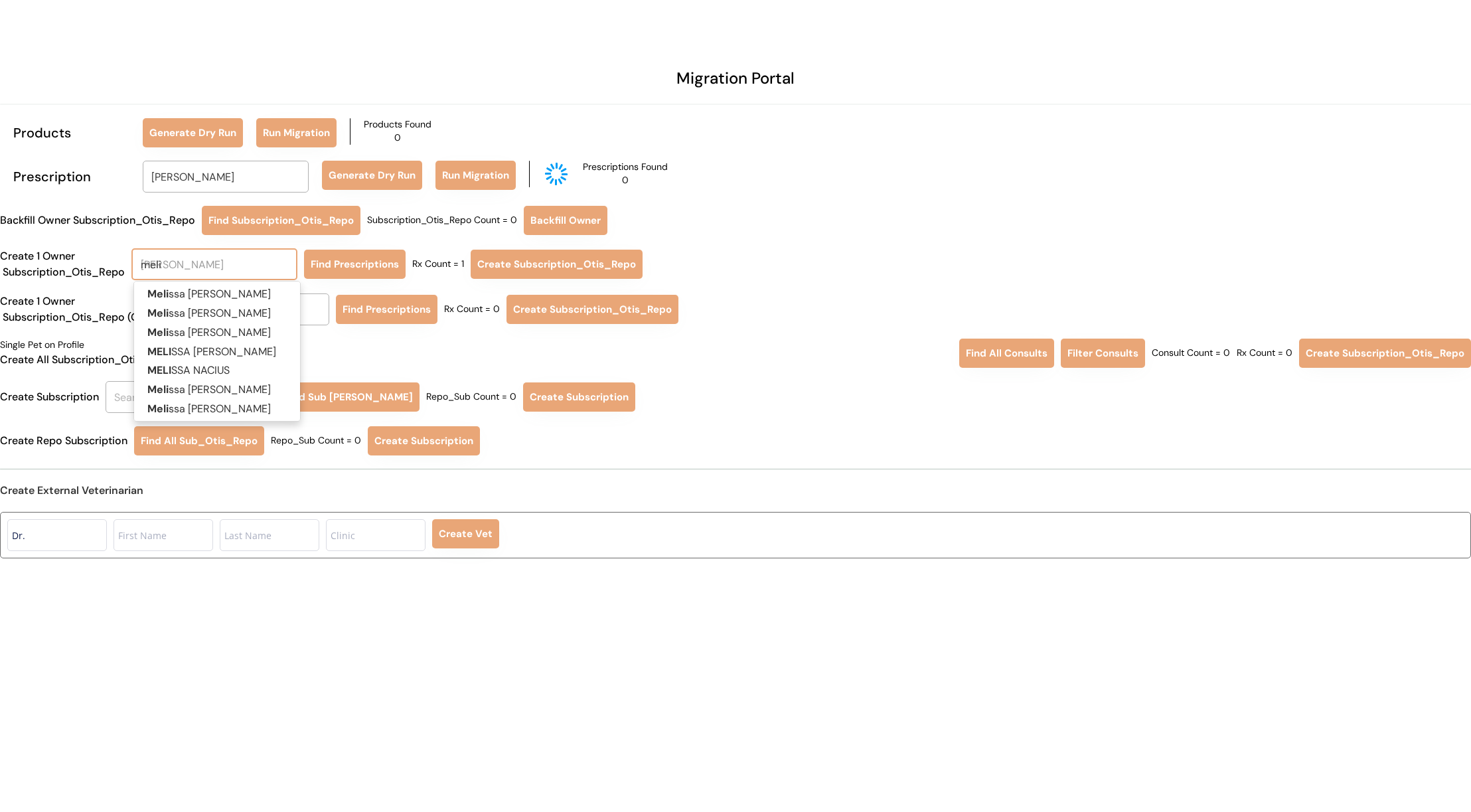
type input "melin"
type input "melinda Richardson"
type input "melinda"
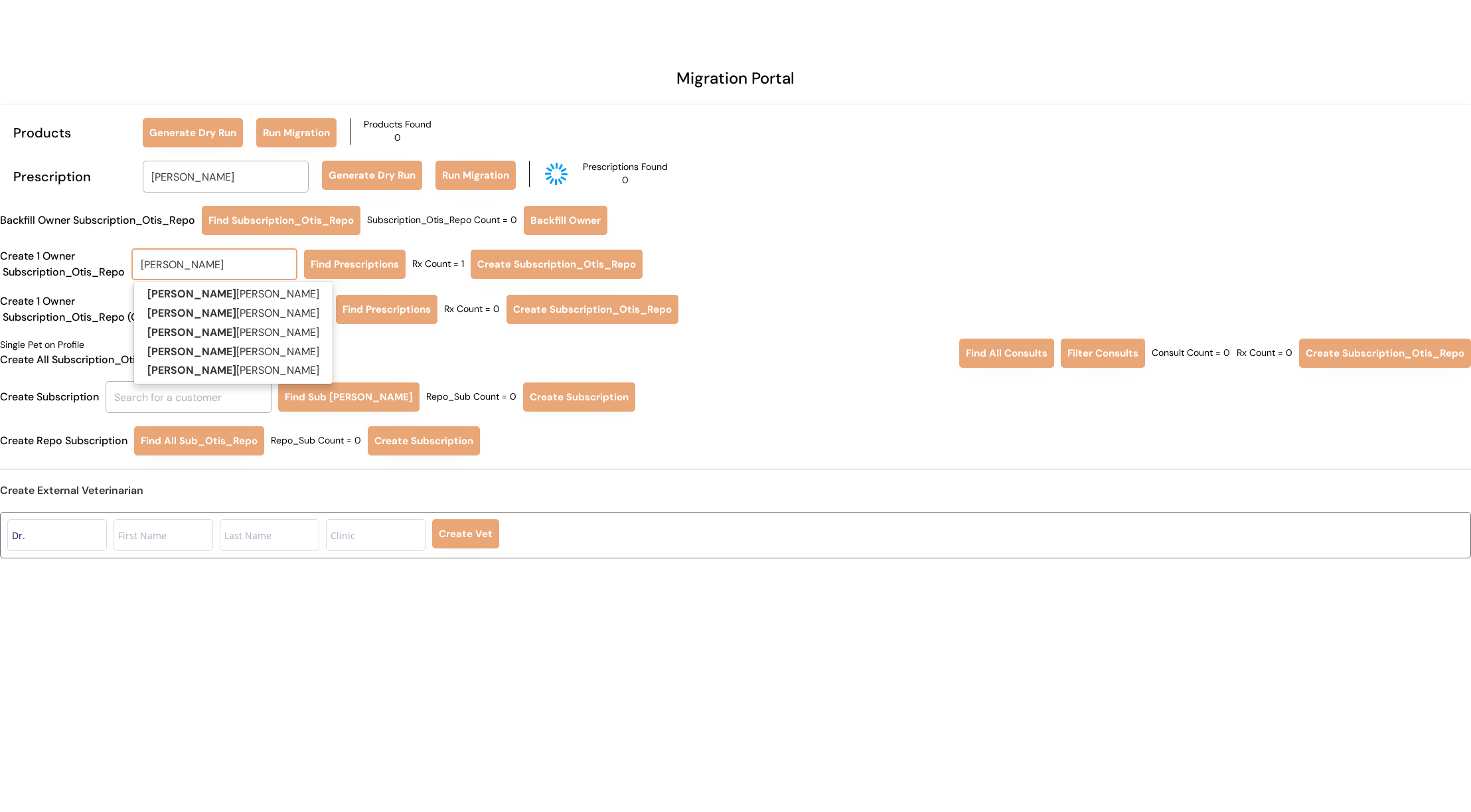
type input "melinda st"
type input "melinda stJohn"
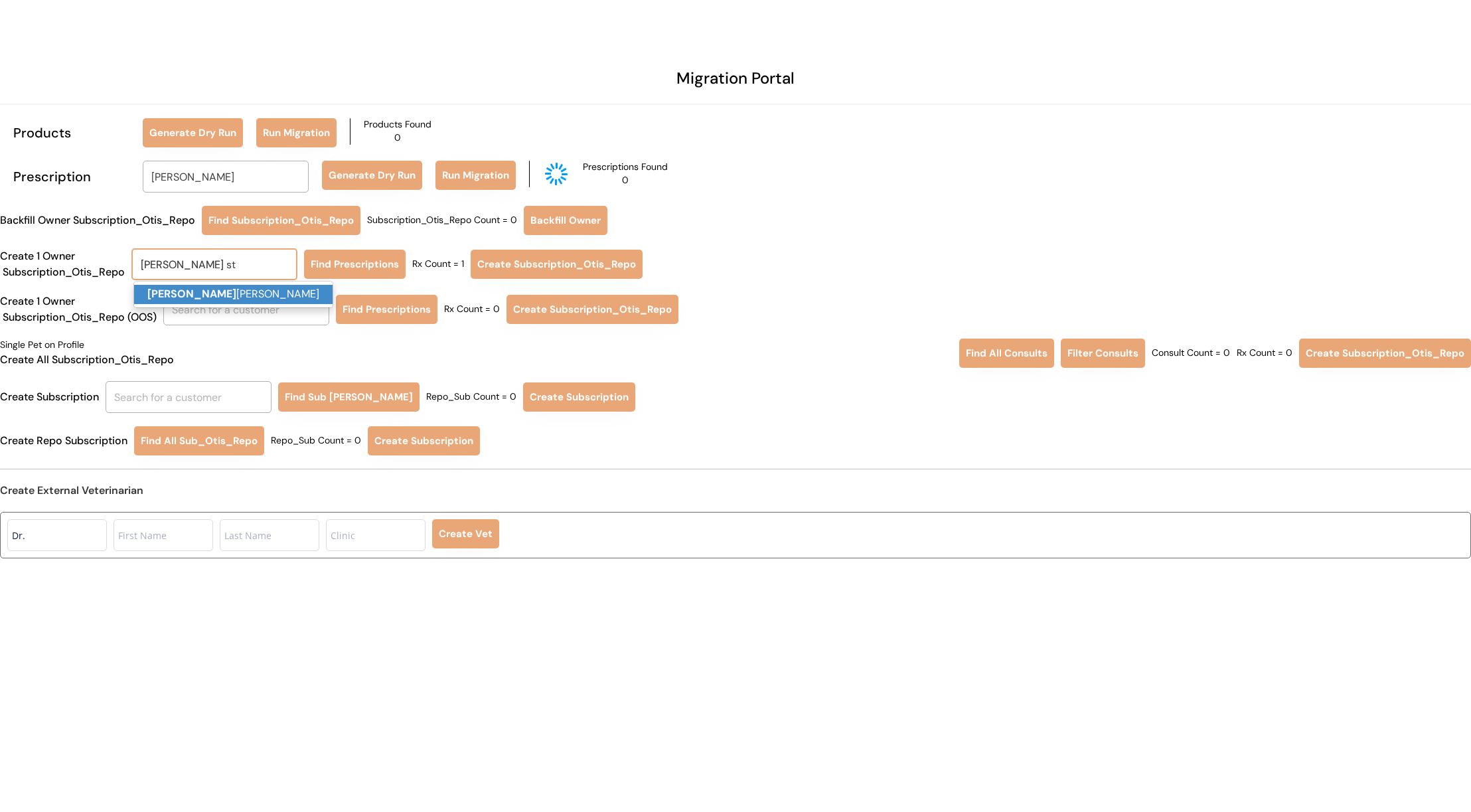
click at [246, 299] on p "Melinda St John" at bounding box center [234, 294] width 199 height 19
type input "[PERSON_NAME]"
click at [336, 270] on button "Find Prescriptions" at bounding box center [354, 264] width 101 height 29
click at [533, 284] on div "Migration Portal Products Generate Dry Run Run Migration Products Found 0 Presc…" at bounding box center [736, 406] width 1471 height 812
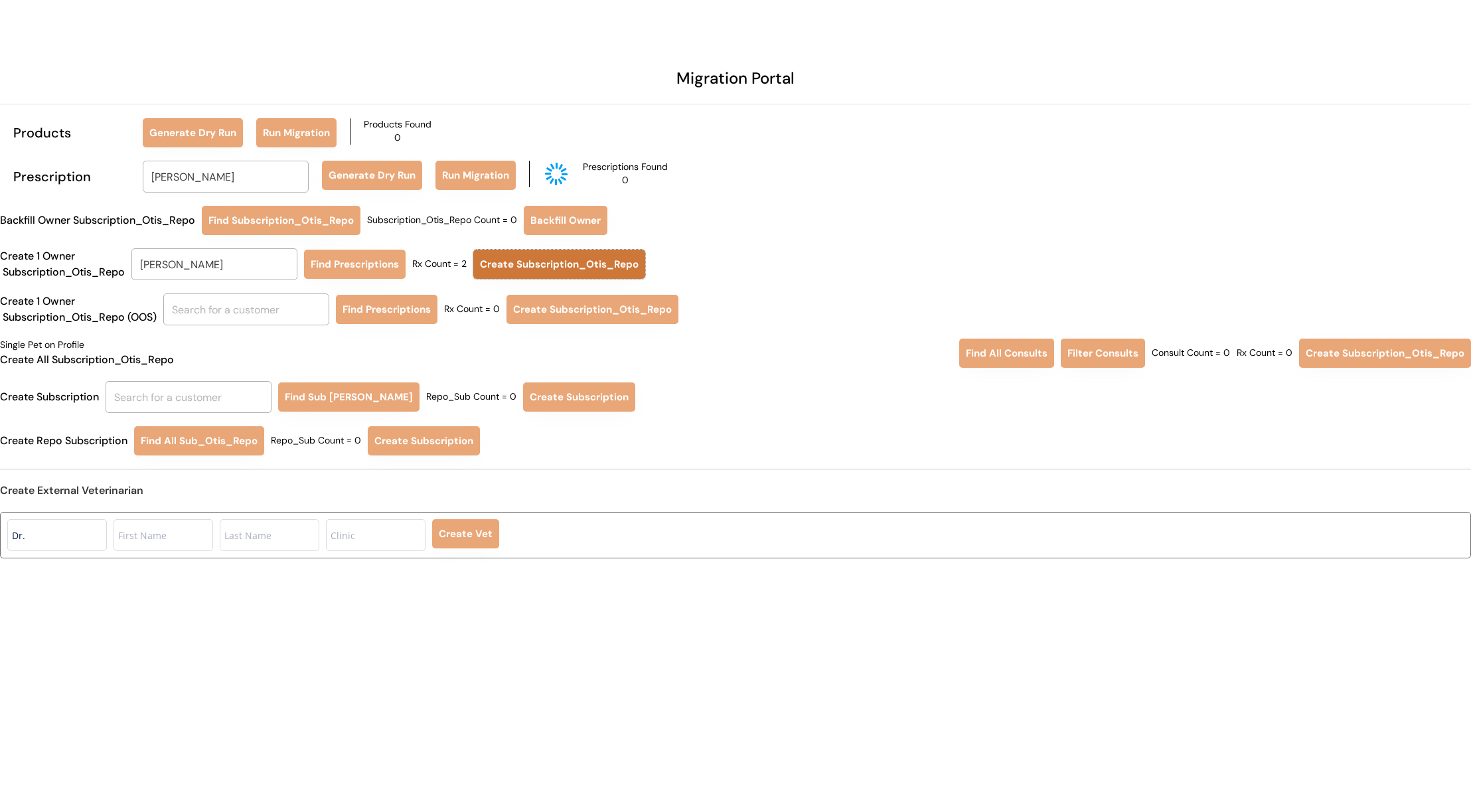
click at [539, 260] on button "Create Subscription_Otis_Repo" at bounding box center [559, 264] width 172 height 29
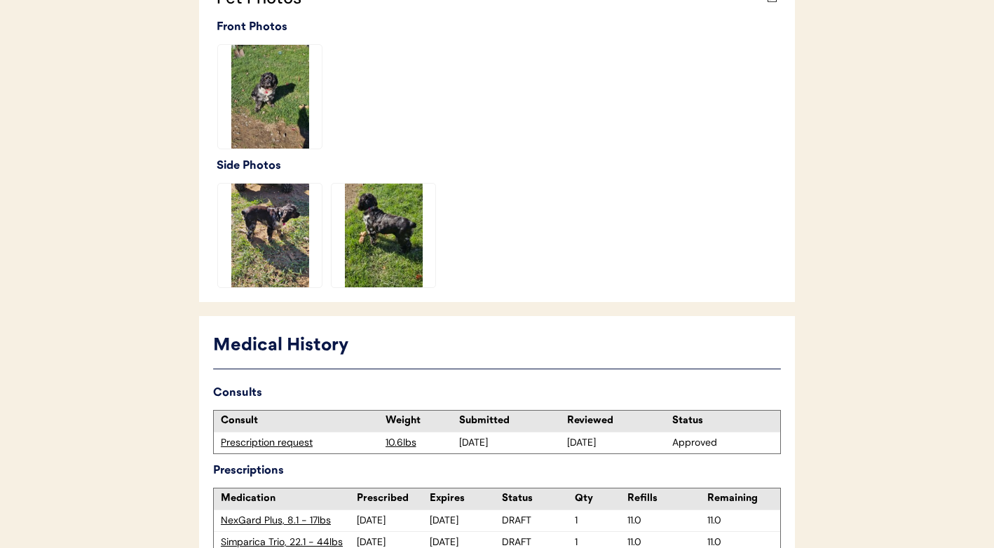
scroll to position [689, 0]
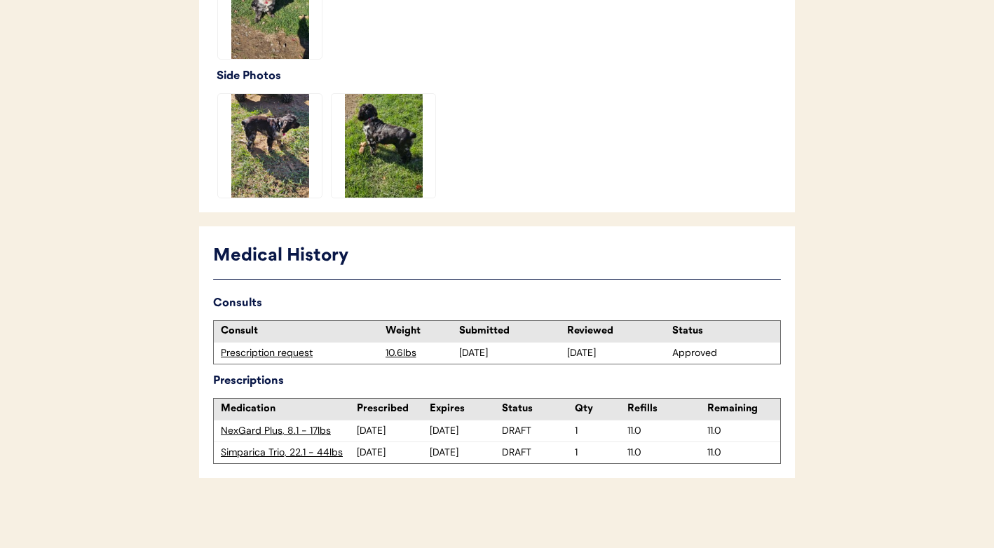
drag, startPoint x: 456, startPoint y: 355, endPoint x: 523, endPoint y: 353, distance: 66.6
click at [523, 353] on div "10/08/25" at bounding box center [510, 353] width 109 height 21
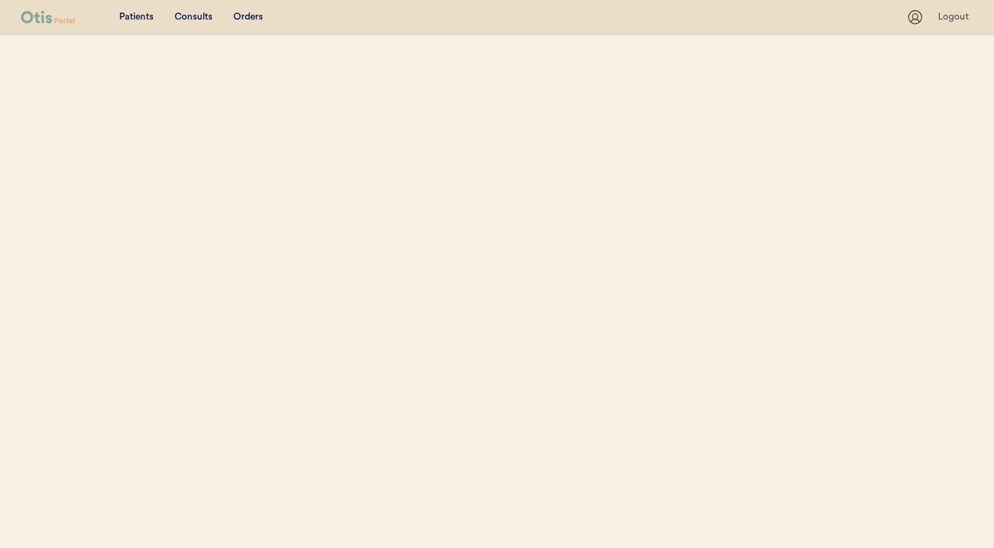
select select ""Name""
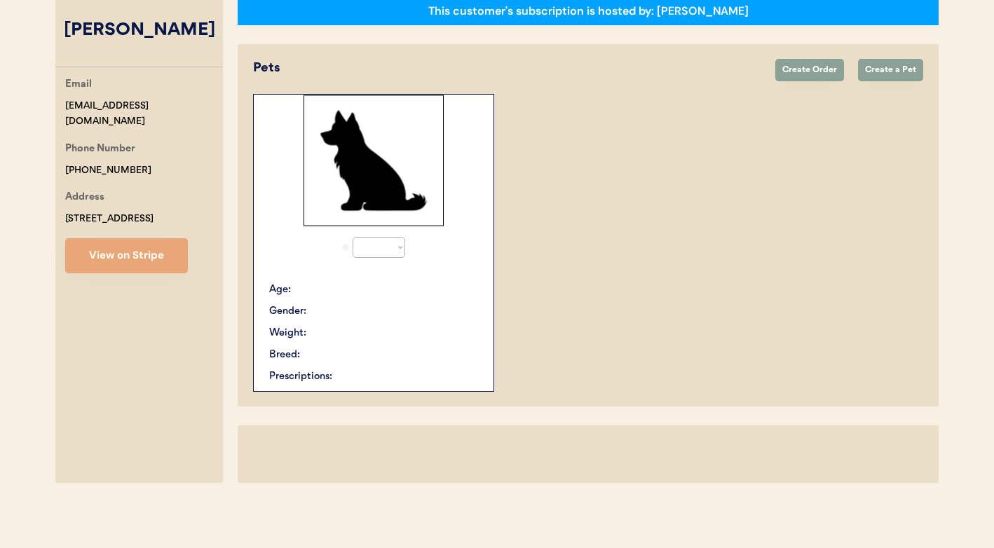
select select "true"
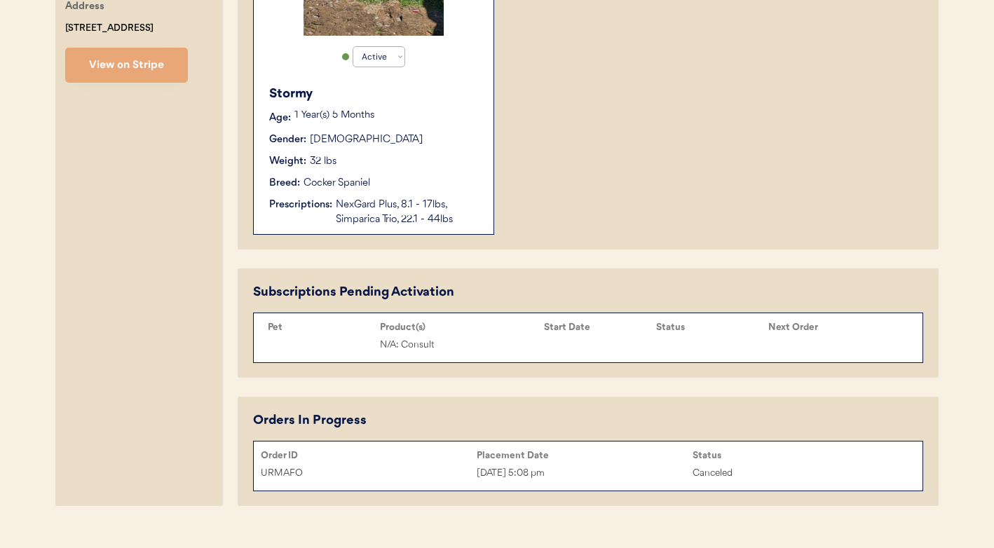
scroll to position [440, 0]
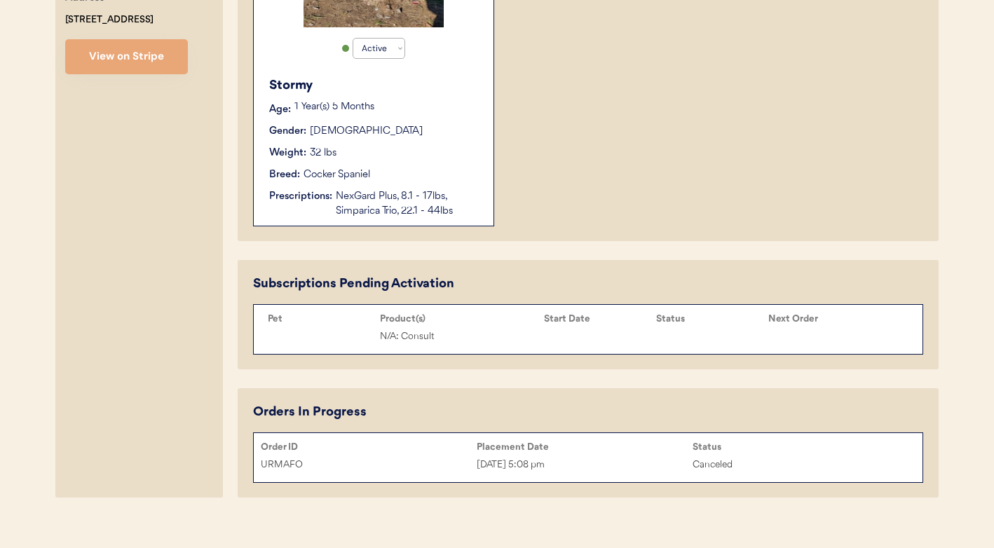
click at [546, 452] on div "Placement Date" at bounding box center [585, 447] width 216 height 11
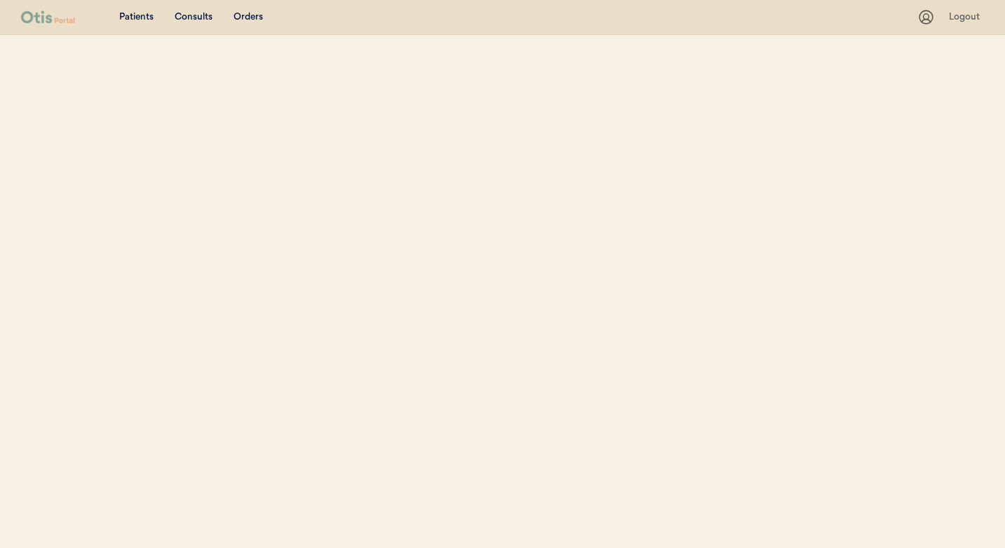
select select ""Name""
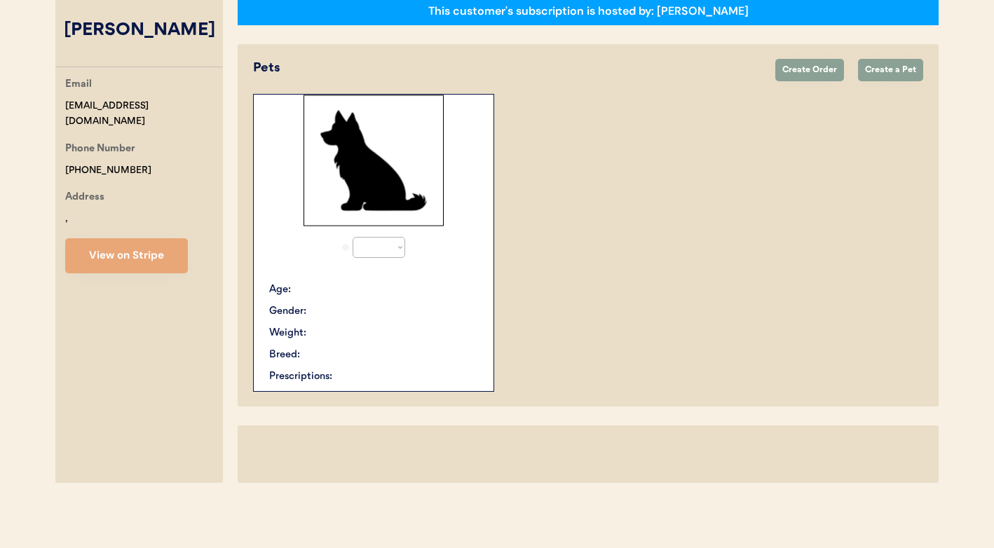
select select "true"
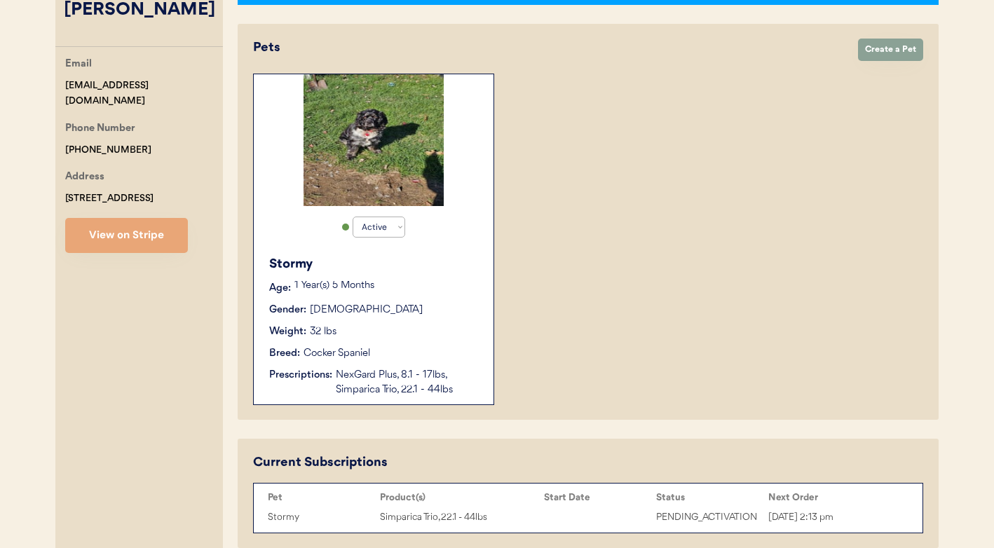
scroll to position [419, 0]
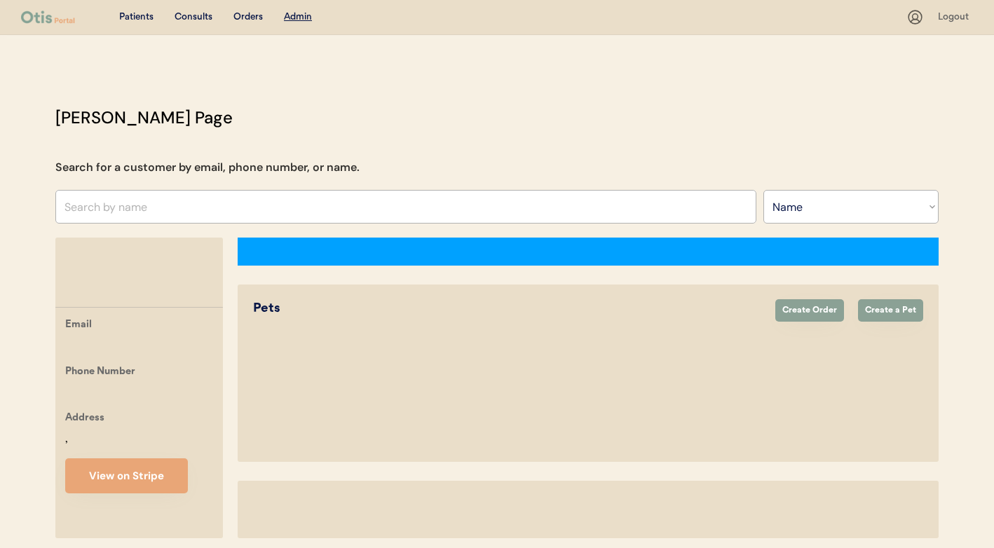
select select ""Name""
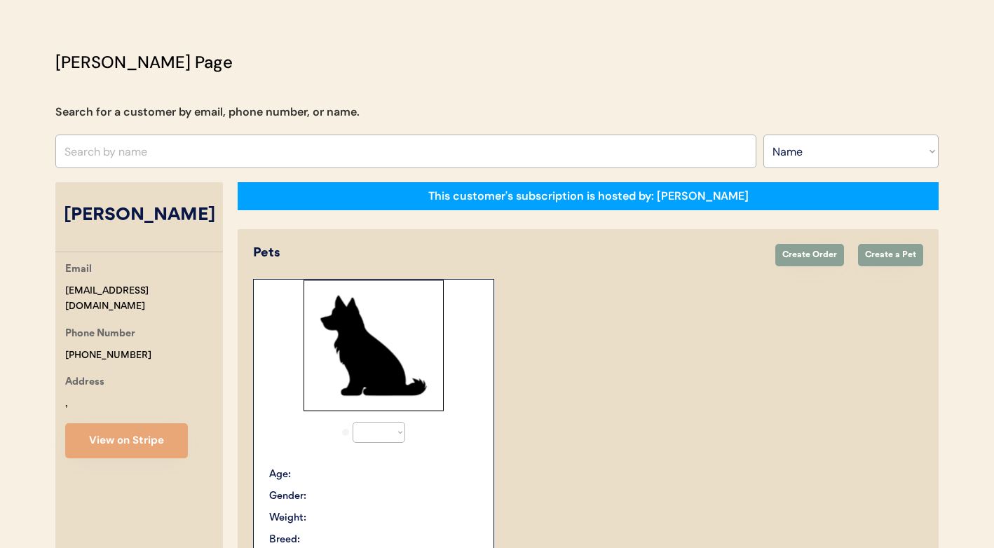
select select "true"
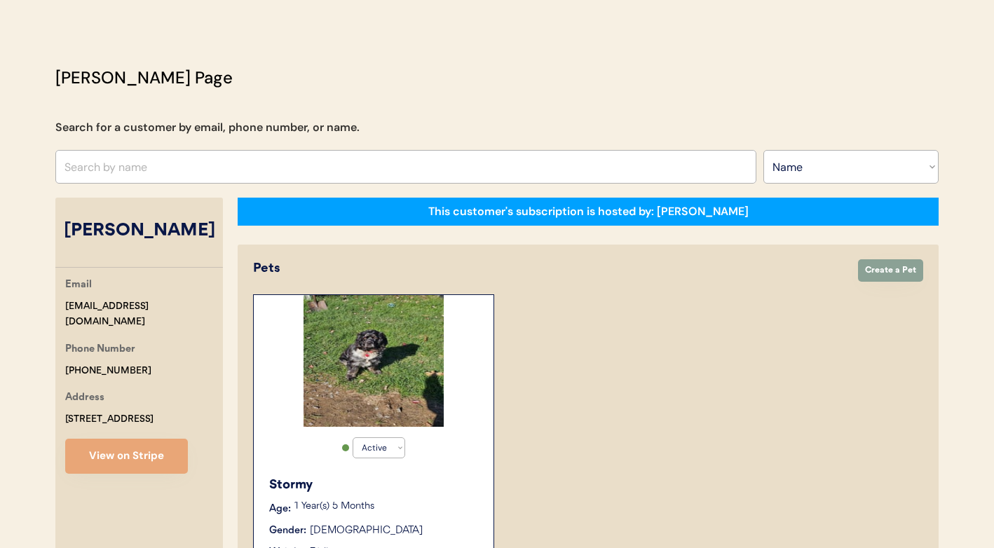
scroll to position [255, 0]
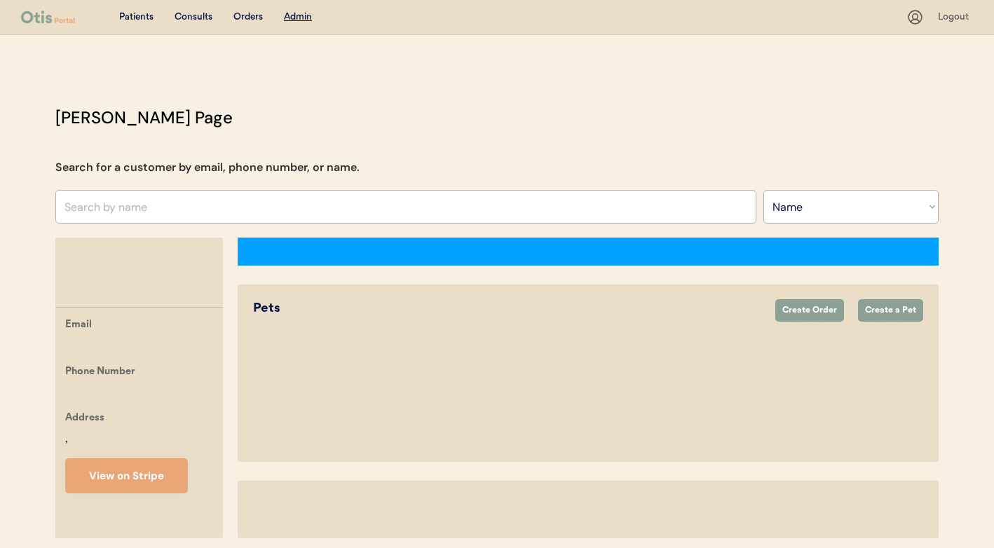
select select ""Name""
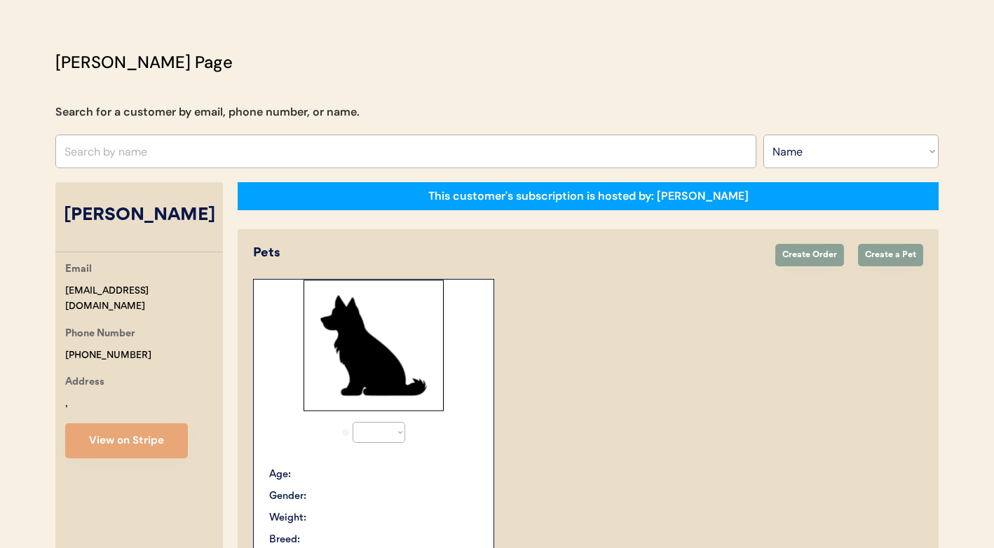
select select "true"
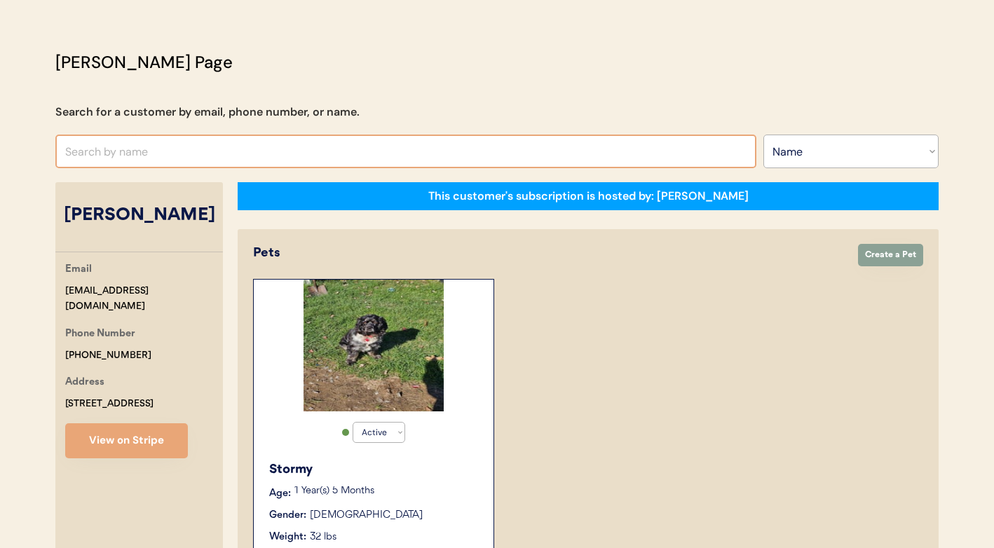
click at [609, 157] on input "text" at bounding box center [405, 152] width 701 height 34
type input "[PERSON_NAME]"
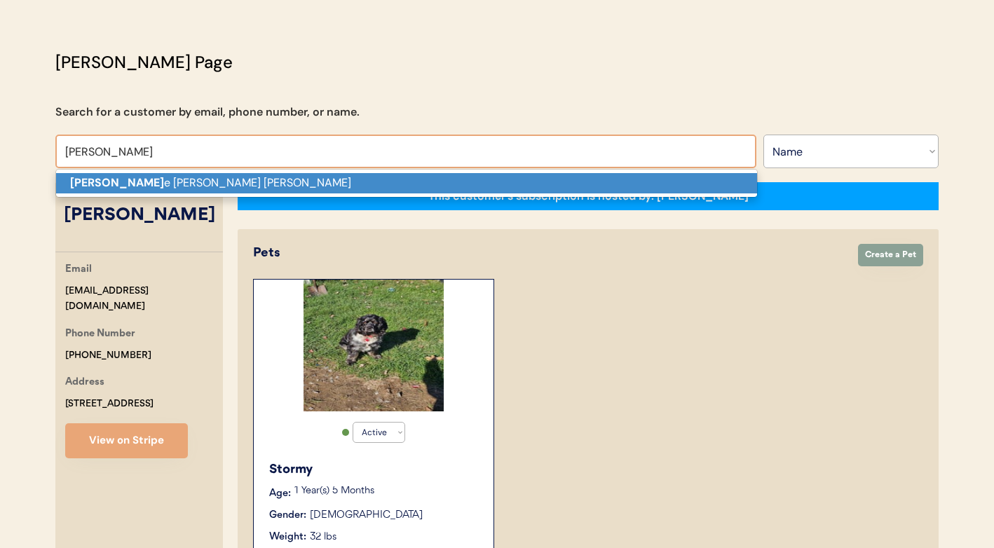
click at [602, 181] on p "Hildegard e Vilmenay Edwards" at bounding box center [406, 183] width 701 height 20
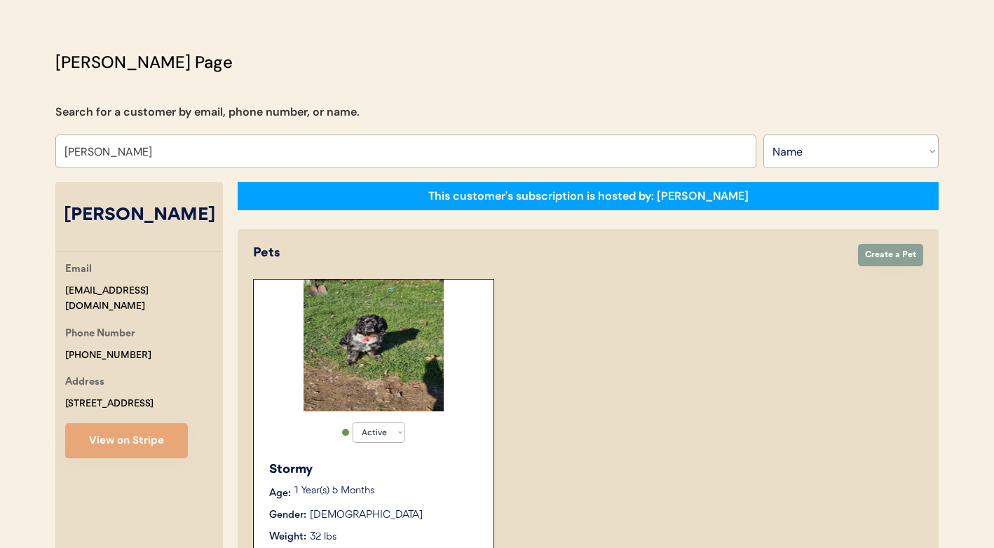
type input "[PERSON_NAME]"
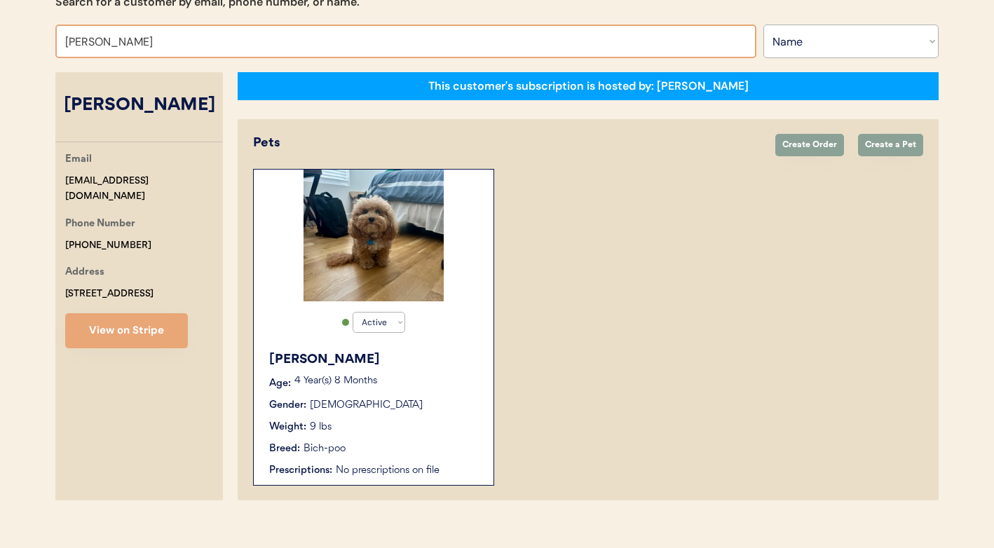
scroll to position [183, 0]
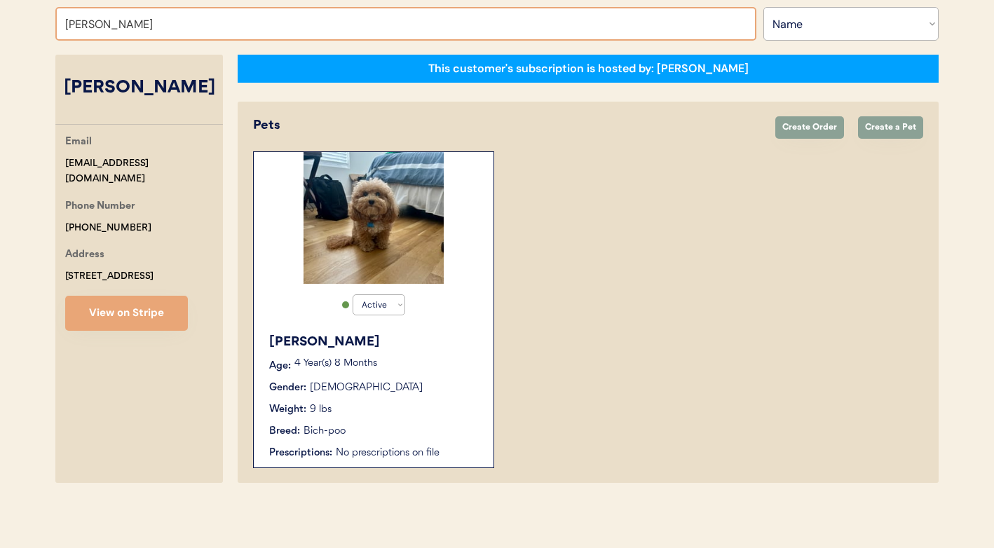
click at [456, 367] on p "4 Year(s) 8 Months" at bounding box center [386, 364] width 185 height 10
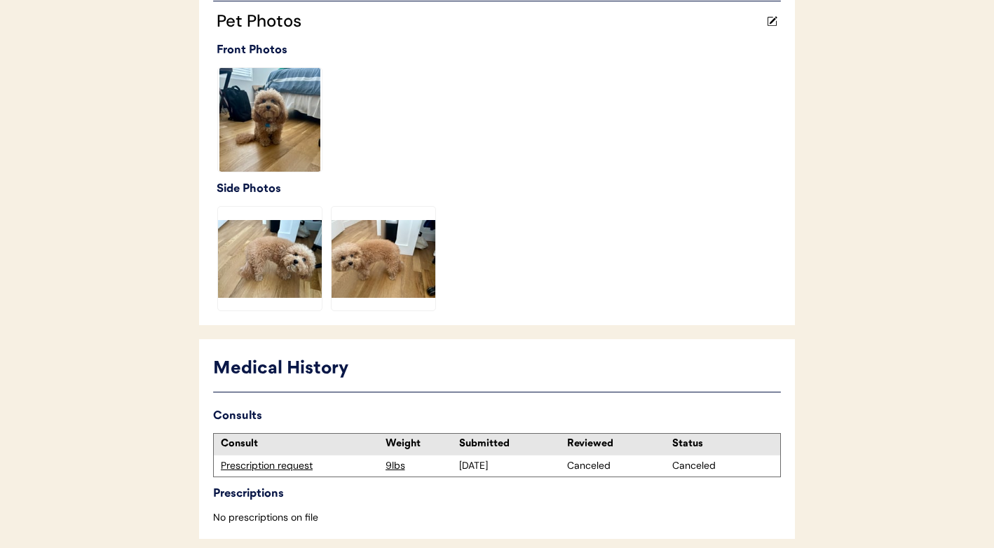
scroll to position [445, 0]
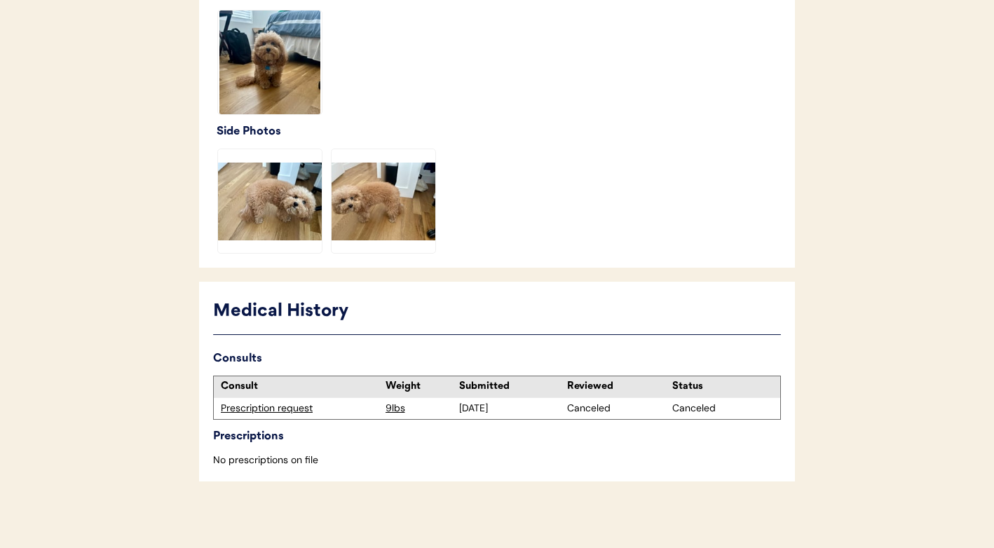
click at [294, 402] on div "Prescription request" at bounding box center [300, 409] width 158 height 14
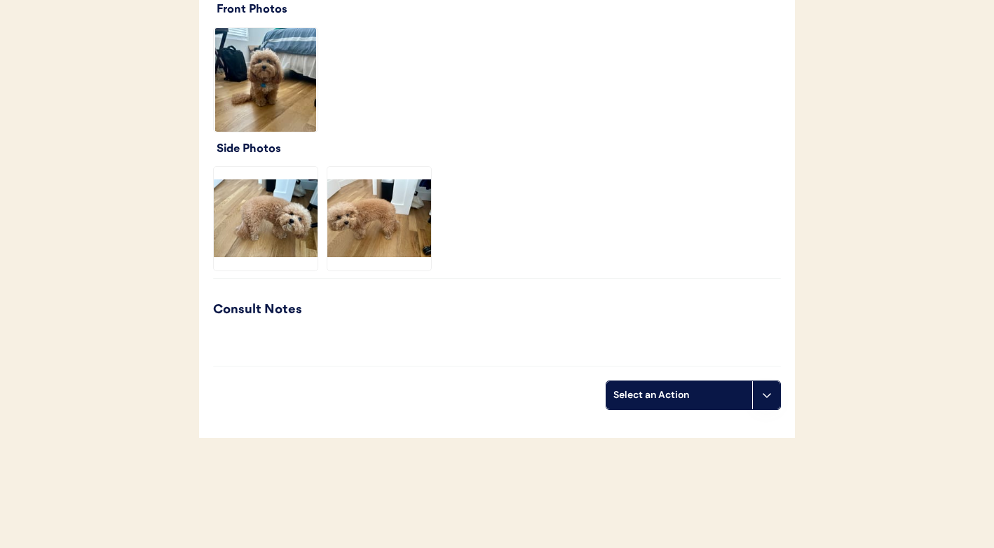
scroll to position [1108, 0]
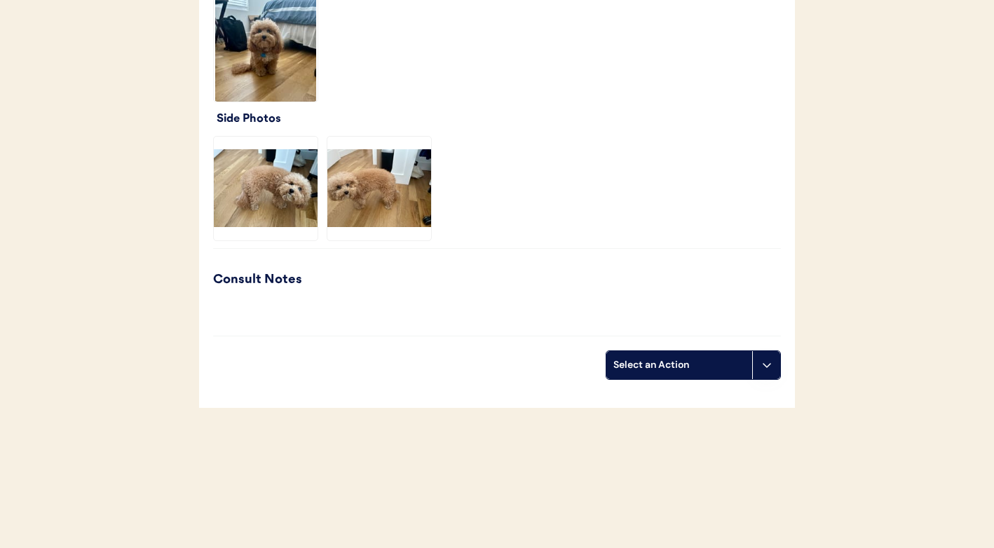
click at [283, 325] on div "Front Photos Side Photos Consult Notes Visual examination EENT : Eyes & nose cl…" at bounding box center [497, 140] width 568 height 407
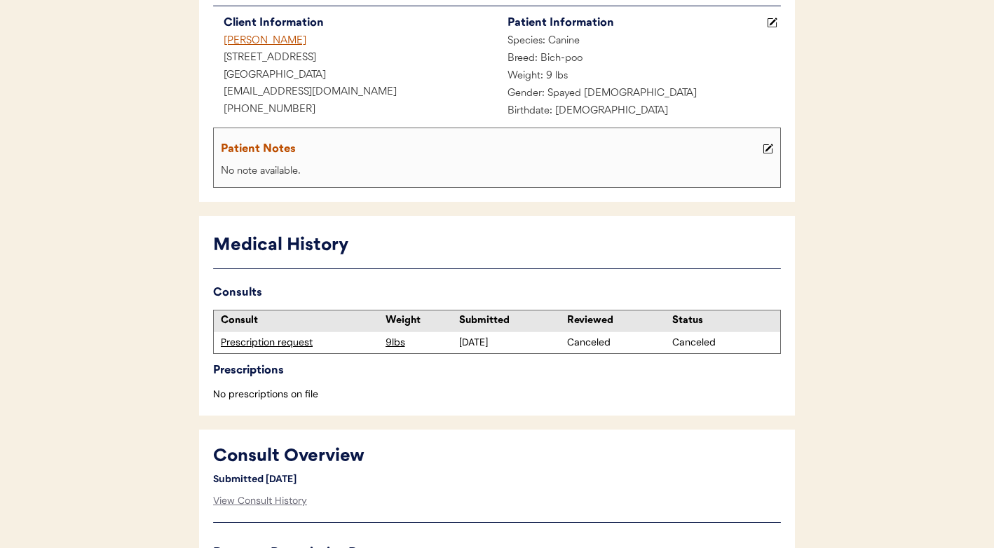
scroll to position [289, 0]
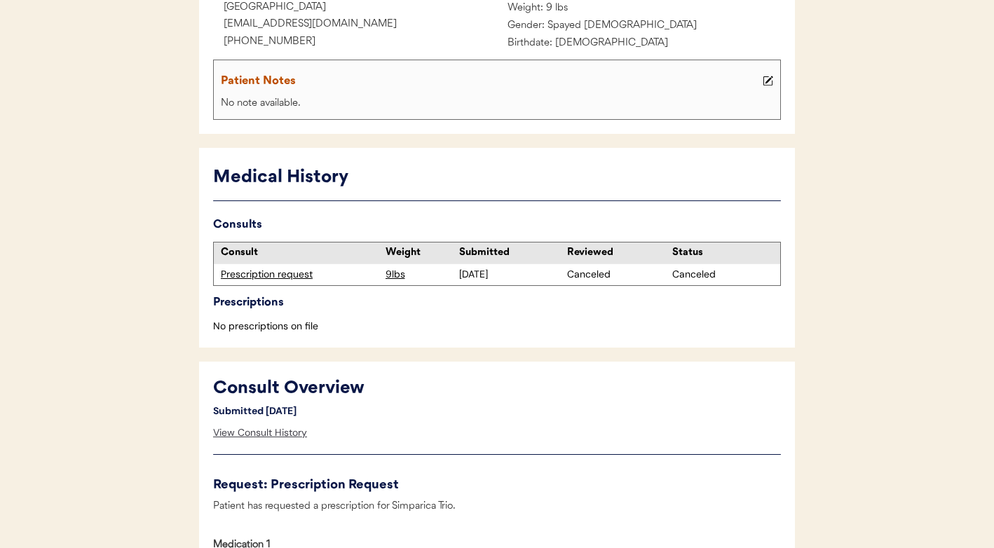
click at [256, 423] on div "View Consult History" at bounding box center [260, 433] width 94 height 28
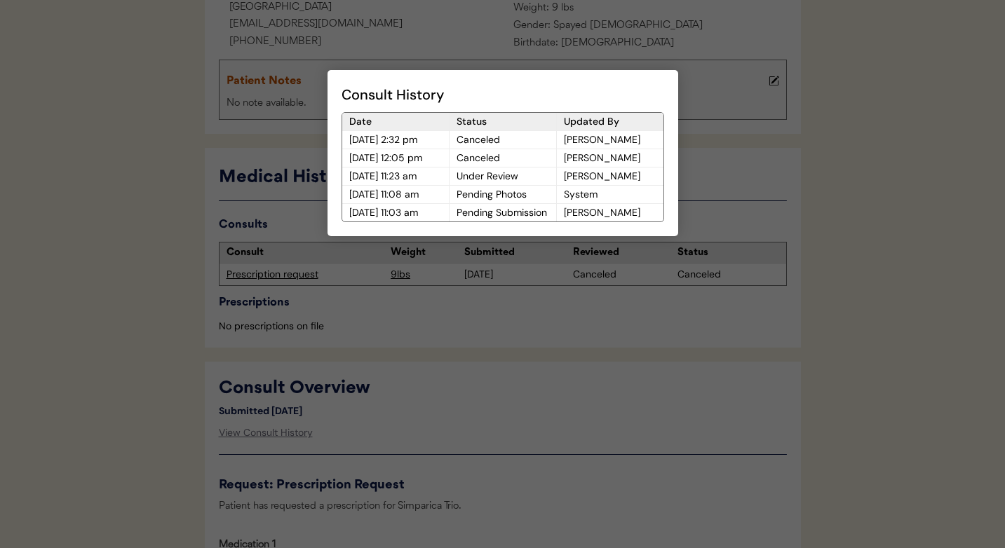
click at [435, 400] on div at bounding box center [502, 274] width 1005 height 548
